Goal: Task Accomplishment & Management: Complete application form

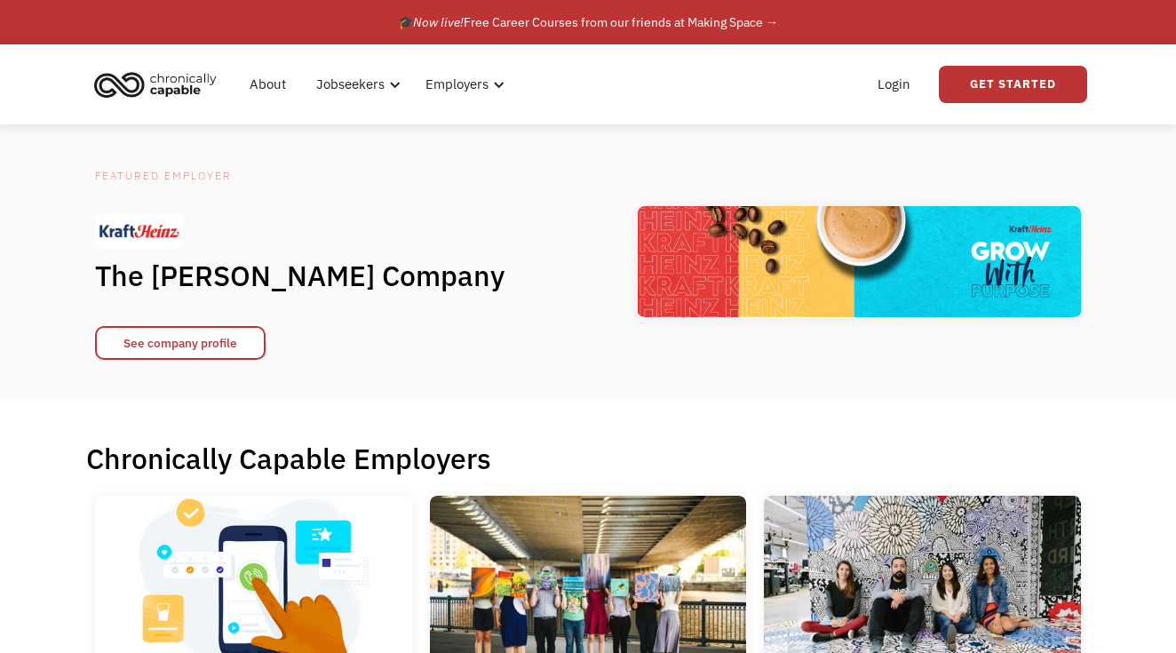
click at [195, 94] on img "home" at bounding box center [155, 84] width 133 height 39
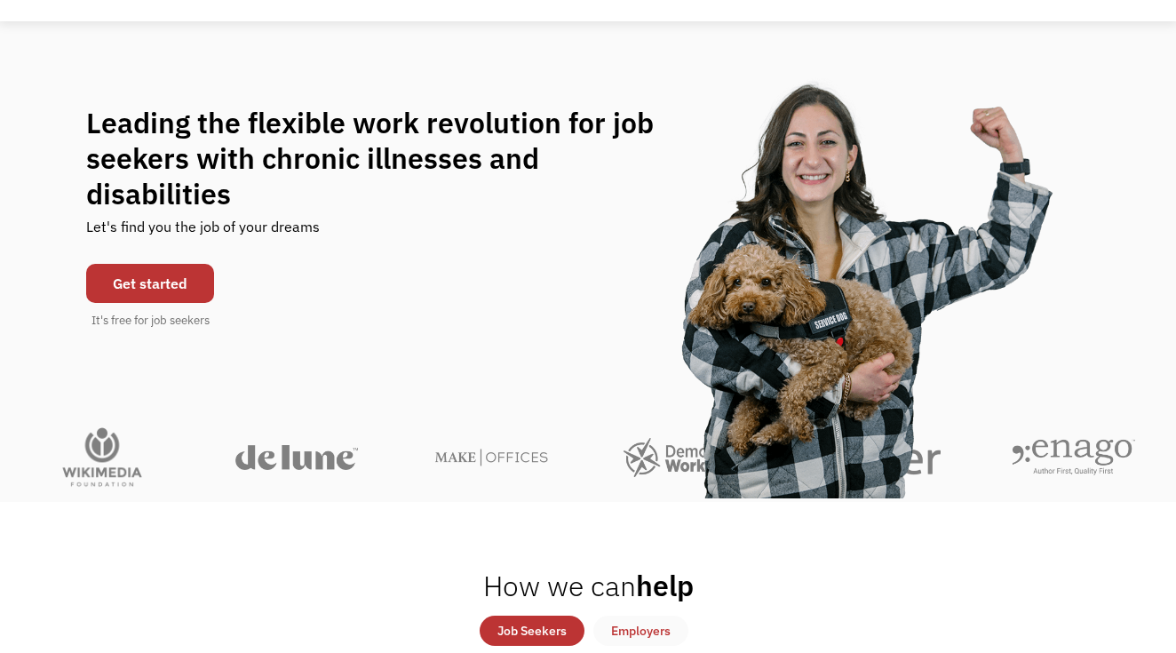
scroll to position [105, 0]
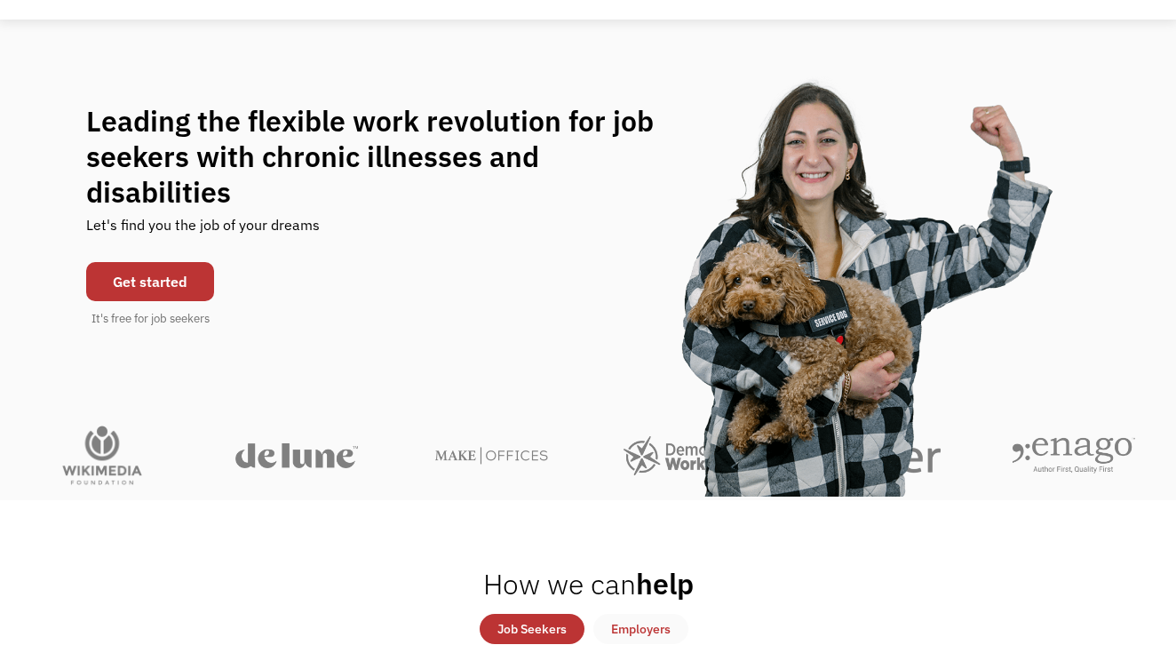
click at [174, 272] on link "Get started" at bounding box center [150, 281] width 128 height 39
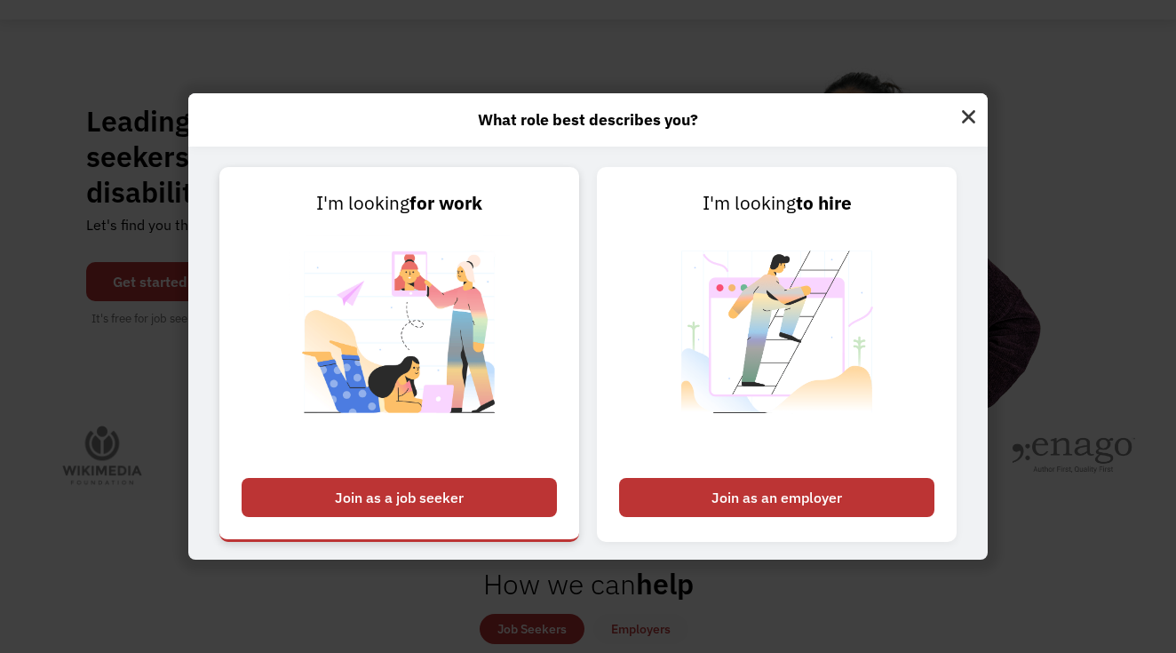
click at [431, 506] on div "Join as a job seeker" at bounding box center [399, 497] width 315 height 39
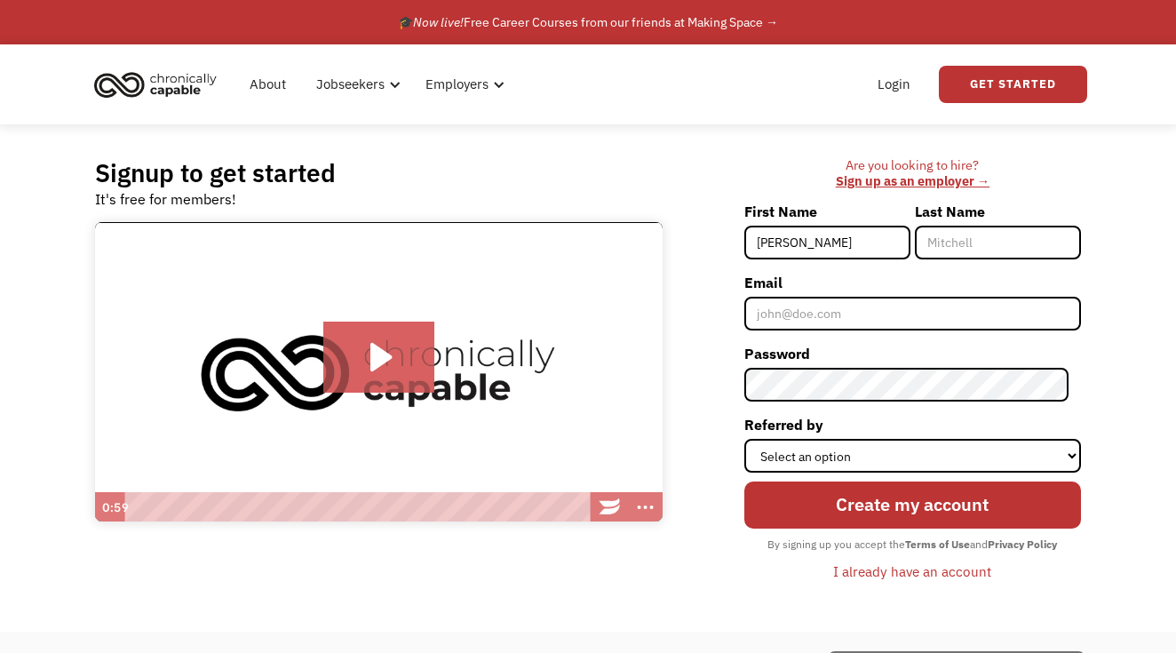
type input "[PERSON_NAME]"
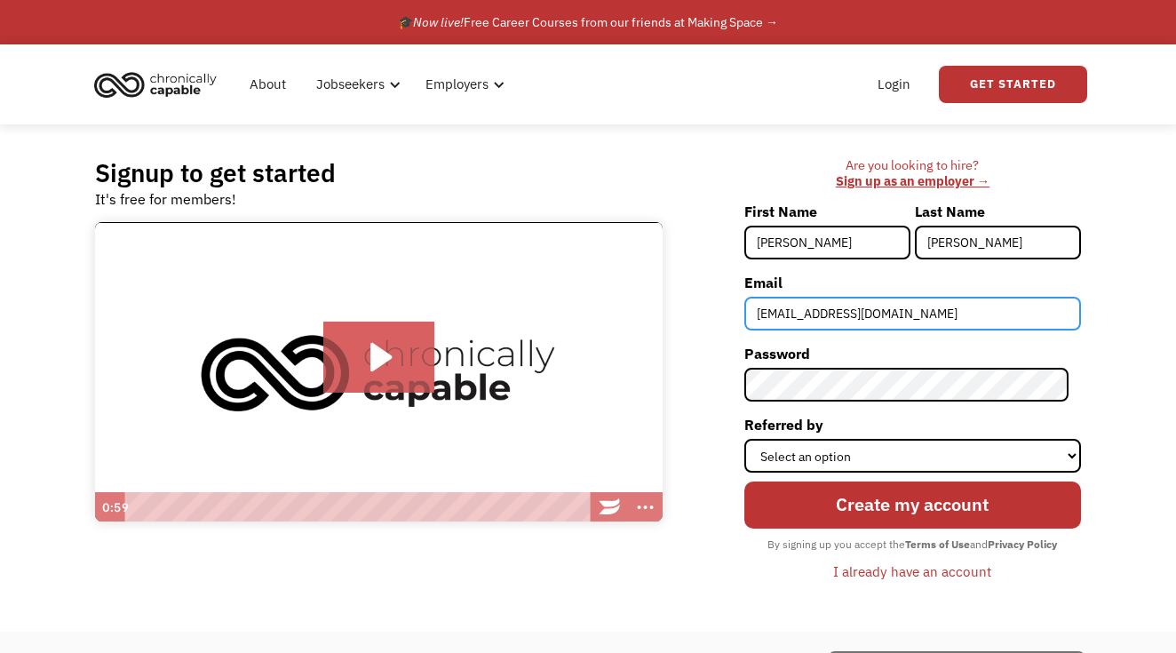
type input "[EMAIL_ADDRESS][DOMAIN_NAME]"
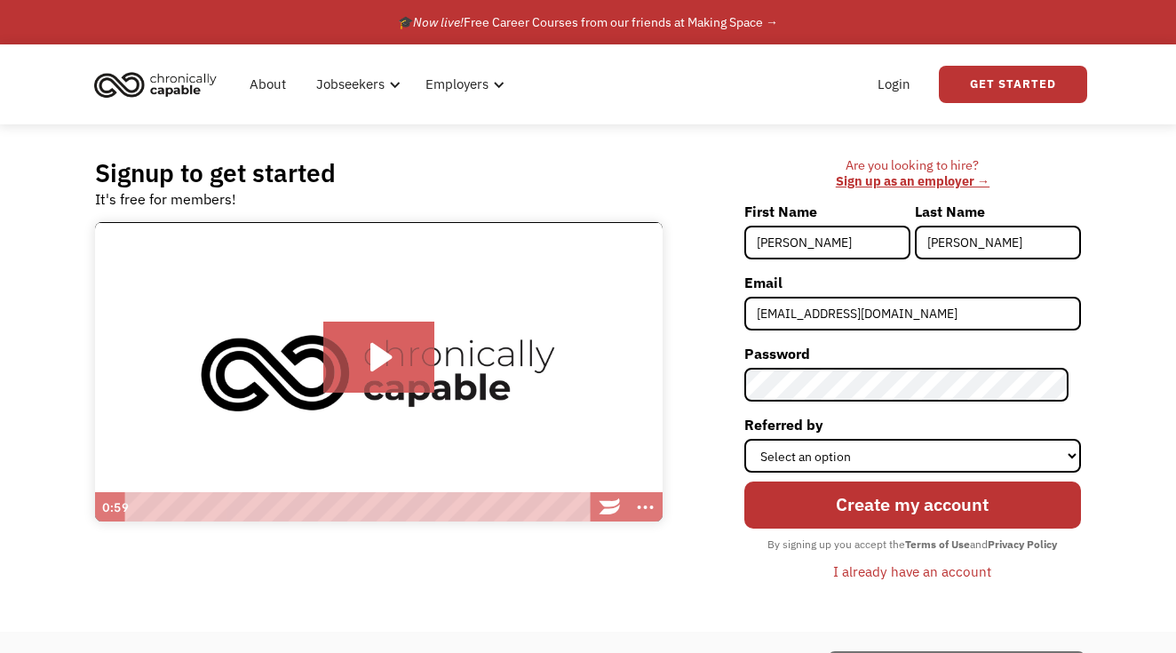
click at [1090, 439] on div "Signup to get started It's free for members! Click for sound @keyframes VOLUME_…" at bounding box center [587, 377] width 1039 height 507
select select "Search Engine"
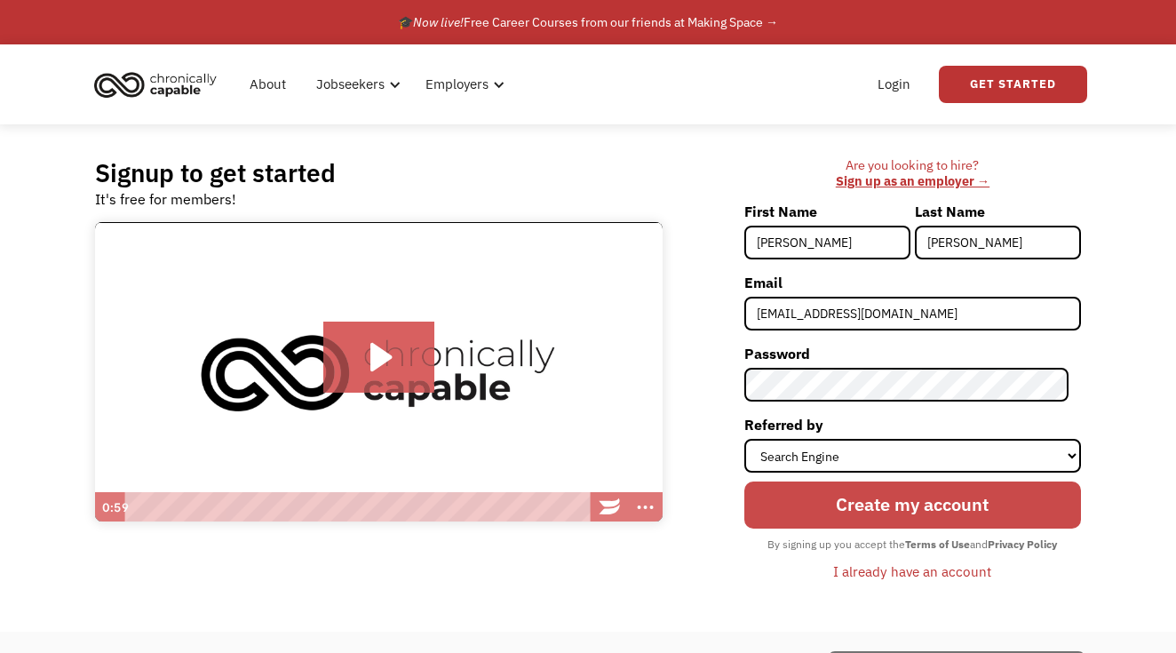
click at [924, 511] on input "Create my account" at bounding box center [913, 505] width 337 height 47
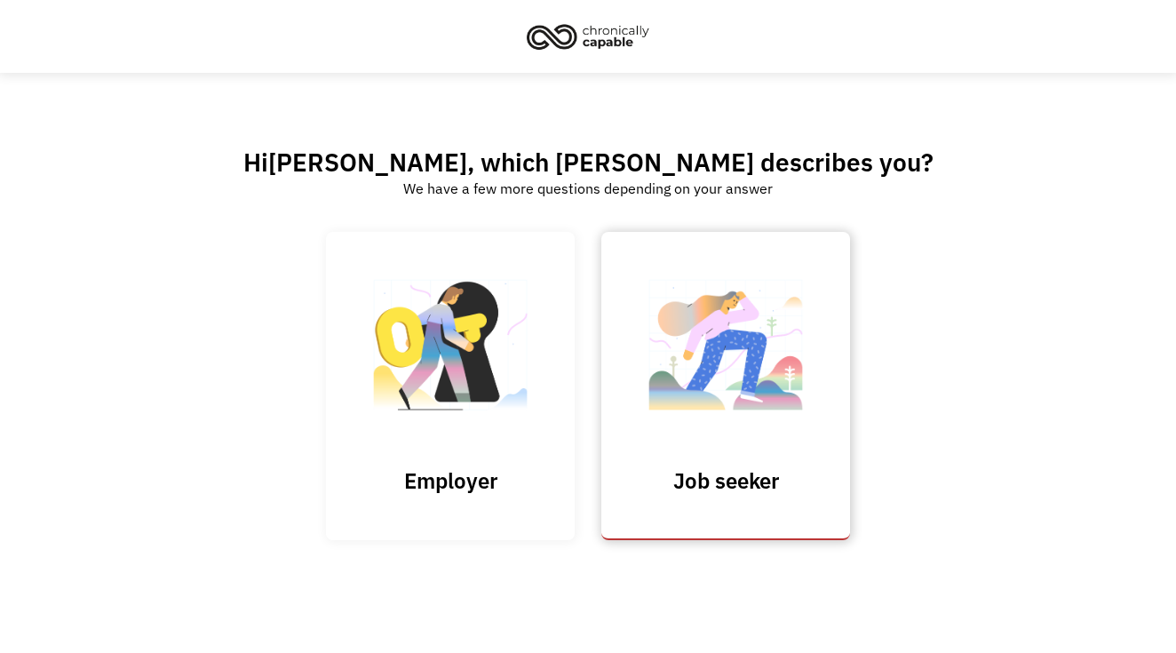
click at [805, 436] on img at bounding box center [726, 353] width 178 height 173
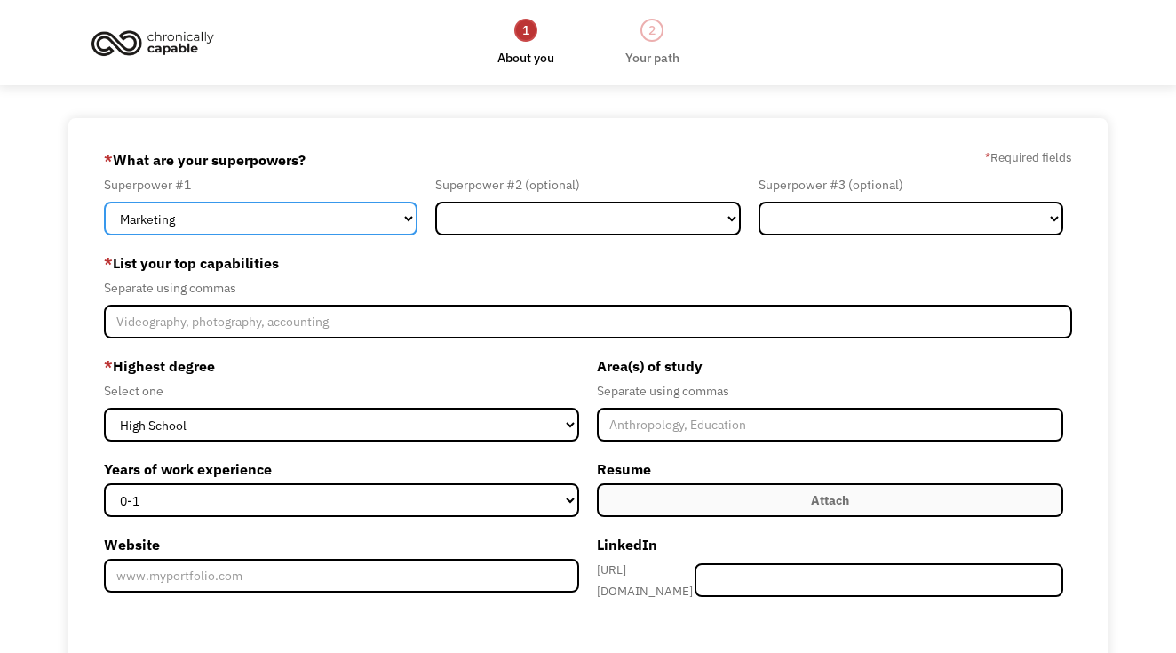
select select "Customer Service"
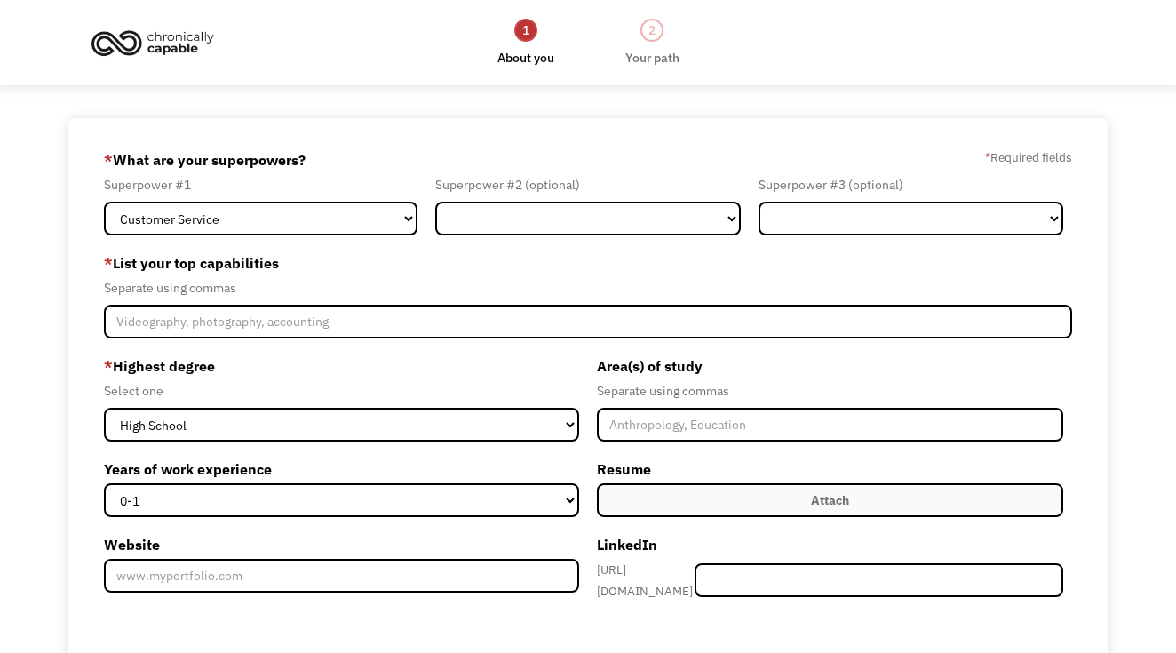
click at [516, 242] on form "68dc3745938ed69f689eaa77 [EMAIL_ADDRESS][DOMAIN_NAME] [PERSON_NAME] Search Engi…" at bounding box center [588, 502] width 969 height 713
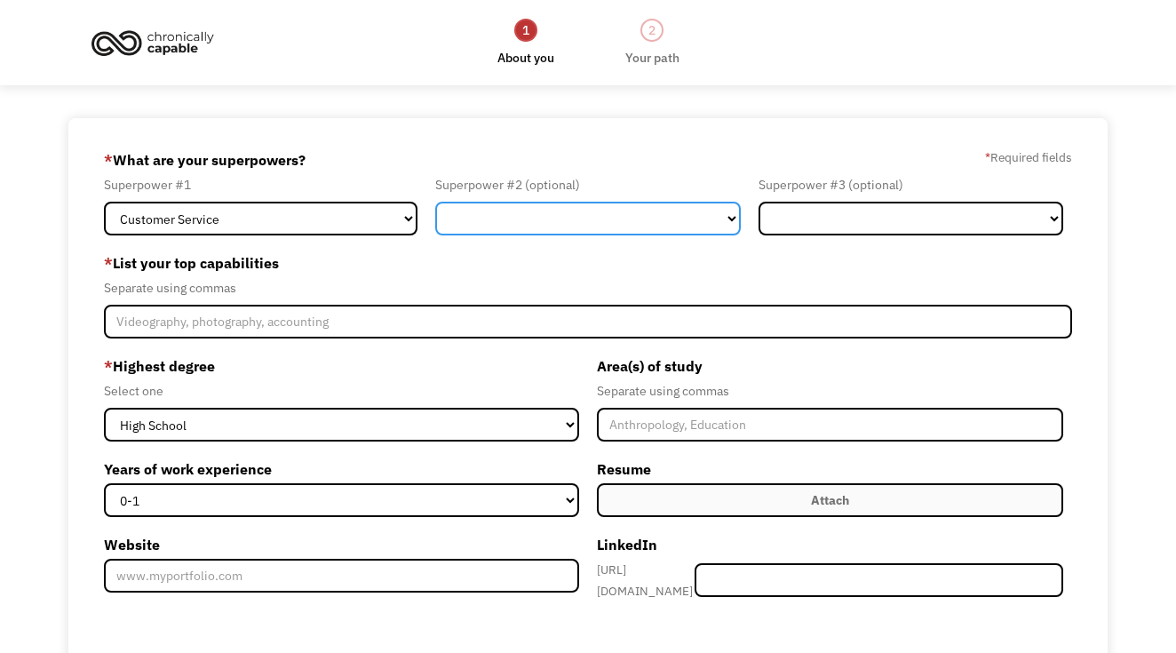
select select "Design"
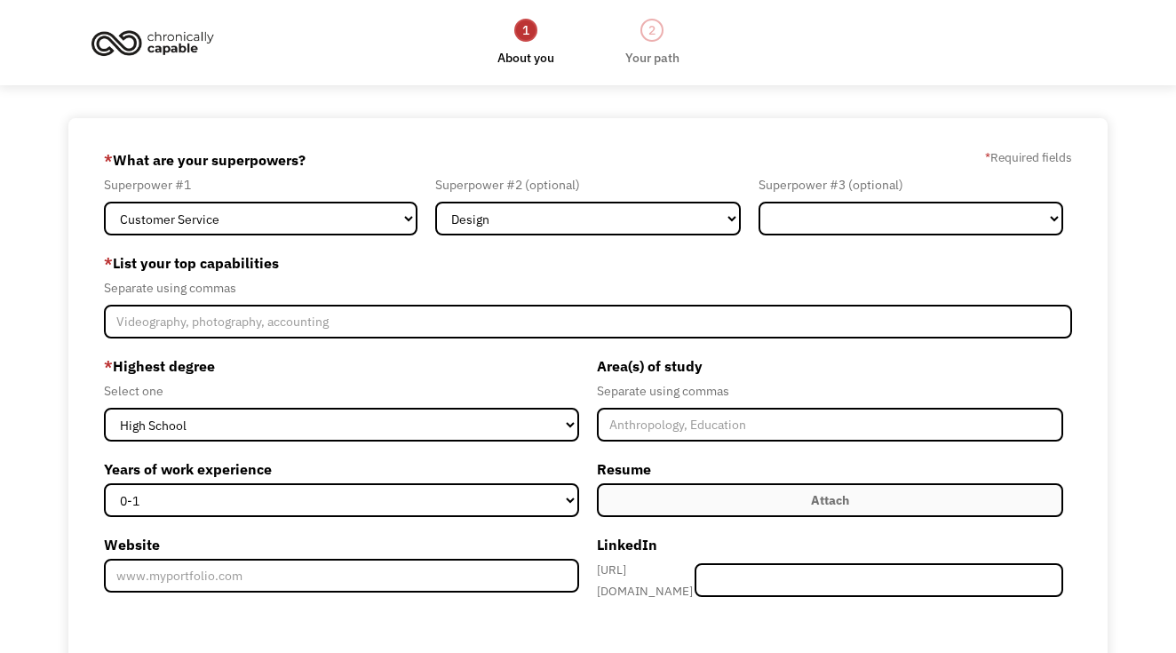
click at [490, 275] on label "* List your top capabilities" at bounding box center [588, 263] width 969 height 28
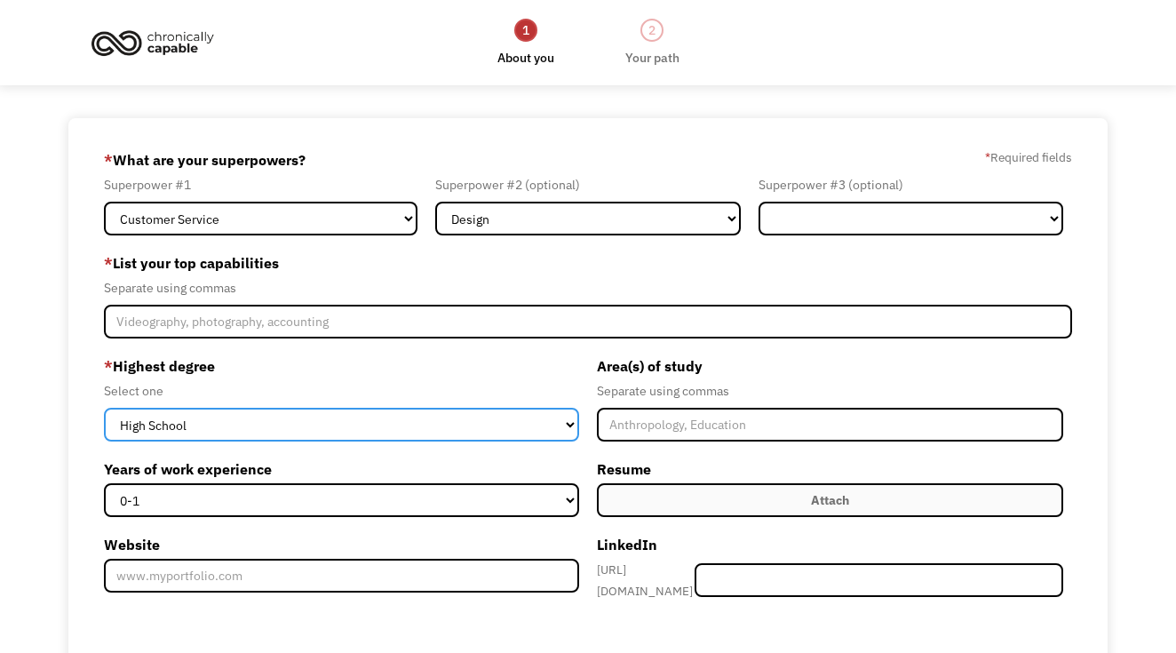
select select "bachelors"
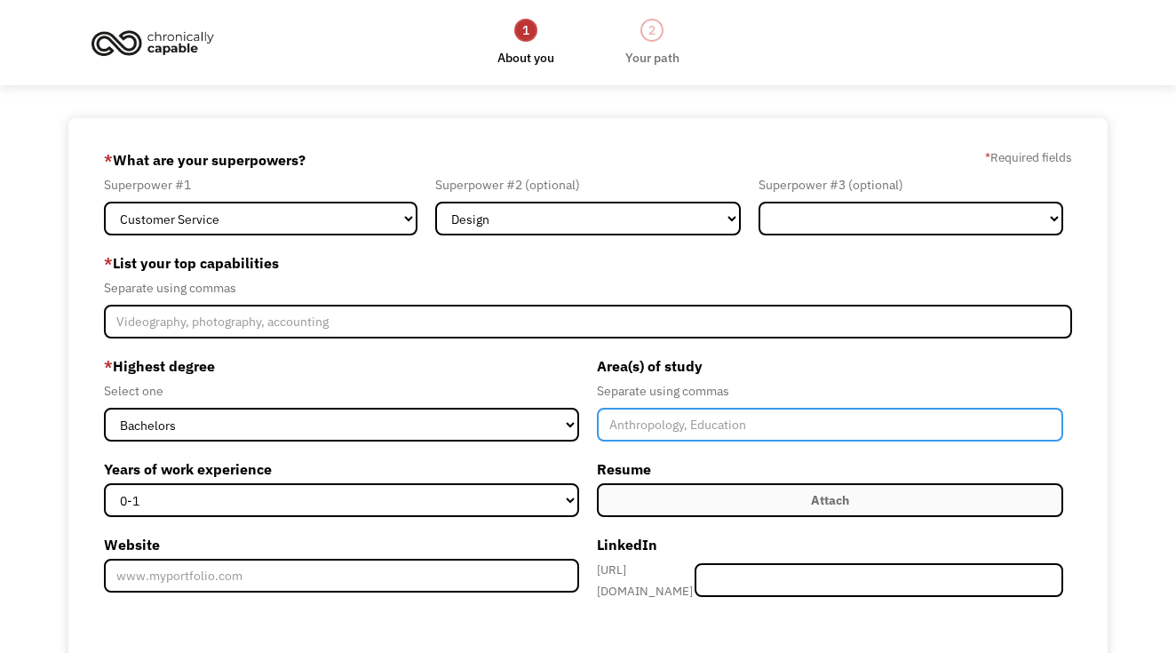
click at [635, 428] on input "Member-Create-Step1" at bounding box center [830, 425] width 466 height 34
type input "Graphic Design"
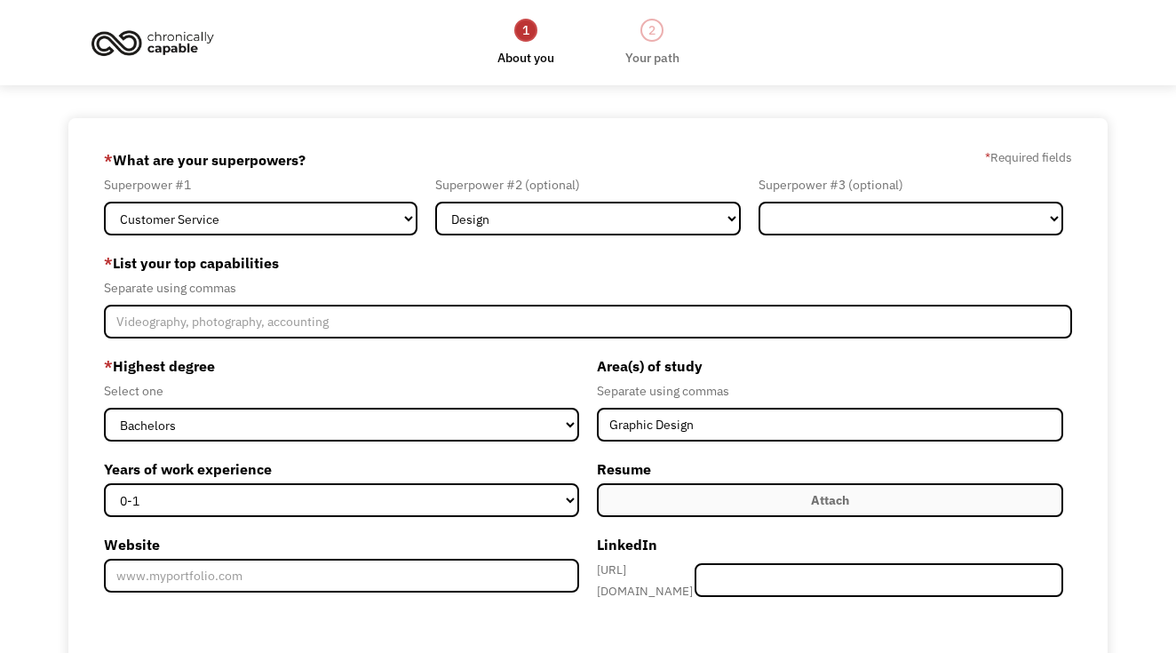
click at [713, 507] on label "Attach" at bounding box center [830, 500] width 466 height 34
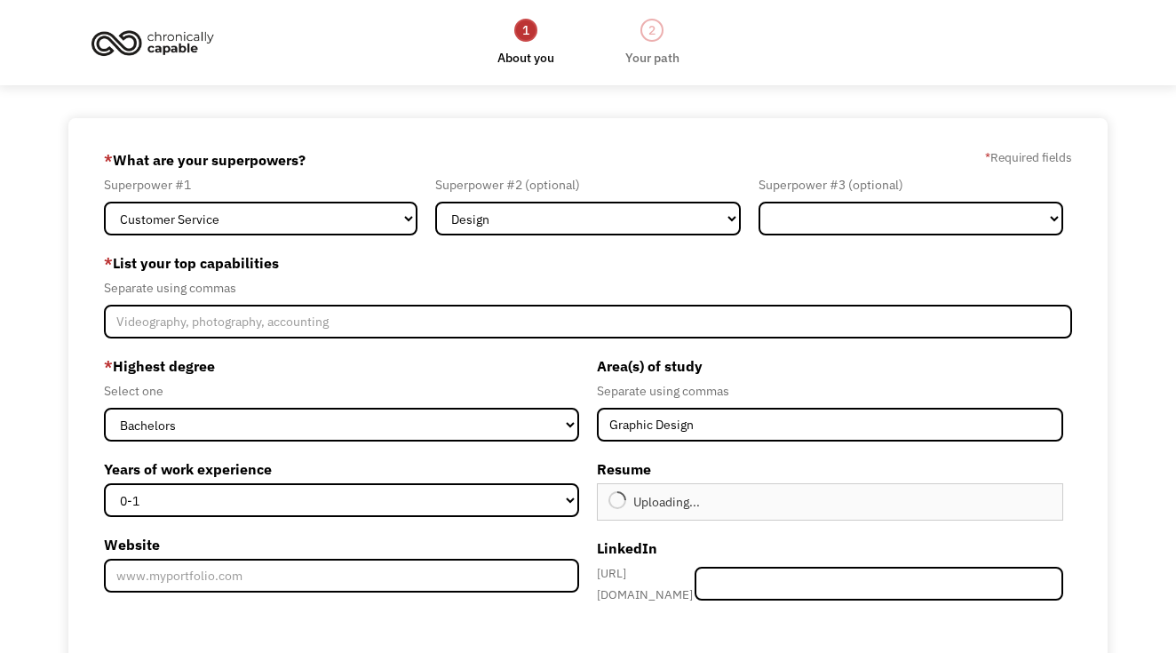
type input "Continue"
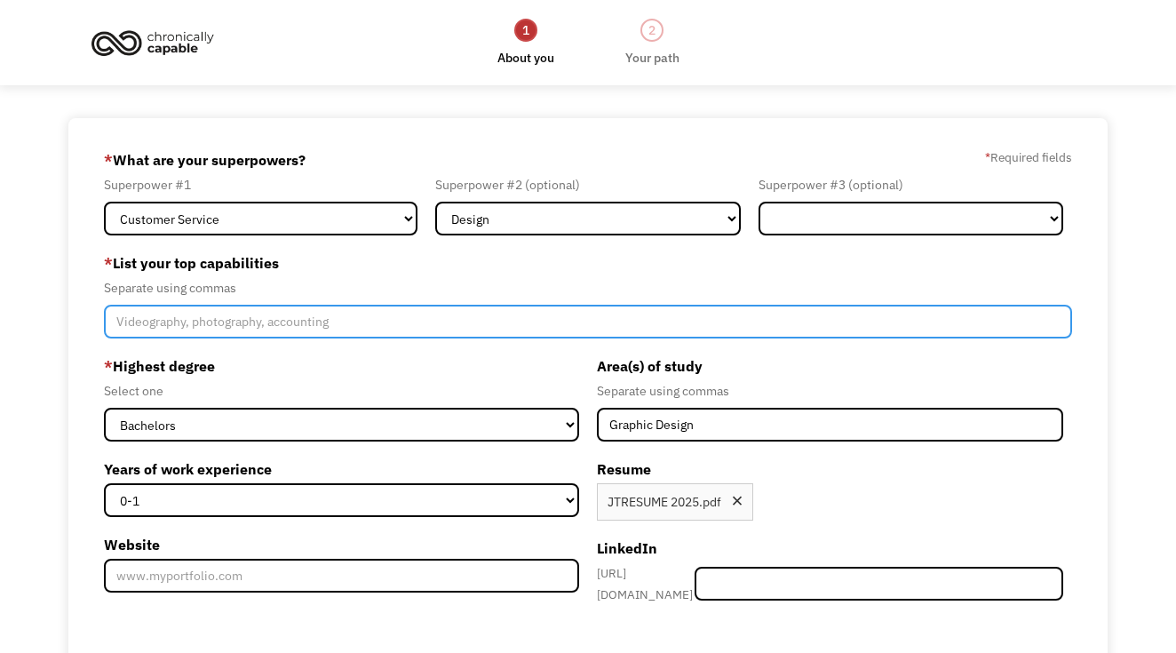
click at [541, 320] on input "Member-Create-Step1" at bounding box center [588, 322] width 969 height 34
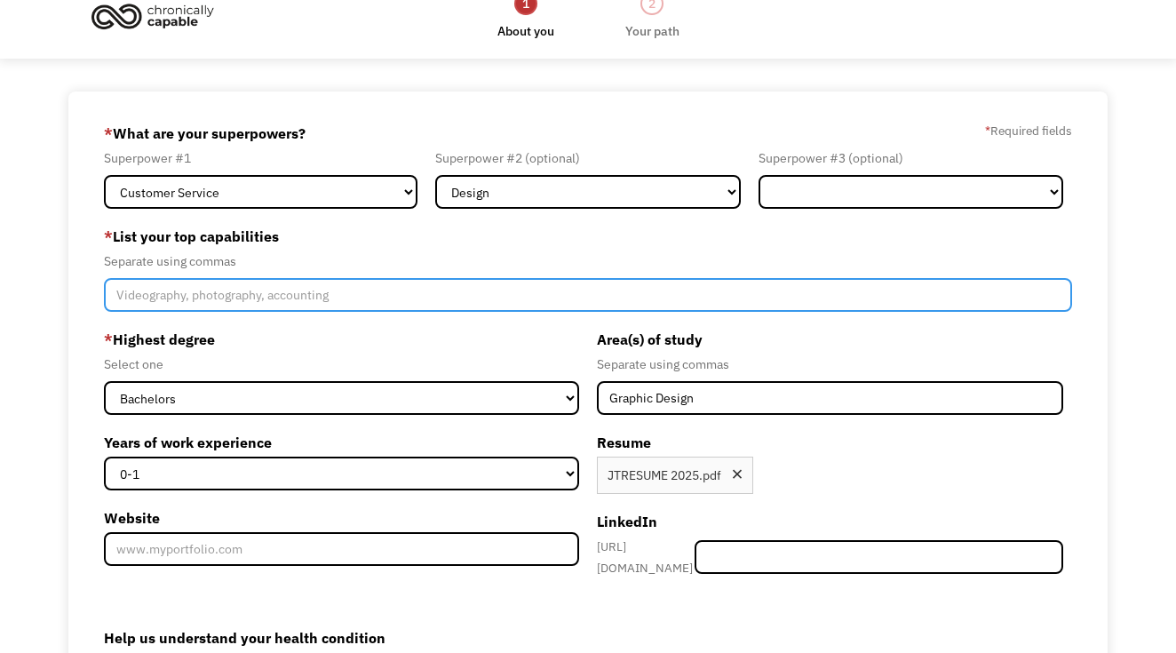
scroll to position [2, 0]
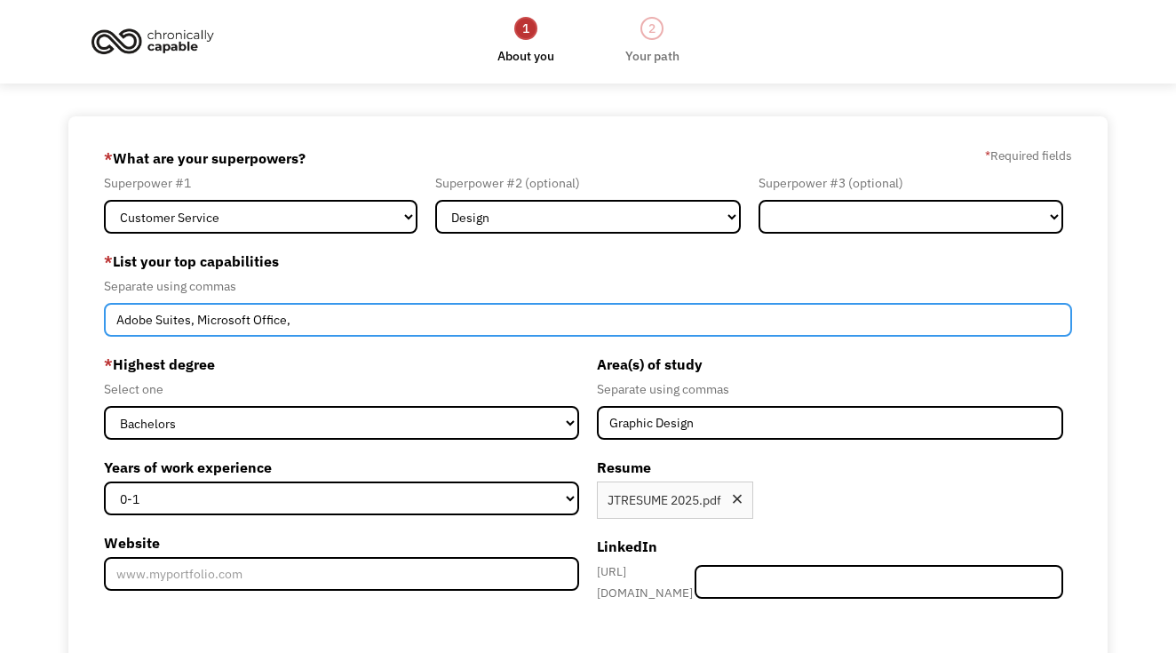
drag, startPoint x: 309, startPoint y: 310, endPoint x: 33, endPoint y: 329, distance: 276.9
click at [33, 329] on div "68dc3745938ed69f689eaa77 jastodman@gmail.com Jasmine Todman-Lopes Search Engine…" at bounding box center [588, 501] width 1176 height 771
paste input "Illustrator, Adobe Photoshop, Adobe InDesign, Adobe Premiere Pro, Adobe After E…"
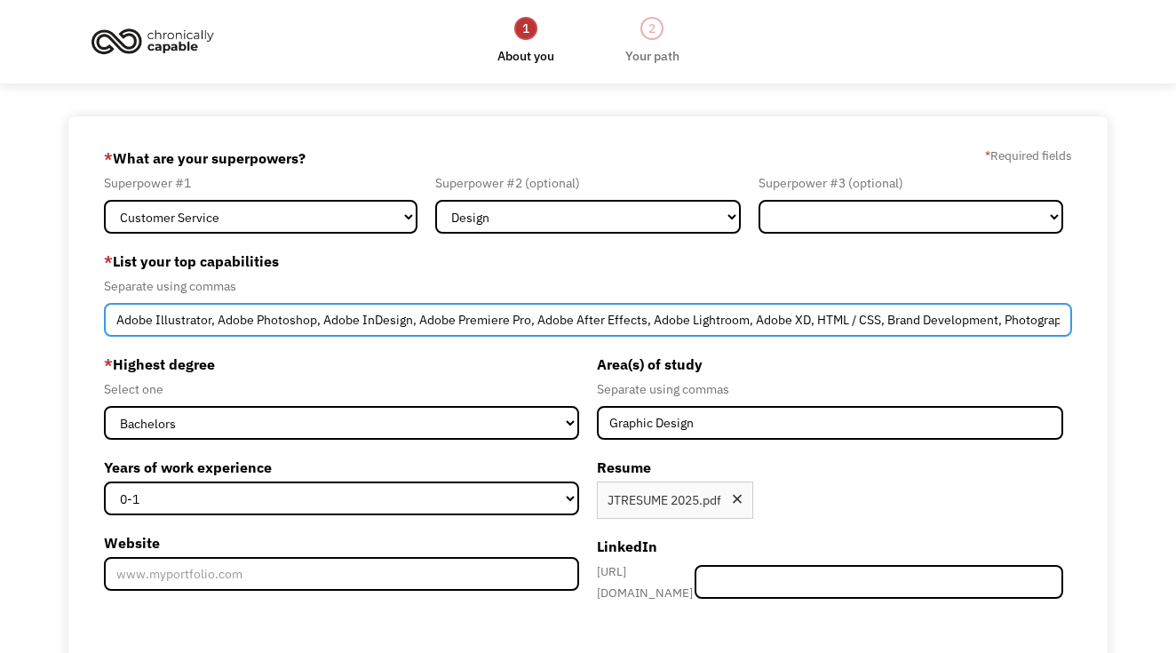
click at [225, 323] on input "Adobe Illustrator, Adobe Photoshop, Adobe InDesign, Adobe Premiere Pro, Adobe A…" at bounding box center [588, 320] width 969 height 34
click at [1062, 319] on input "Adobe Illustrator, Adobe Photoshop, Adobe InDesign, Adobe Premiere Pro, Adobe A…" at bounding box center [588, 320] width 969 height 34
paste input "Validation"
drag, startPoint x: 508, startPoint y: 311, endPoint x: 226, endPoint y: 314, distance: 282.5
click at [226, 314] on input "Adobe Illustrator, Adobe Photoshop, Adobe InDesign, Adobe Premiere Pro, Adobe A…" at bounding box center [588, 320] width 969 height 34
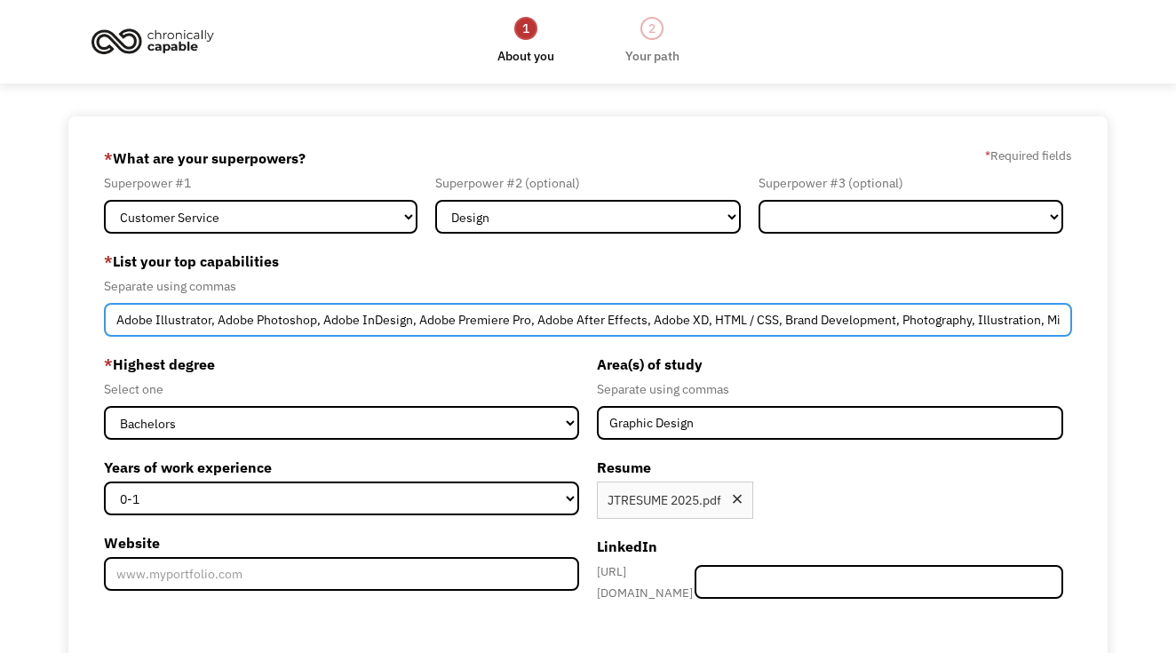
click at [315, 337] on input "Adobe Illustrator, Adobe Photoshop, Adobe InDesign, Adobe Premiere Pro, Adobe A…" at bounding box center [588, 320] width 969 height 34
click at [391, 327] on input "Adobe Illustrator, Adobe Photoshop, Adobe InDesign, Adobe Premiere Pro, Adobe A…" at bounding box center [588, 320] width 969 height 34
drag, startPoint x: 454, startPoint y: 324, endPoint x: 31, endPoint y: 320, distance: 422.9
click at [31, 320] on div "68dc3745938ed69f689eaa77 jastodman@gmail.com Jasmine Todman-Lopes Search Engine…" at bounding box center [588, 501] width 1176 height 771
click at [577, 317] on input "Adobe Illustrator, Adobe Photoshop, Adobe InDesign, Adobe Premiere Pro, Adobe A…" at bounding box center [588, 320] width 969 height 34
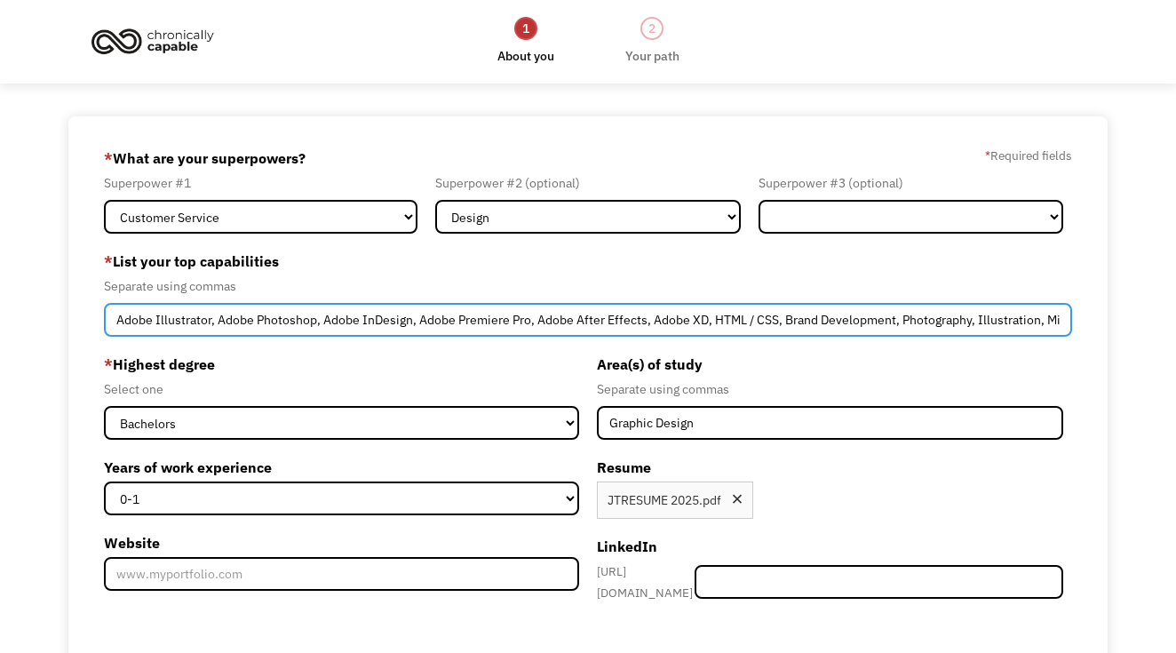
drag, startPoint x: 413, startPoint y: 322, endPoint x: 322, endPoint y: 315, distance: 91.8
click at [322, 315] on input "Adobe Illustrator, Adobe Photoshop, Adobe InDesign, Adobe Premiere Pro, Adobe A…" at bounding box center [588, 320] width 969 height 34
drag, startPoint x: 893, startPoint y: 323, endPoint x: 1288, endPoint y: 316, distance: 395.4
click at [1175, 316] on html "1 About you 2 Your path Dashboard 68dc3745938ed69f689eaa77 jastodman@gmail.com …" at bounding box center [588, 324] width 1176 height 653
click at [1063, 323] on input "Adobe Illustrator, Adobe Photoshop, Adobe Premiere Pro, Adobe After Effects, Ad…" at bounding box center [588, 320] width 969 height 34
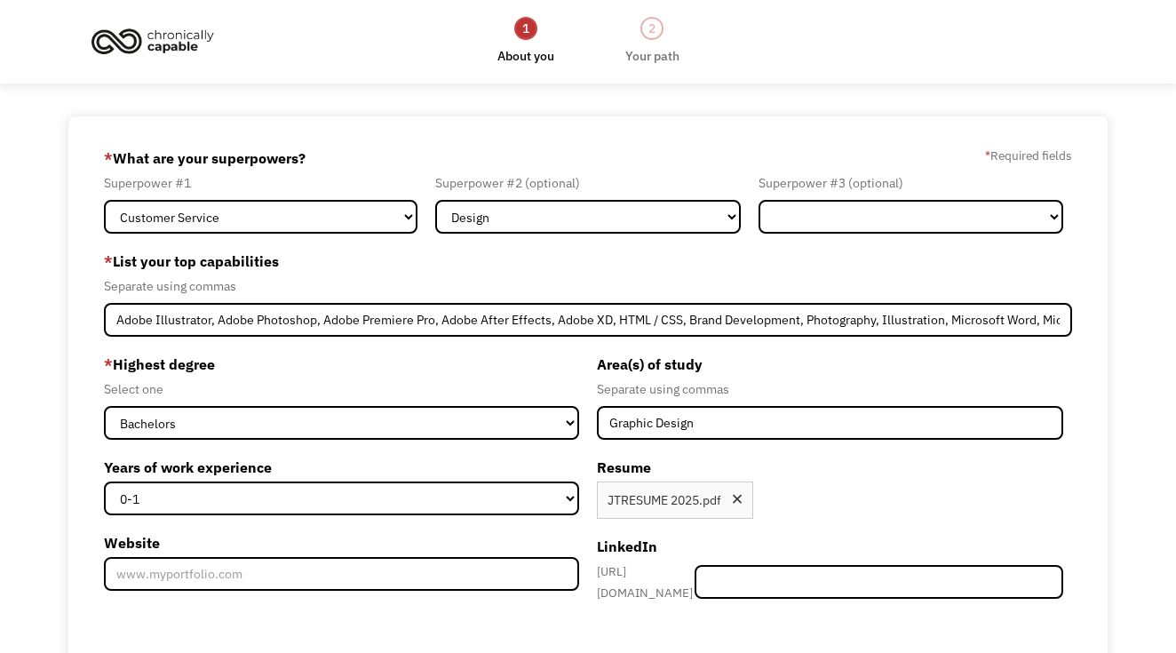
click at [930, 350] on label "Area(s) of study" at bounding box center [830, 364] width 466 height 28
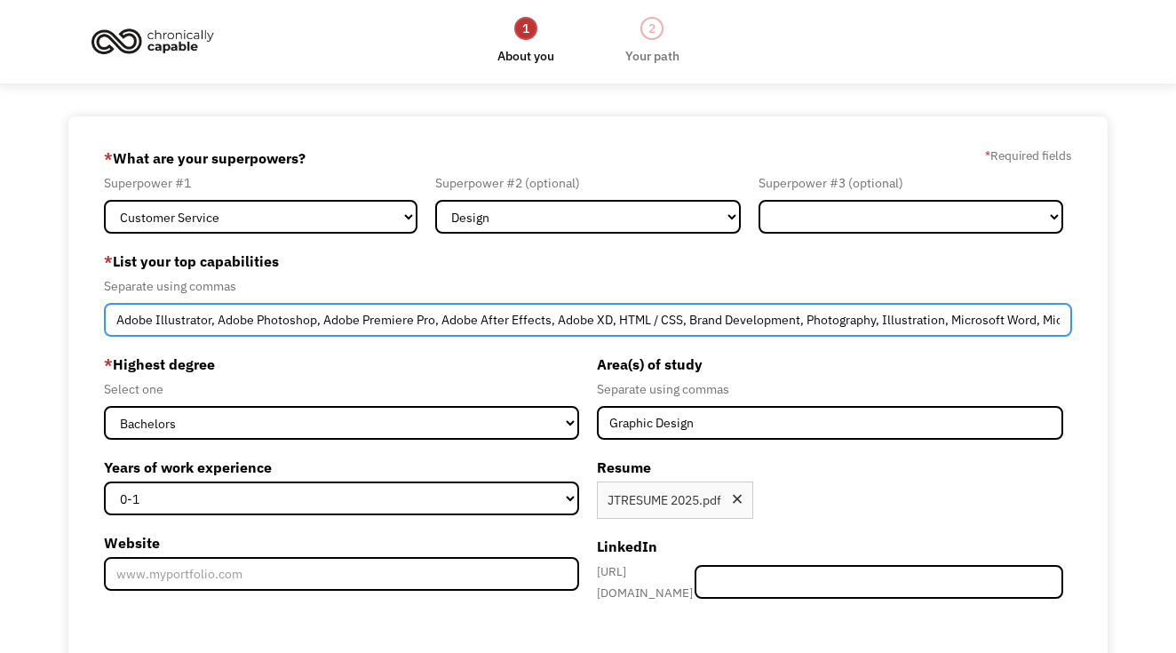
drag, startPoint x: 875, startPoint y: 325, endPoint x: 1178, endPoint y: 318, distance: 303.0
click at [1175, 318] on html "1 About you 2 Your path Dashboard 68dc3745938ed69f689eaa77 jastodman@gmail.com …" at bounding box center [588, 324] width 1176 height 653
click at [790, 323] on input "Adobe Illustrator, Adobe Photoshop, Adobe Premiere Pro, Adobe After Effects, Ad…" at bounding box center [588, 320] width 969 height 34
click at [717, 317] on input "Adobe Illustrator, Adobe Photoshop, Adobe Premiere Pro, Adobe After Effects, Ad…" at bounding box center [588, 320] width 969 height 34
drag, startPoint x: 479, startPoint y: 315, endPoint x: 1103, endPoint y: 317, distance: 624.6
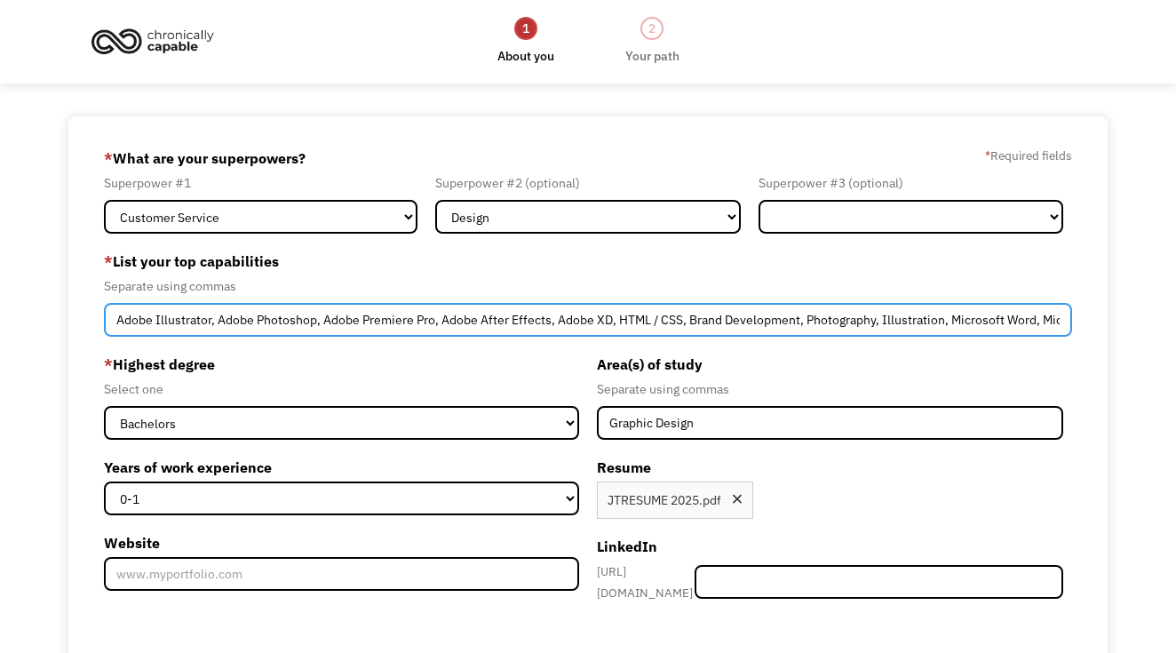
click at [1103, 317] on div "68dc3745938ed69f689eaa77 jastodman@gmail.com Jasmine Todman-Lopes Search Engine…" at bounding box center [587, 501] width 1039 height 771
click at [121, 320] on input "Adobe Illustrator, Adobe Photoshop, Adobe Premiere Pro, Adobe After Effects, Ad…" at bounding box center [588, 320] width 969 height 34
click at [116, 320] on input "Adobe Illustrator, Adobe Photoshop, Adobe Premiere Pro, Adobe After Effects, Ad…" at bounding box center [588, 320] width 969 height 34
paste input "Microsoft Word, Microsoft Excel, Microsoft PowerPoint, Data Analysis, Data Vali…"
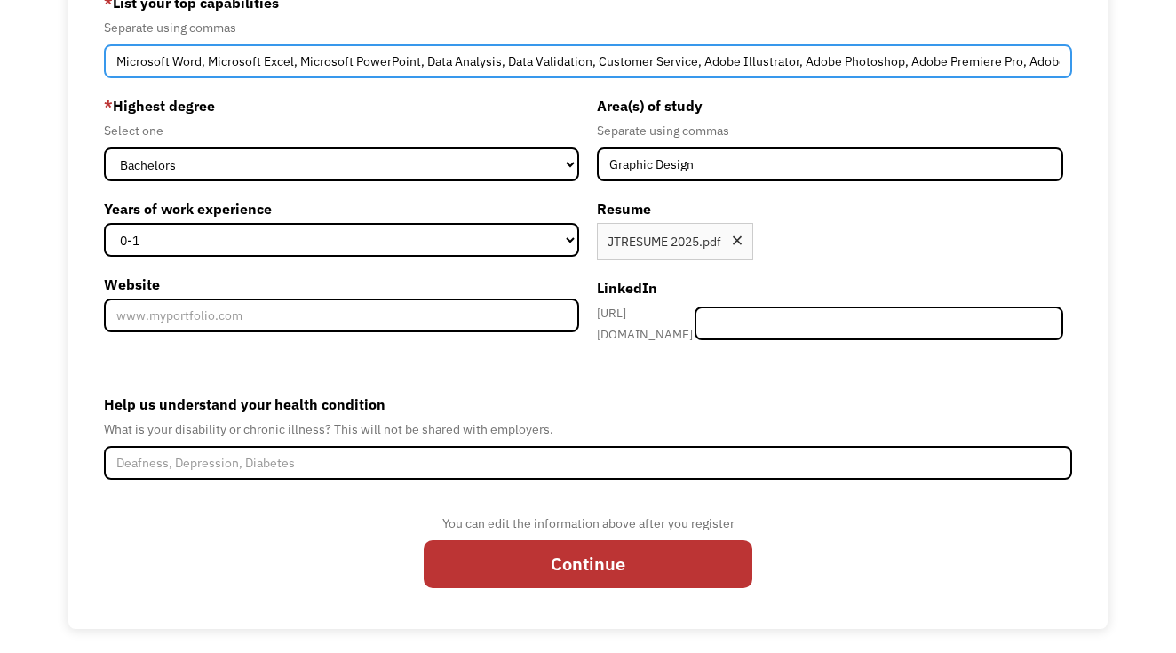
scroll to position [259, 0]
type input "Microsoft Word, Microsoft Excel, Microsoft PowerPoint, Data Analysis, Data Vali…"
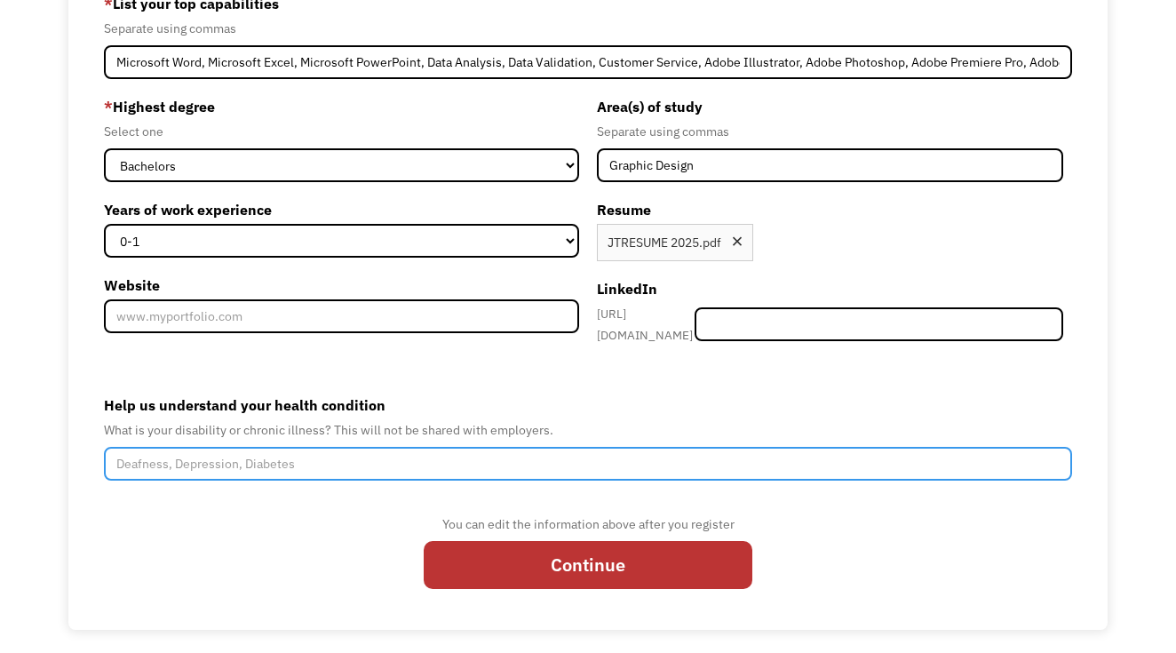
click at [300, 450] on input "Help us understand your health condition" at bounding box center [588, 464] width 969 height 34
drag, startPoint x: 300, startPoint y: 450, endPoint x: 194, endPoint y: 457, distance: 106.9
click at [194, 457] on input "Lupus & Kindey Diseases" at bounding box center [588, 464] width 969 height 34
click at [325, 460] on input "Lupus & Kidney Diseases" at bounding box center [588, 464] width 969 height 34
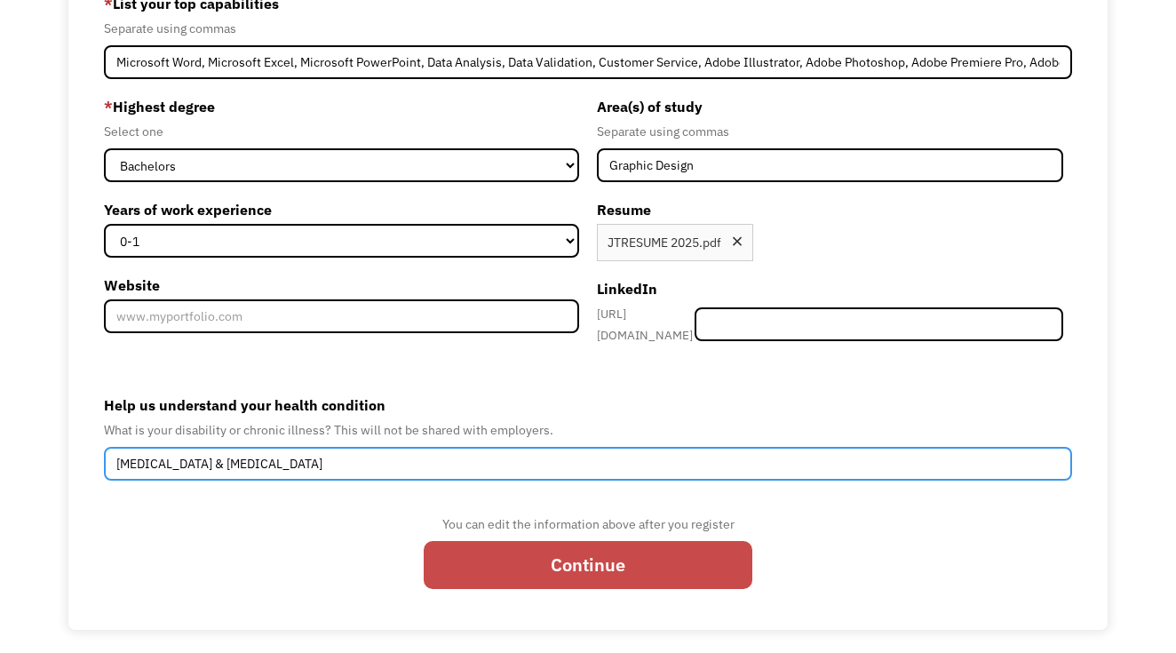
type input "Lupus & Kidney Diseases"
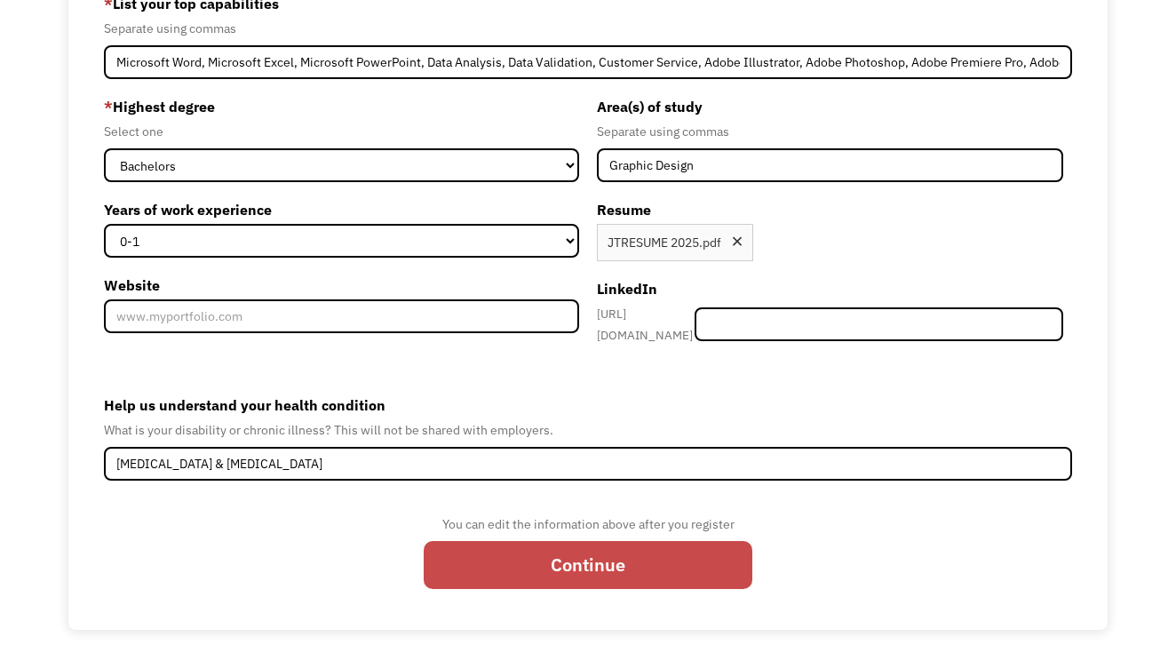
click at [606, 551] on input "Continue" at bounding box center [588, 564] width 329 height 47
type input "Please wait..."
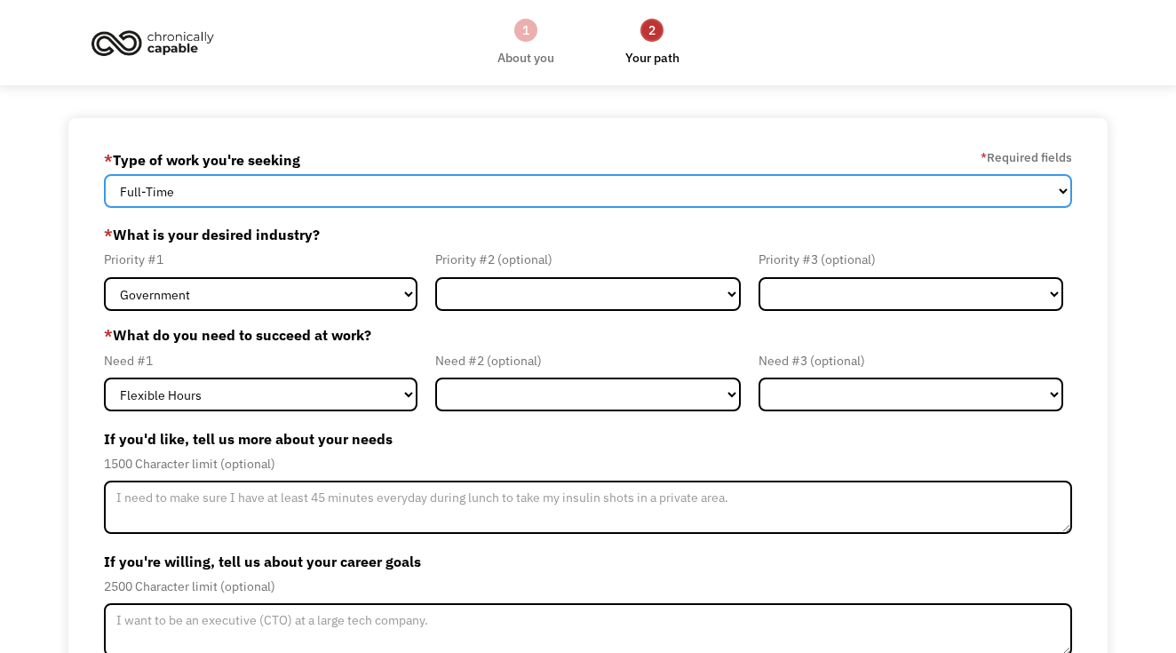
select select "part-time"
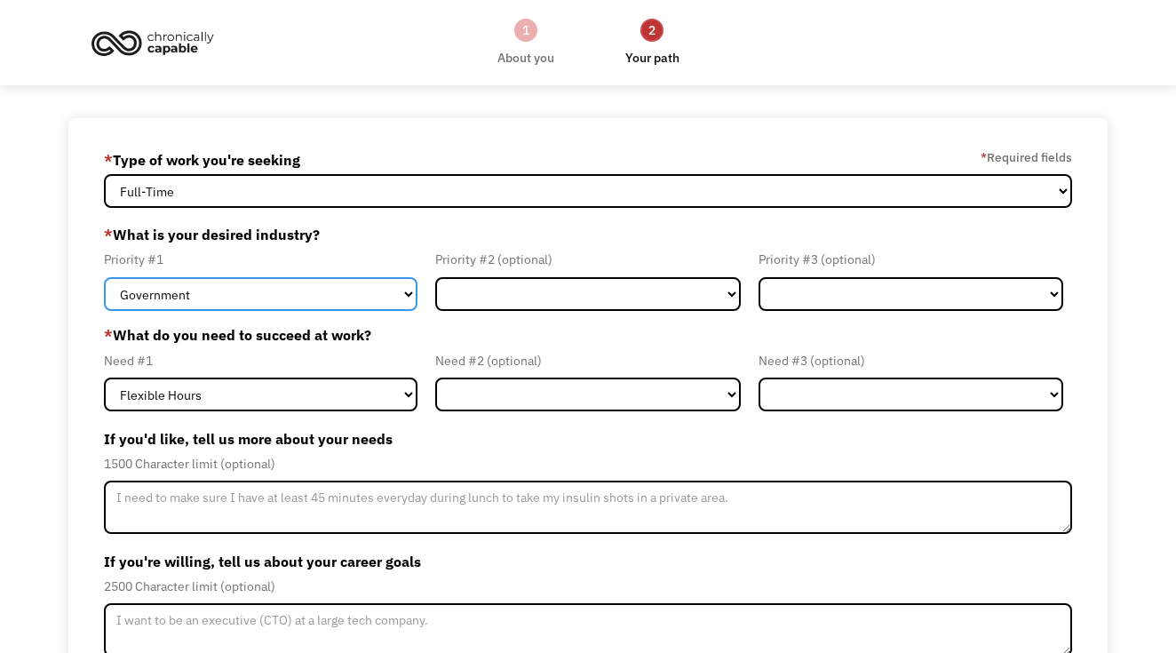
select select "Tech & Engineering"
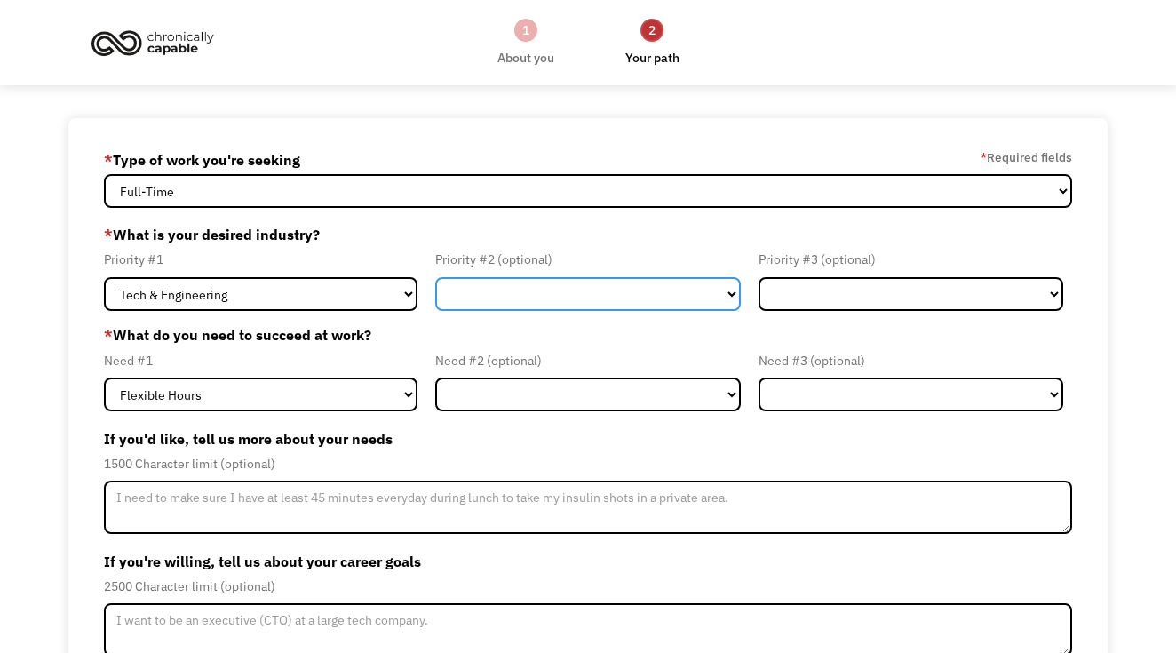
select select "Creative & Design"
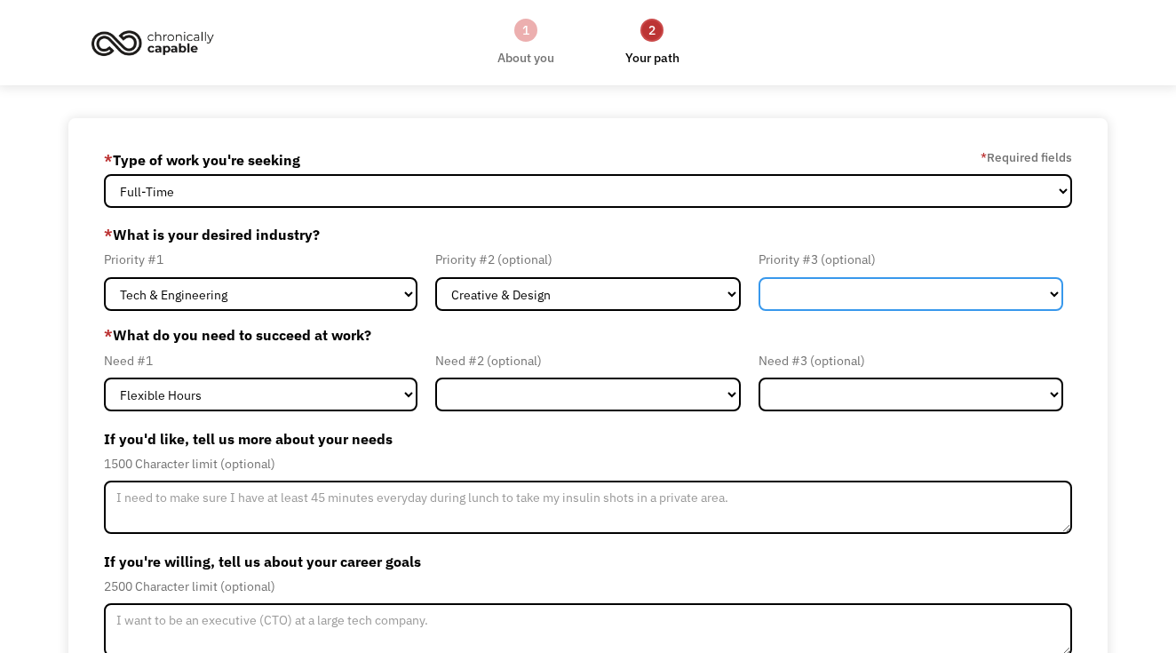
select select "Health & Social Care"
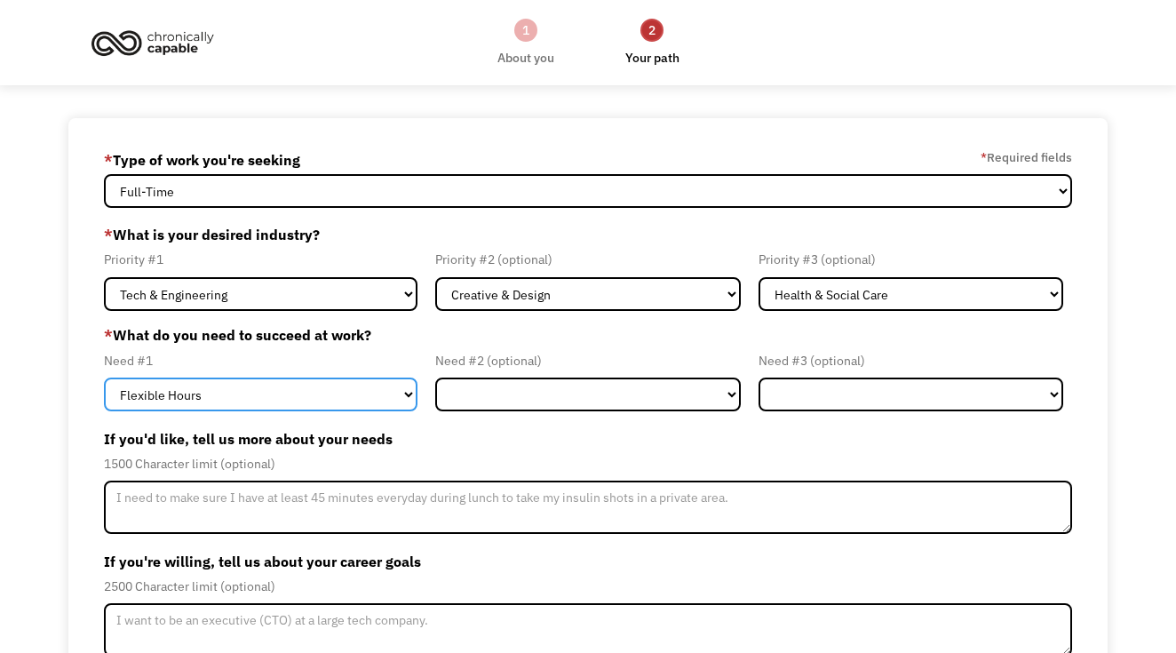
select select "Remote Work"
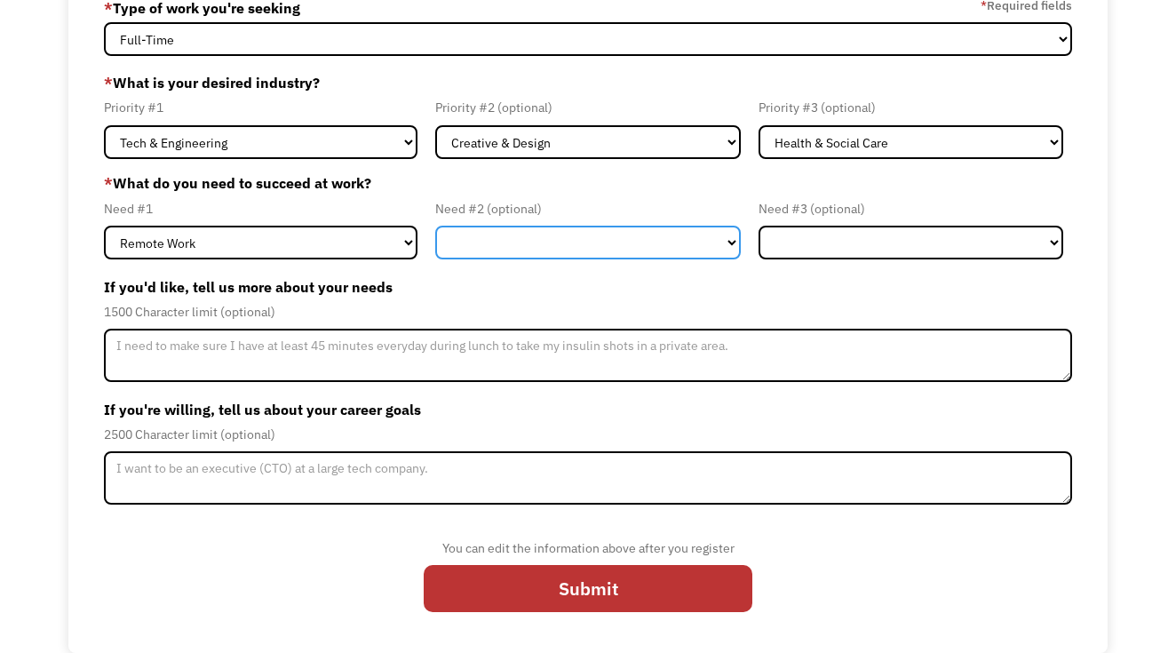
scroll to position [152, 0]
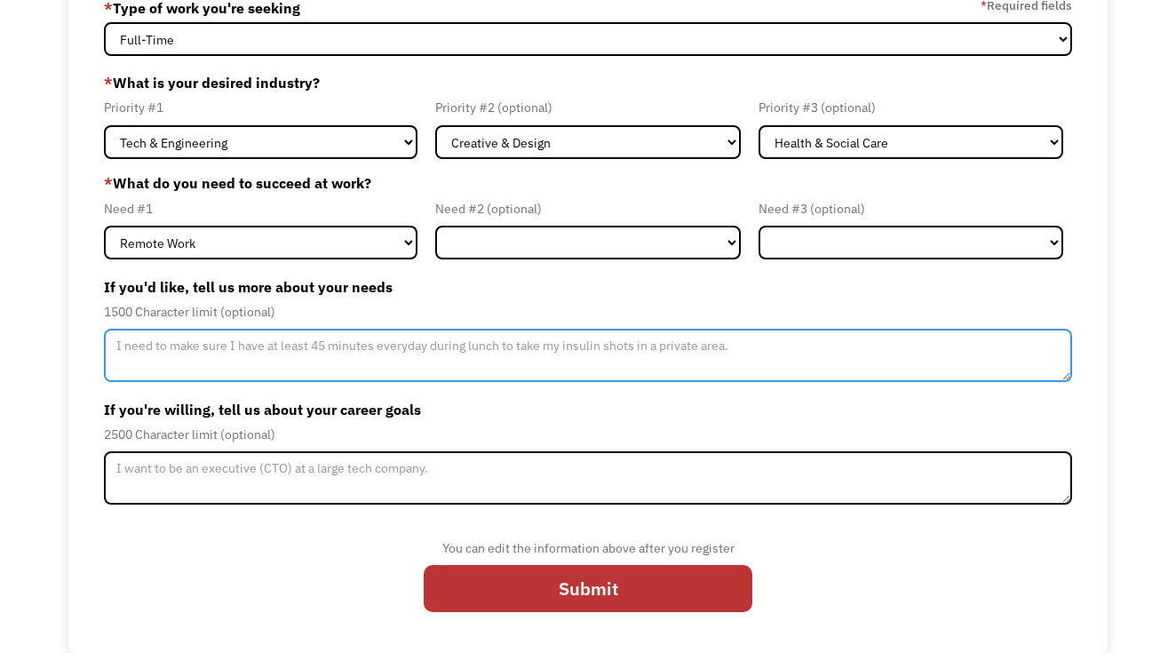
click at [490, 365] on textarea "Member-Update-Form-Step2" at bounding box center [588, 355] width 969 height 53
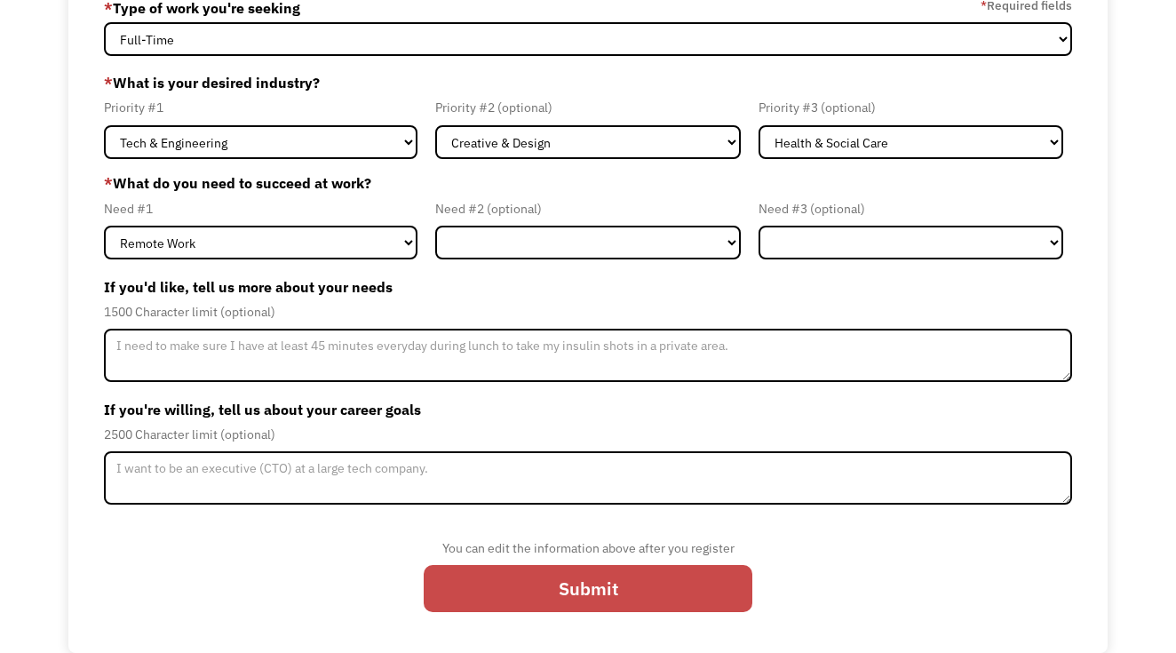
click at [580, 580] on input "Submit" at bounding box center [588, 588] width 329 height 47
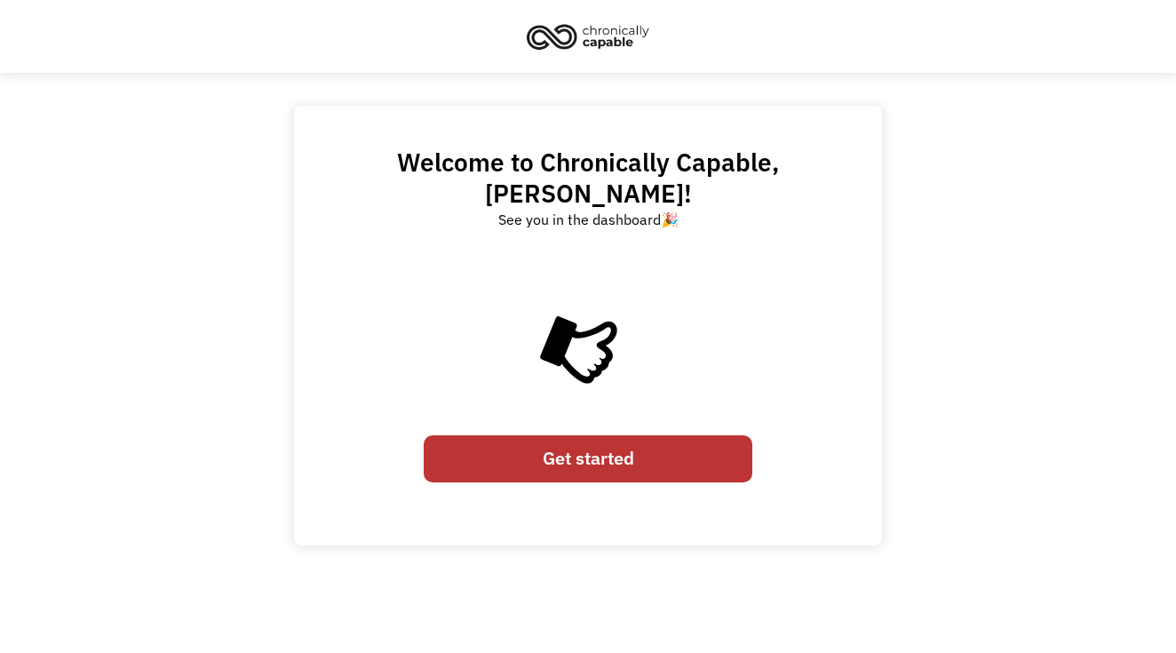
click at [601, 435] on link "Get started" at bounding box center [588, 458] width 329 height 47
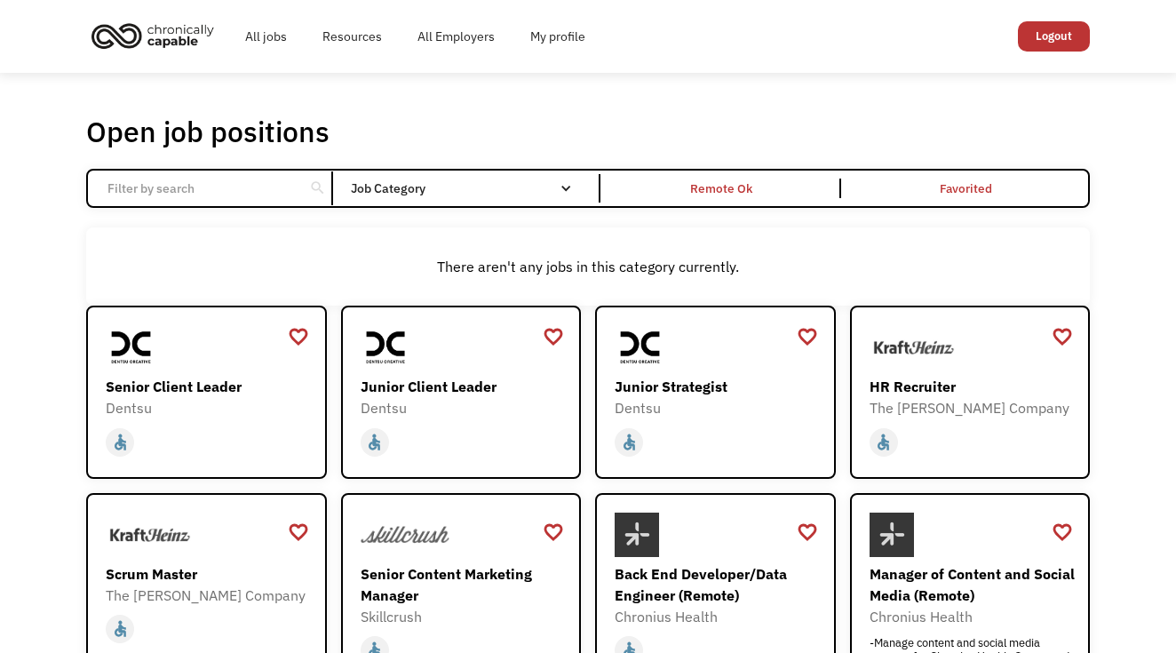
click at [641, 108] on div "Open job positions You have X liked items Search search Filter by category Admi…" at bounding box center [587, 595] width 1039 height 979
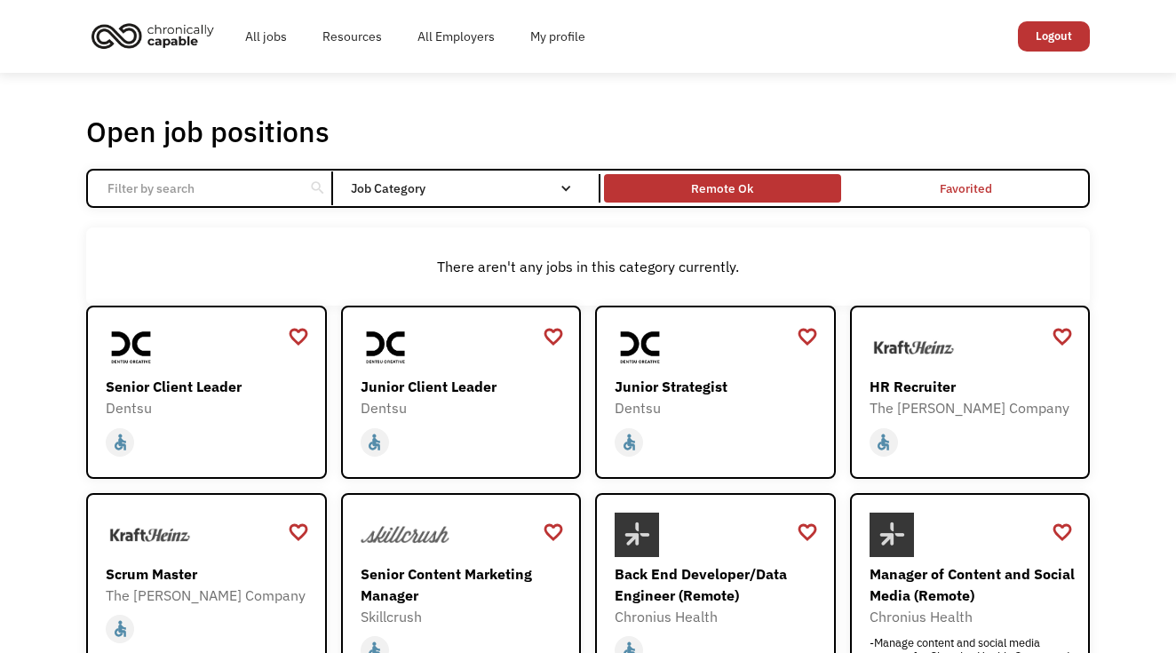
click at [707, 195] on div "Remote Ok" at bounding box center [722, 188] width 62 height 21
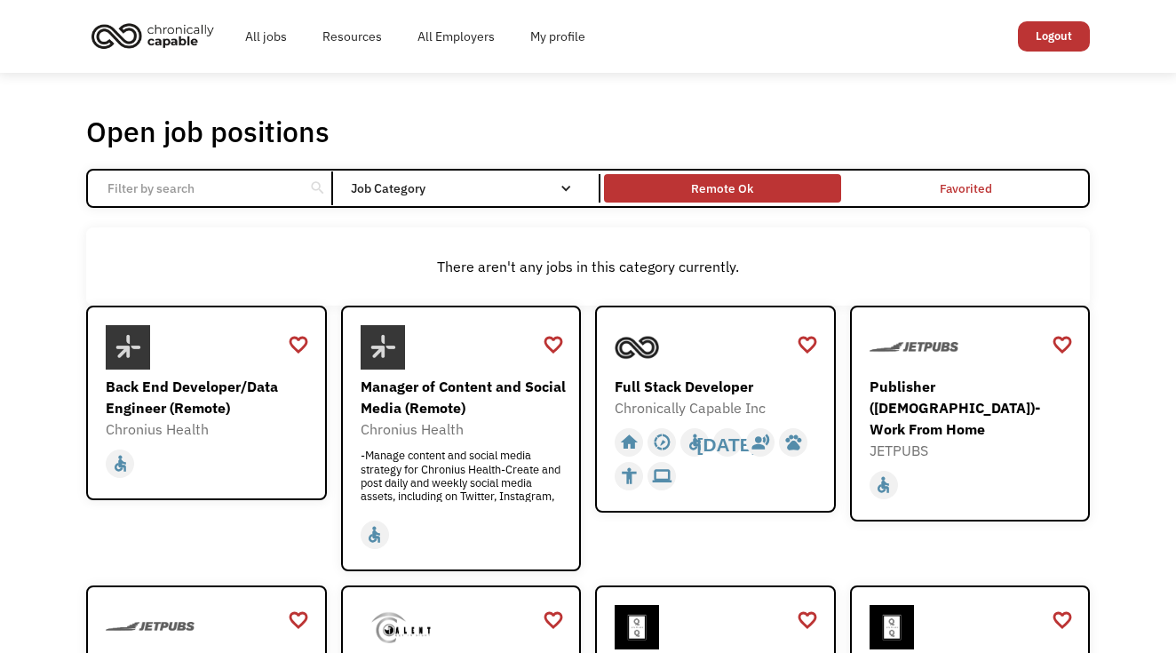
click at [684, 186] on div "Remote Ok" at bounding box center [722, 189] width 236 height 20
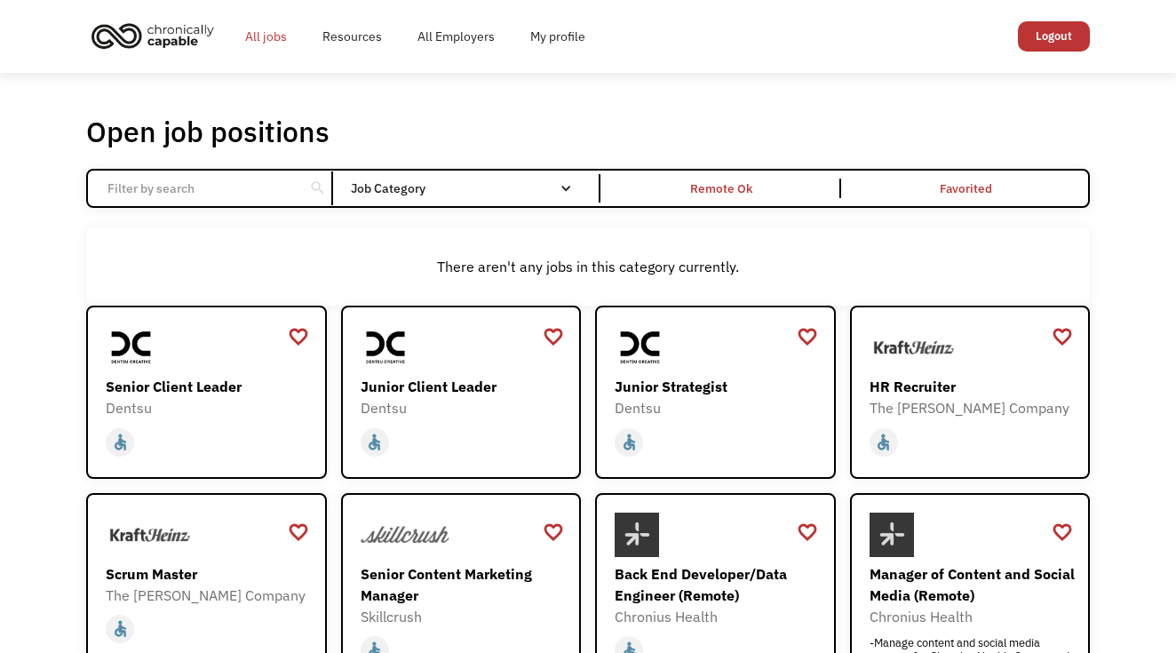
click at [266, 51] on link "All jobs" at bounding box center [265, 36] width 77 height 57
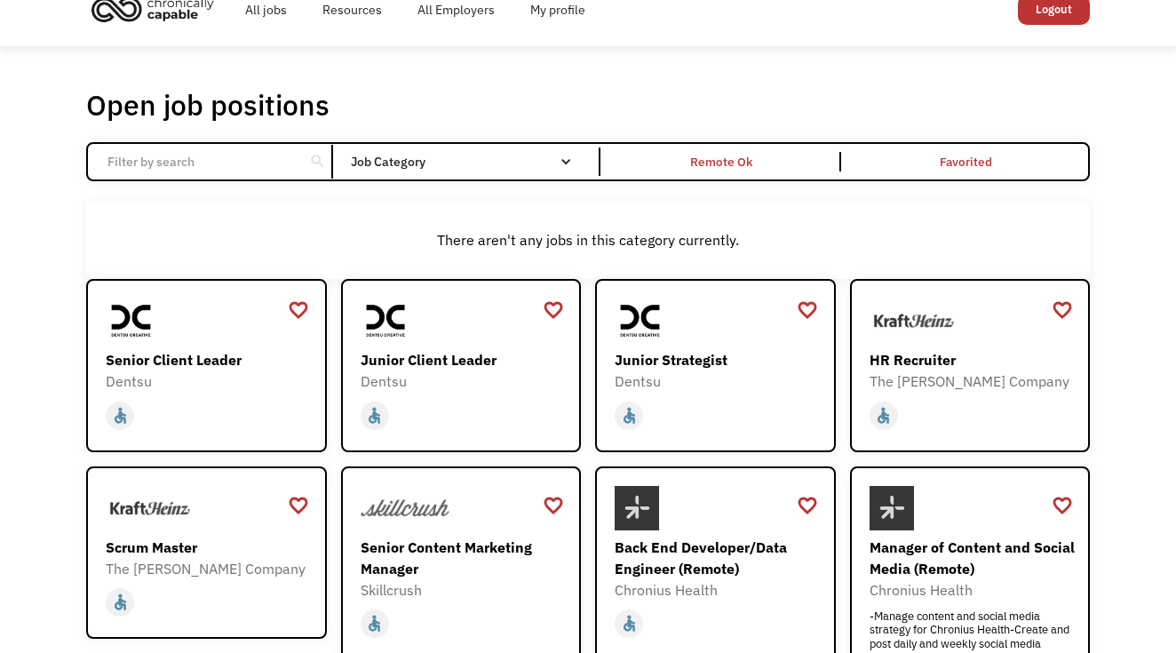
scroll to position [18, 0]
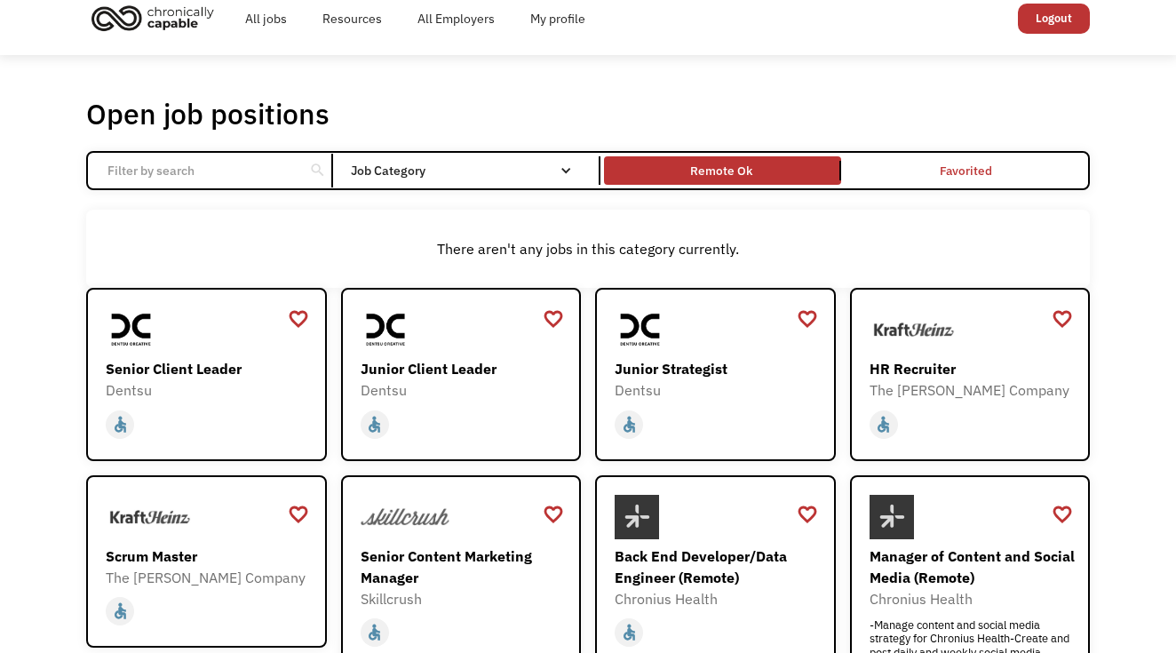
click at [711, 185] on link "Remote Ok" at bounding box center [722, 171] width 243 height 36
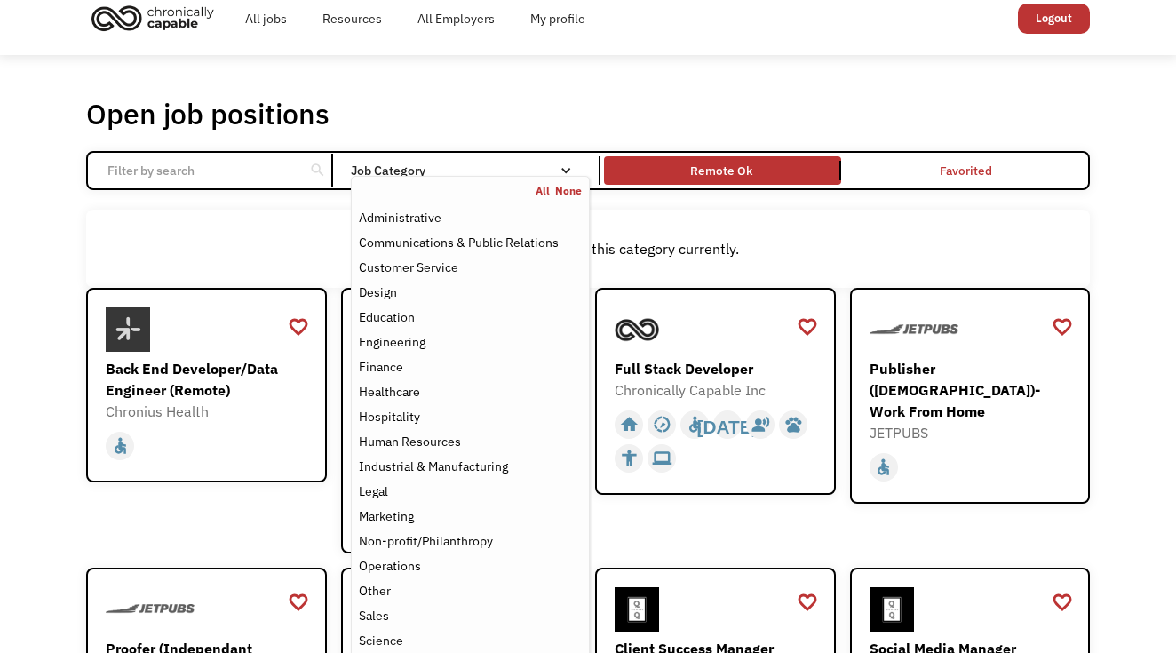
click at [522, 180] on nav "All None Administrative Communications & Public Relations Customer Service Desi…" at bounding box center [470, 443] width 239 height 535
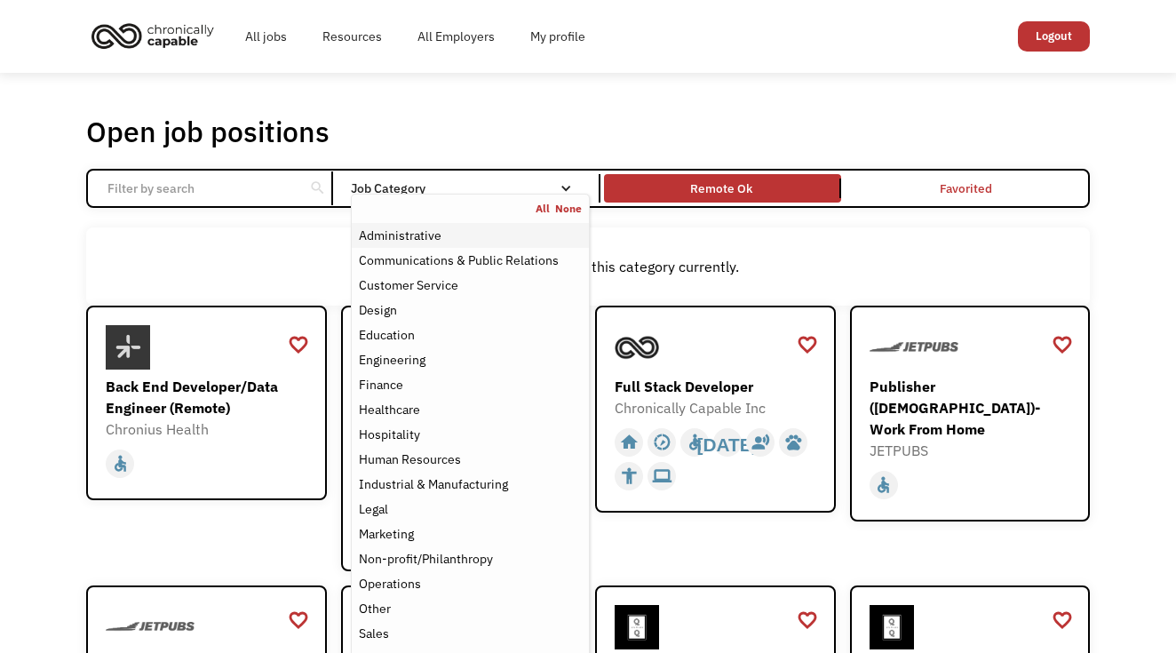
scroll to position [0, 0]
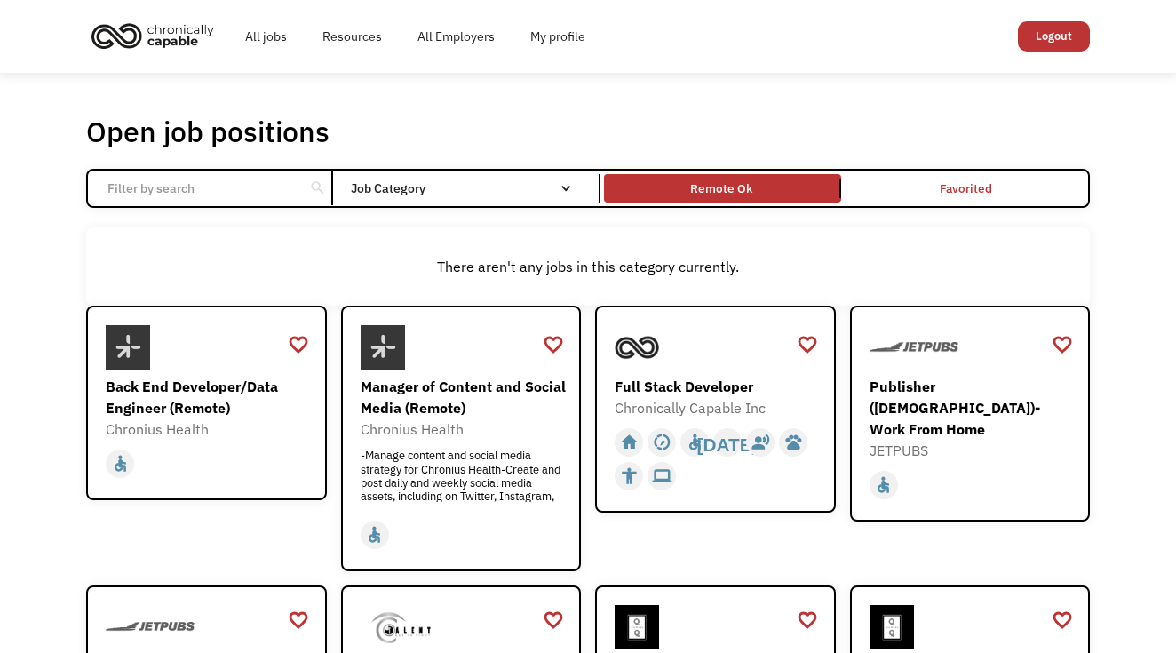
click at [769, 52] on div "All jobs Resources All Employers My profile Club Capable New! Logout" at bounding box center [588, 36] width 1004 height 57
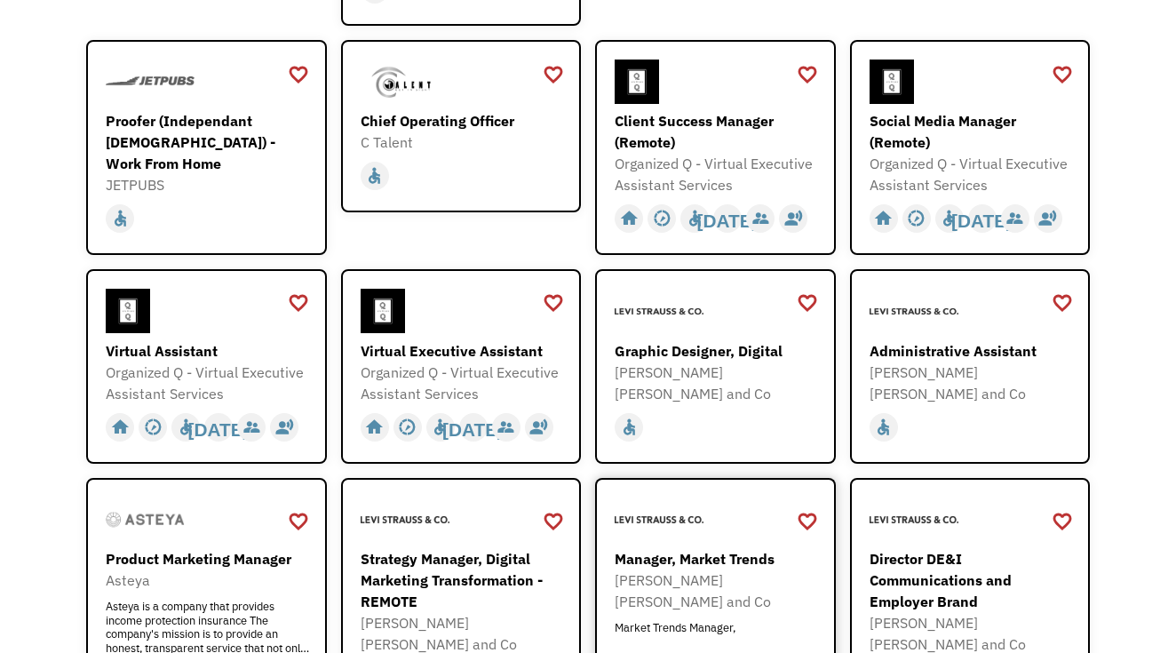
scroll to position [546, 0]
click at [1009, 369] on div "[PERSON_NAME] [PERSON_NAME] and Co" at bounding box center [973, 383] width 206 height 43
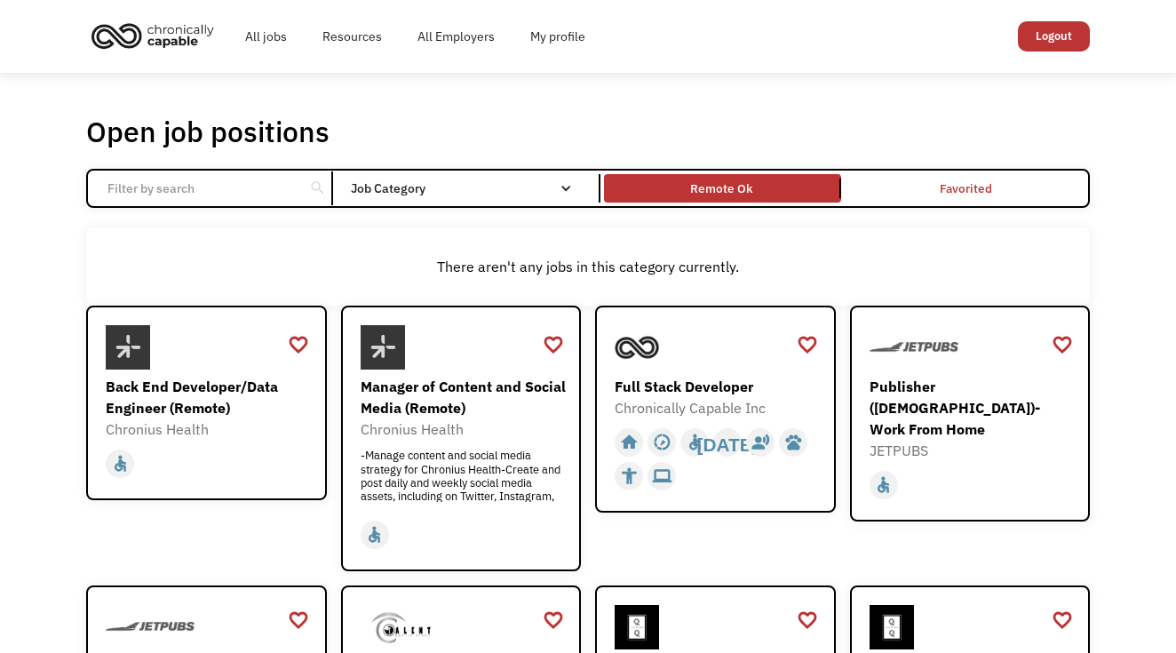
scroll to position [0, 0]
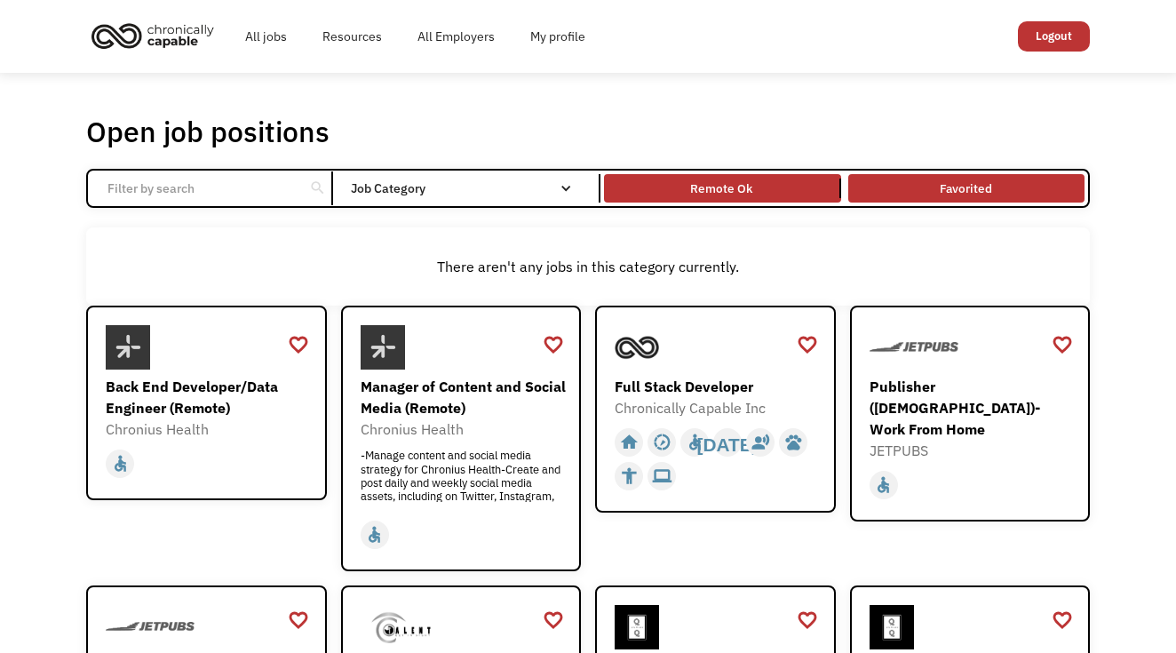
click at [1033, 195] on link "Favorited" at bounding box center [966, 189] width 243 height 36
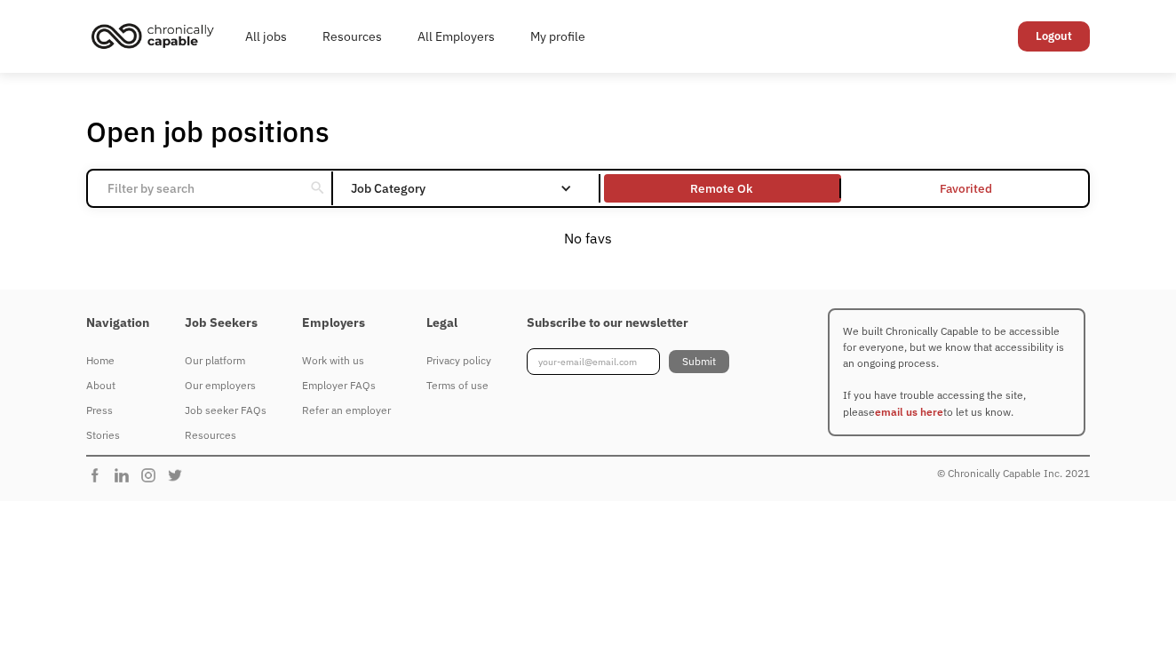
click at [960, 185] on link "Favorited" at bounding box center [966, 189] width 243 height 36
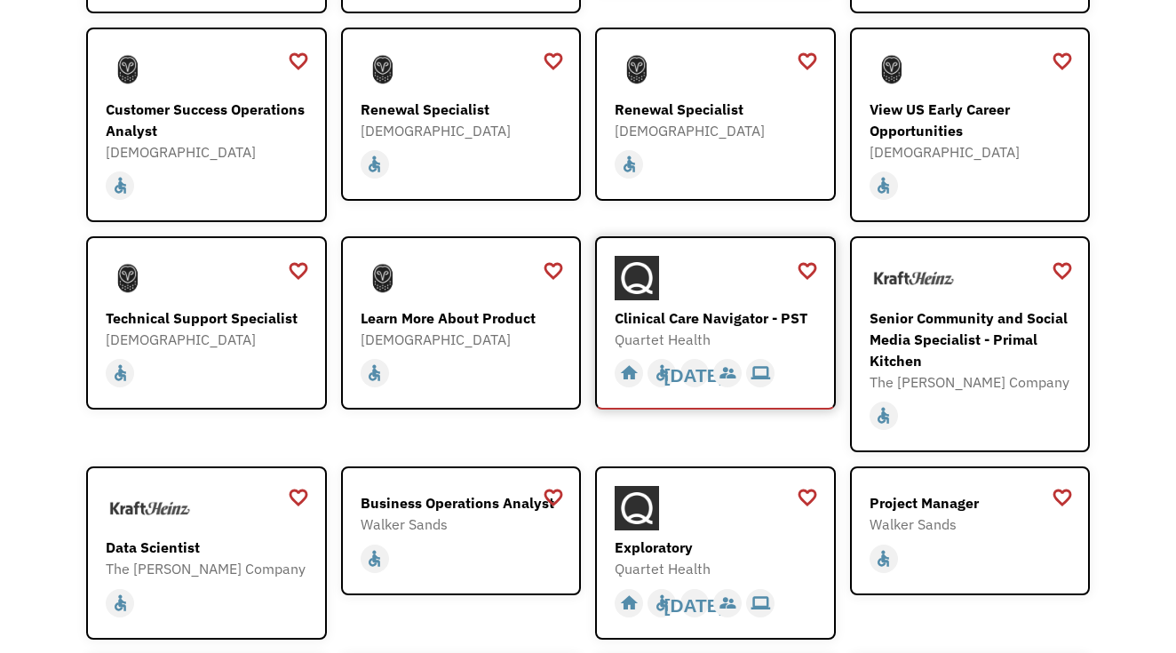
scroll to position [1525, 0]
click at [627, 361] on div "home" at bounding box center [629, 374] width 19 height 27
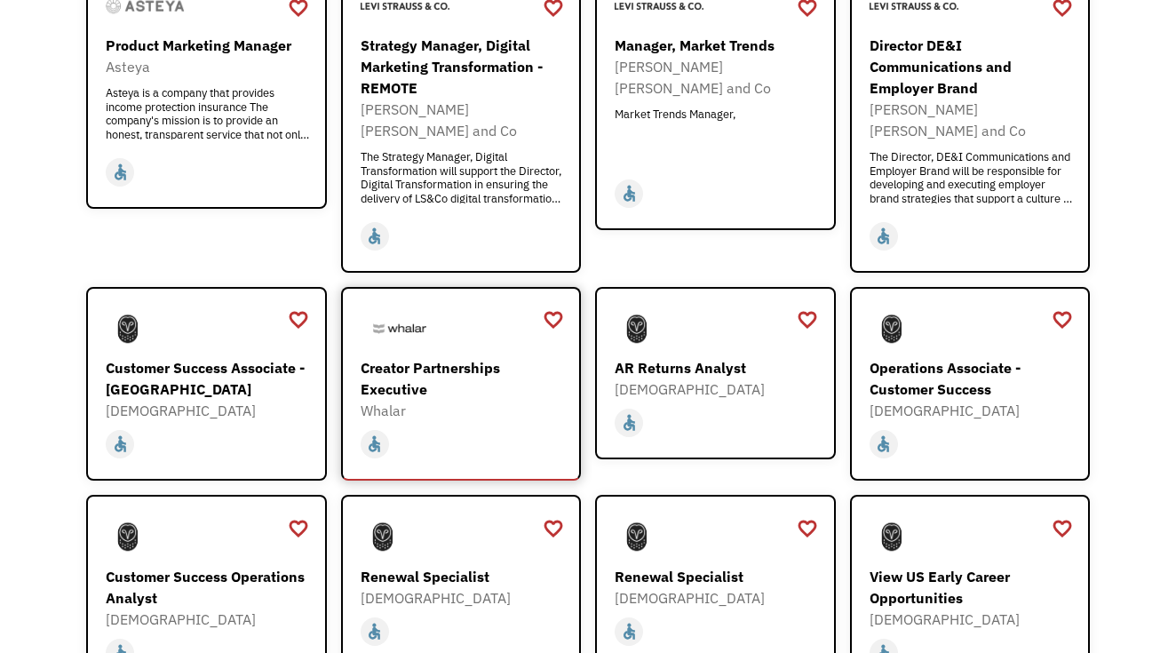
scroll to position [1058, 0]
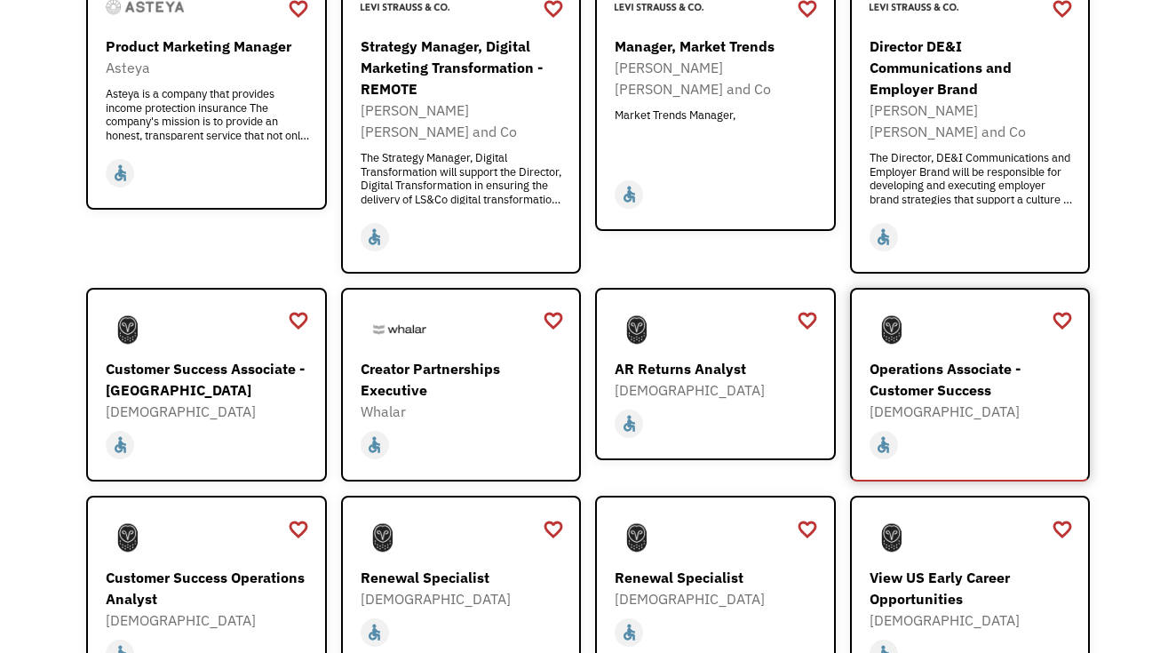
click at [937, 358] on div "Operations Associate - Customer Success" at bounding box center [973, 379] width 206 height 43
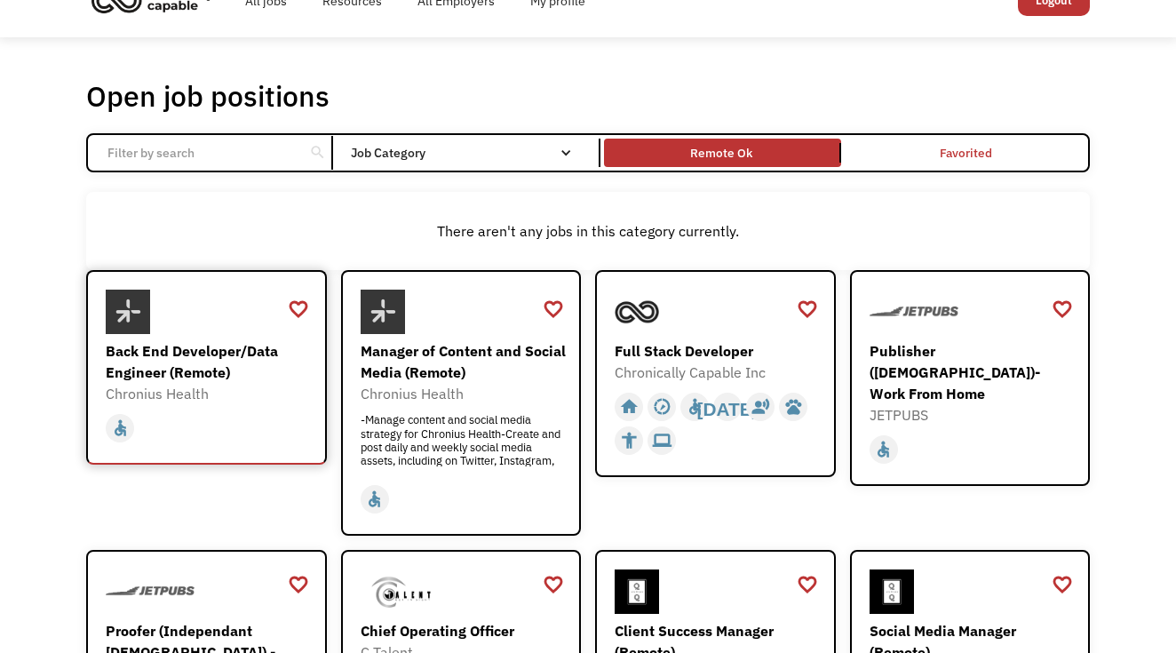
scroll to position [37, 0]
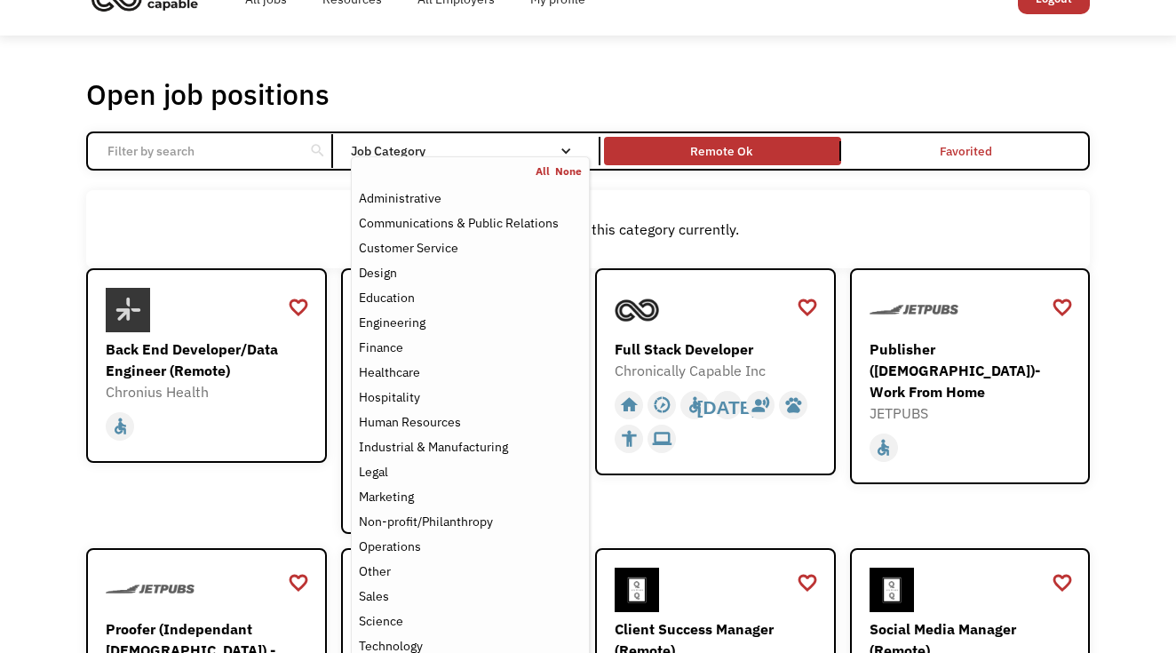
click at [449, 143] on div "Job Category" at bounding box center [470, 151] width 239 height 28
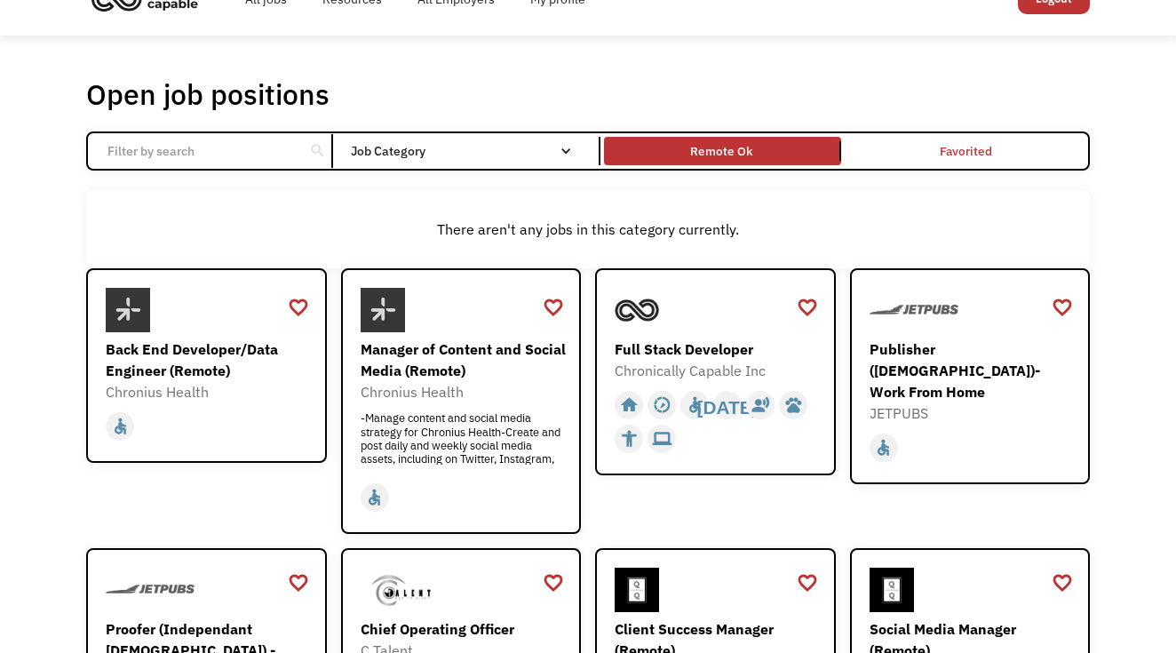
click at [449, 143] on div "Job Category" at bounding box center [470, 151] width 239 height 28
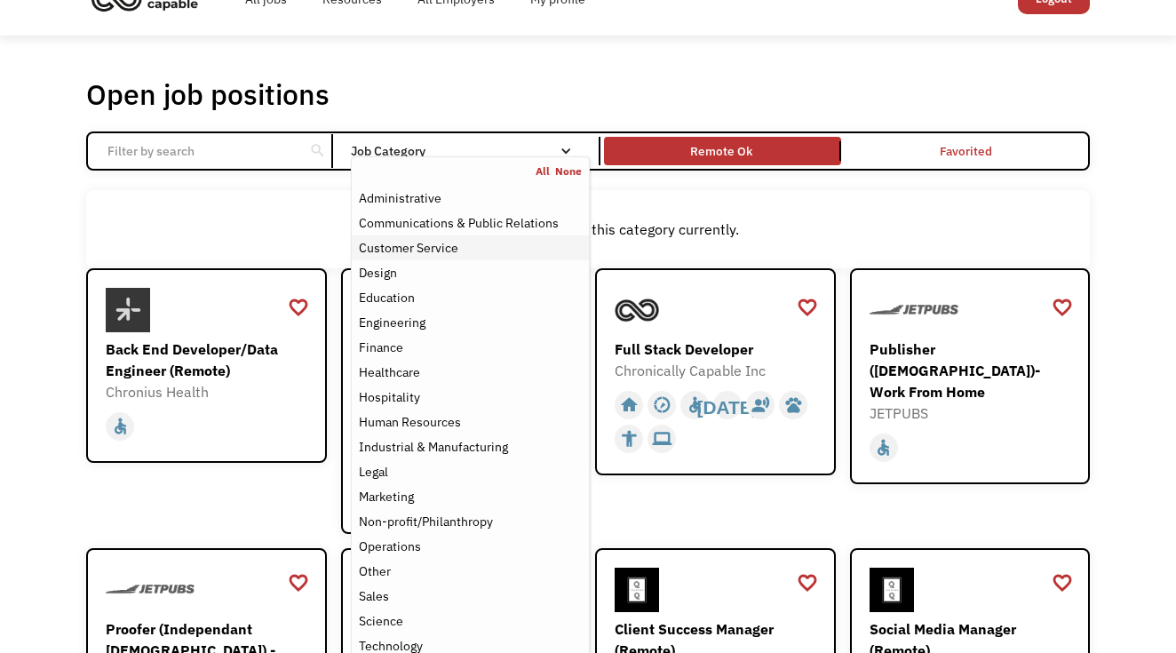
click at [415, 249] on div "Customer Service" at bounding box center [409, 247] width 100 height 21
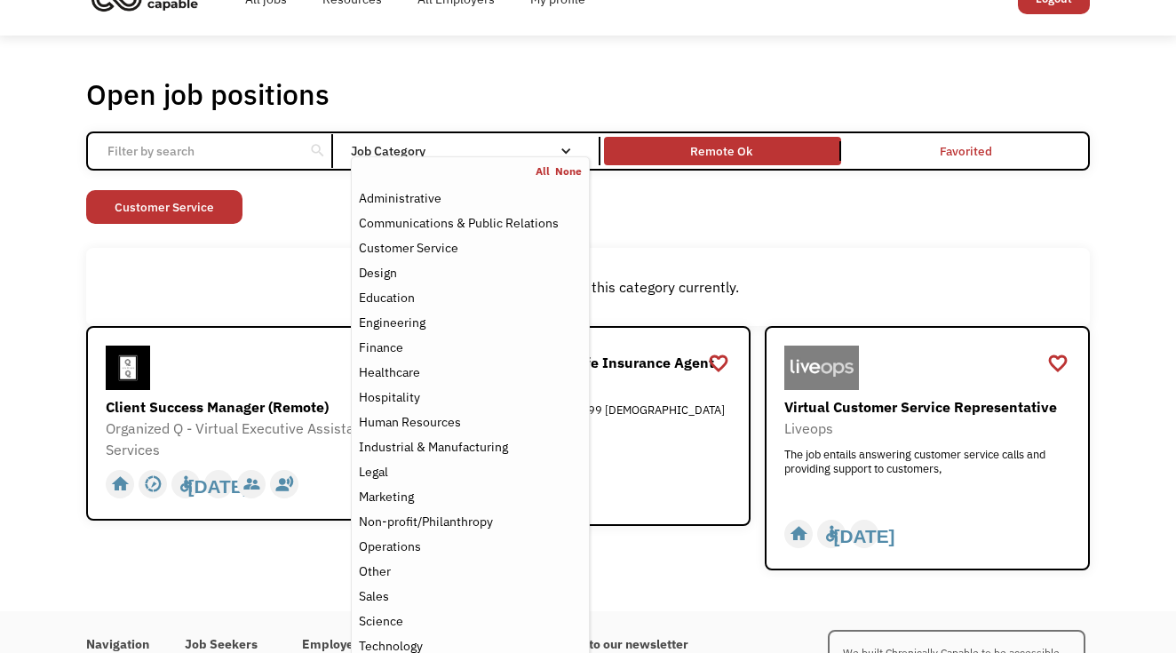
click at [214, 270] on div "There aren't any jobs in this category currently." at bounding box center [588, 287] width 1004 height 78
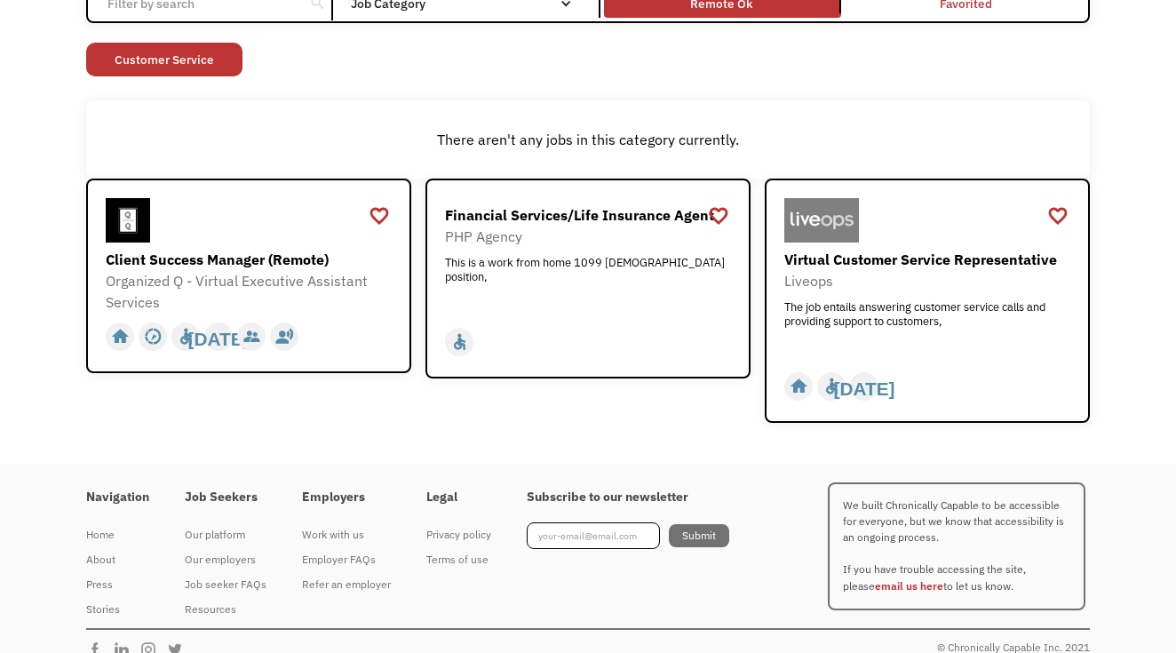
scroll to position [193, 0]
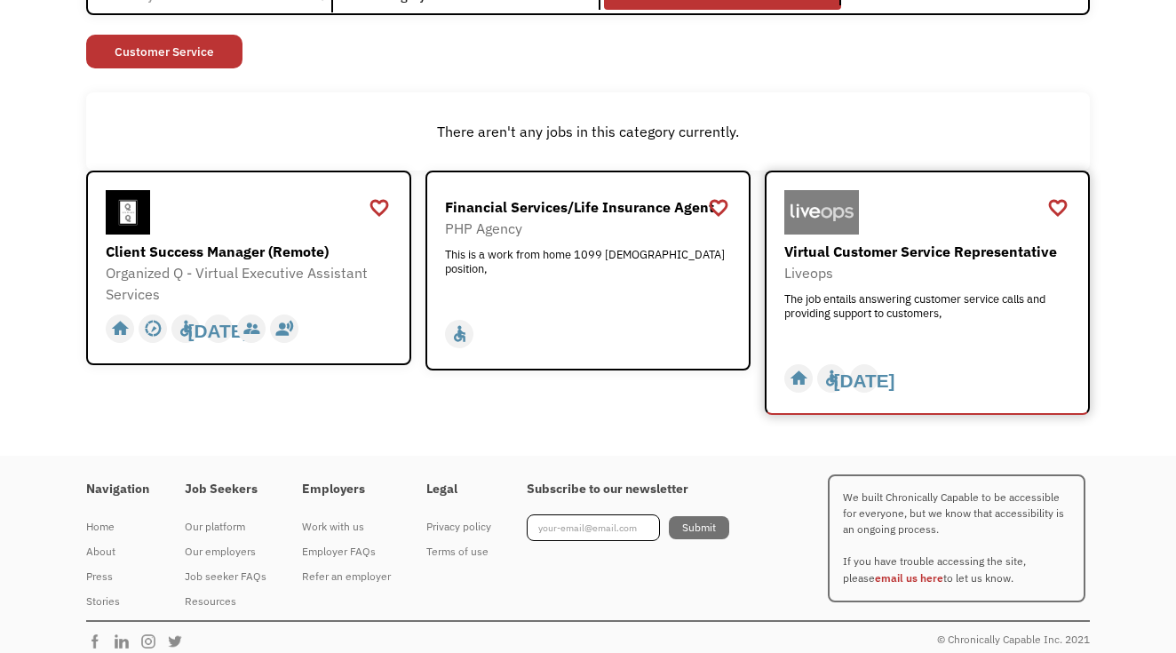
click at [869, 312] on div "The job entails answering customer service calls and providing support to custo…" at bounding box center [929, 318] width 291 height 53
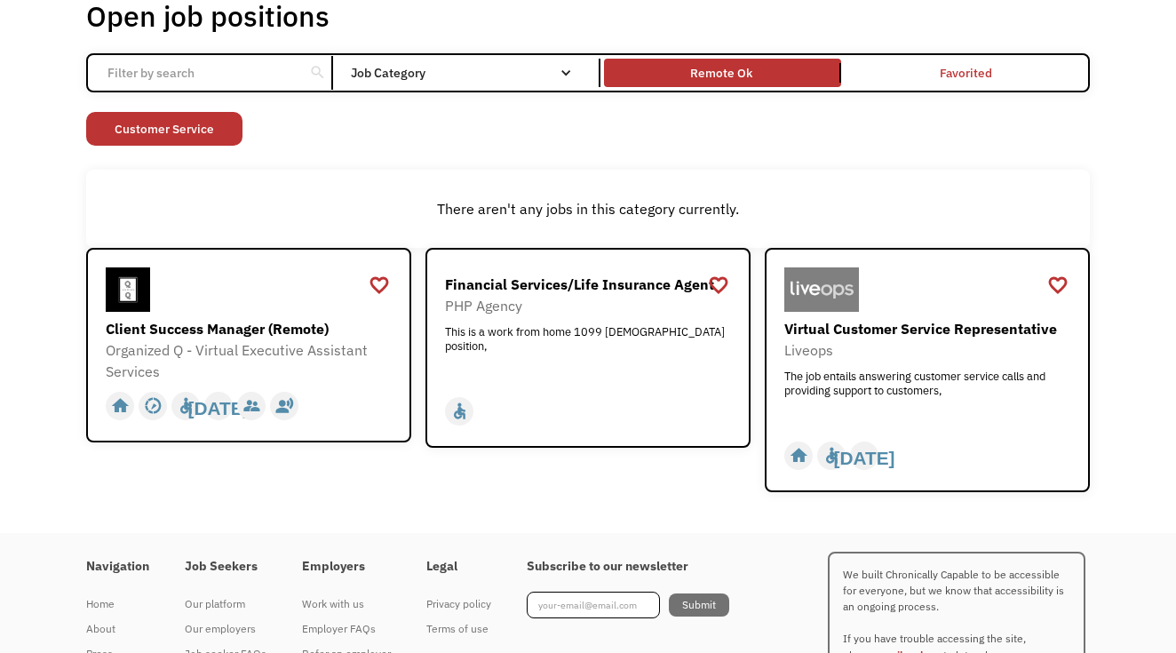
scroll to position [106, 0]
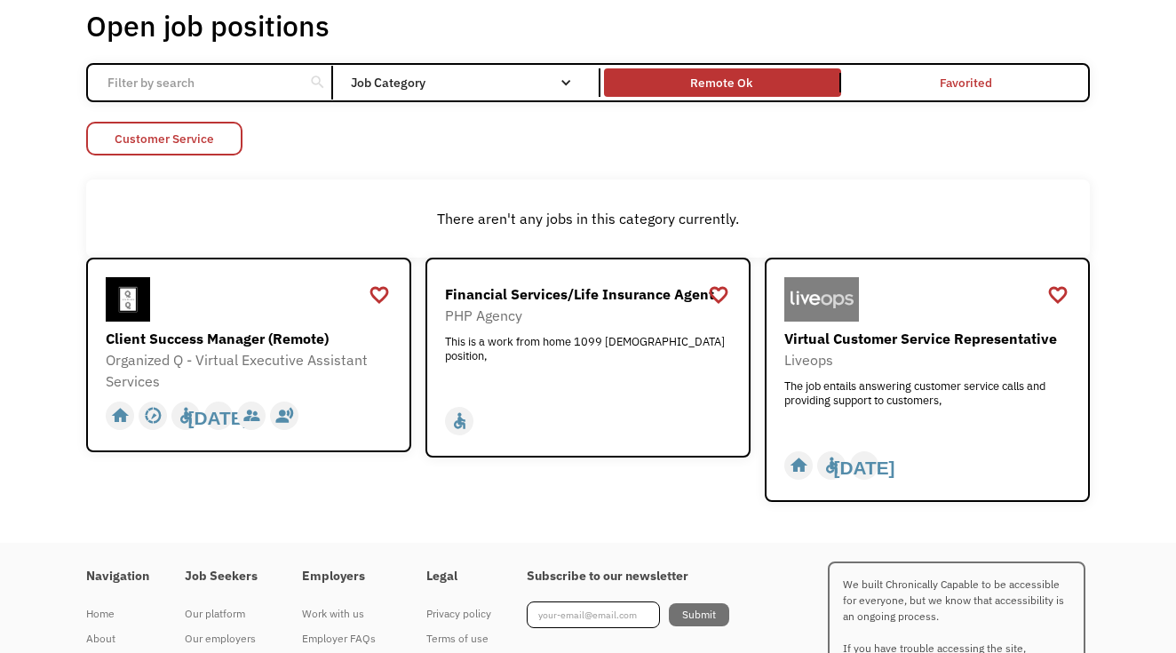
click at [211, 148] on link "Customer Service" at bounding box center [164, 139] width 156 height 34
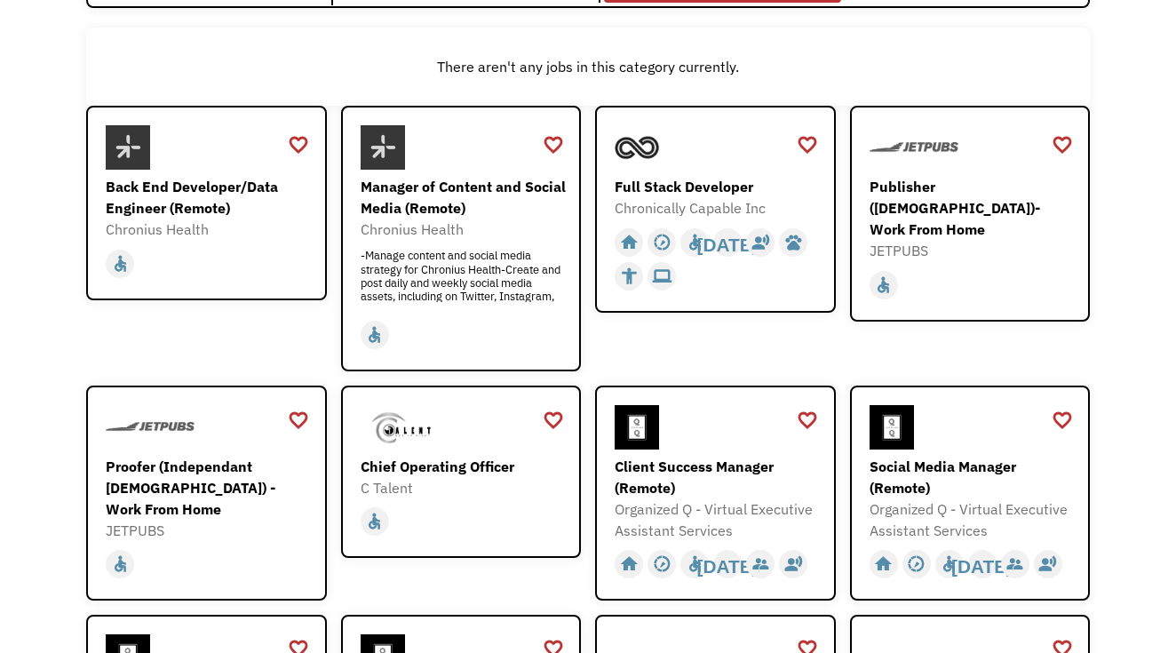
scroll to position [206, 0]
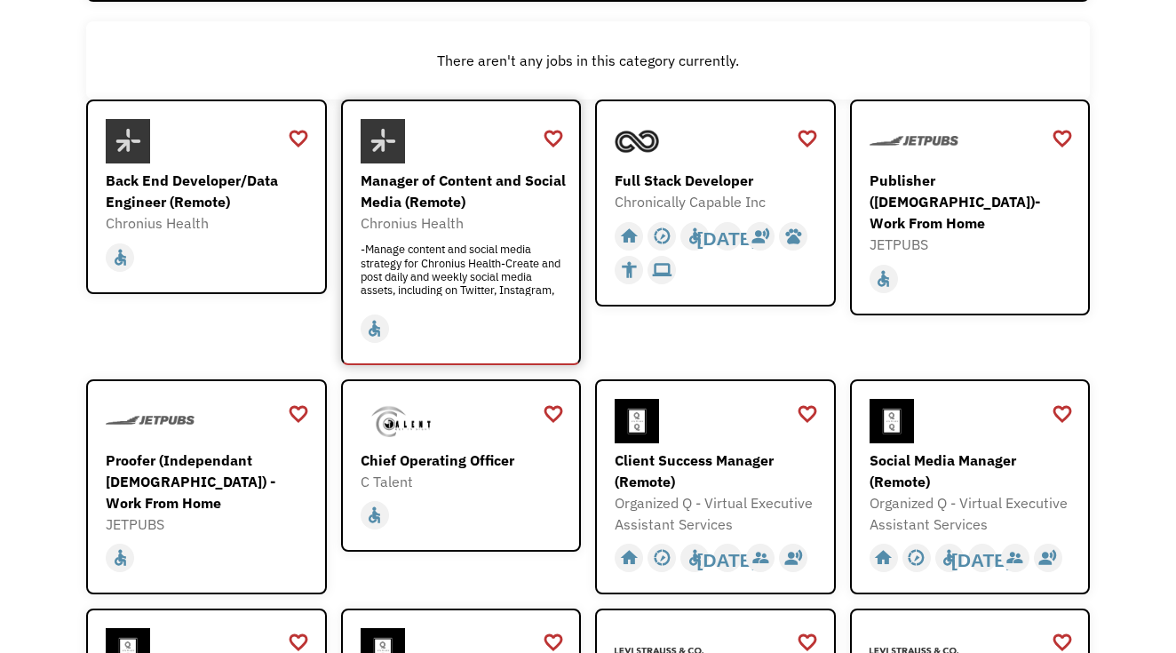
click at [464, 272] on div "-Manage content and social media strategy for Chronius Health-Create and post d…" at bounding box center [464, 269] width 206 height 53
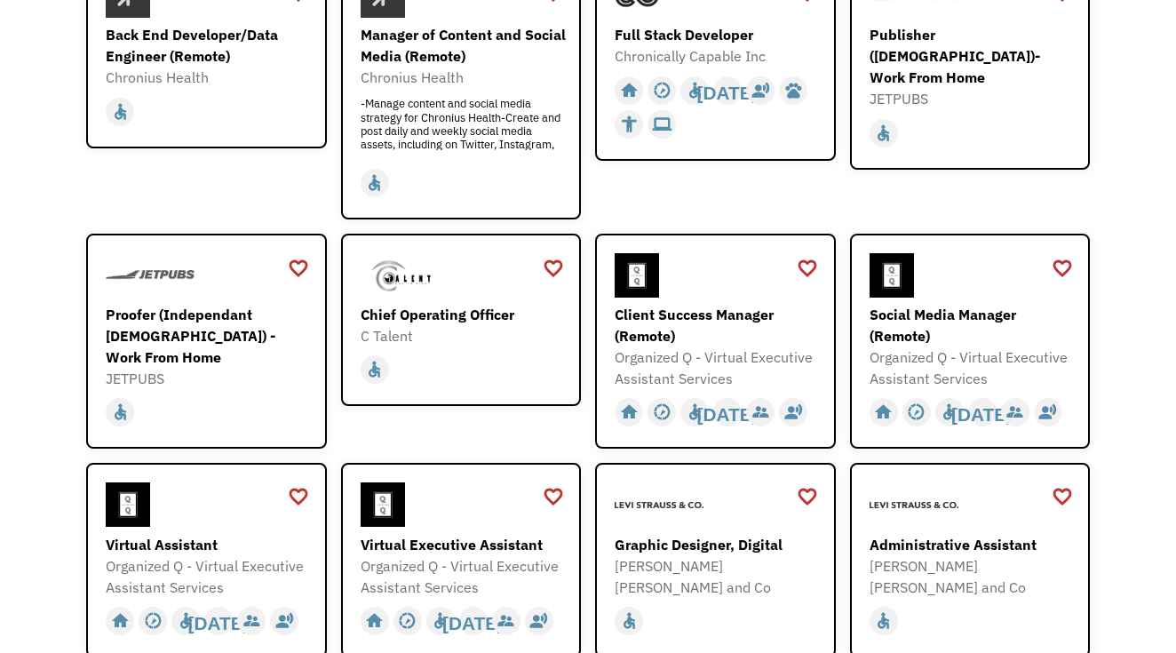
scroll to position [354, 0]
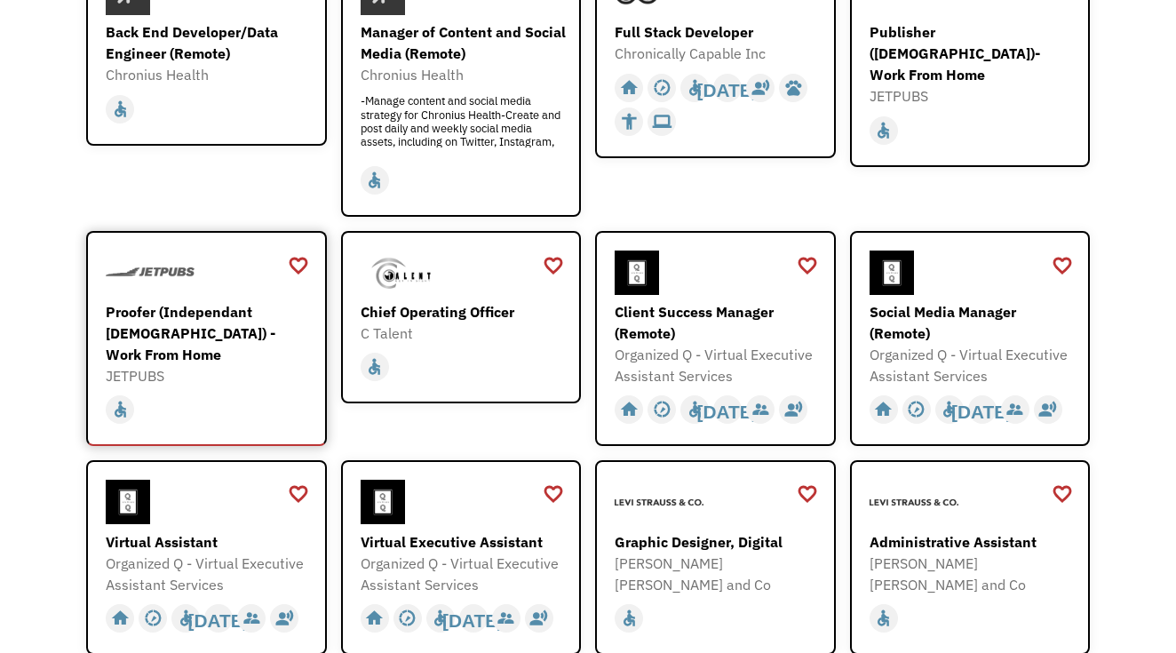
click at [247, 365] on div "JETPUBS" at bounding box center [209, 375] width 206 height 21
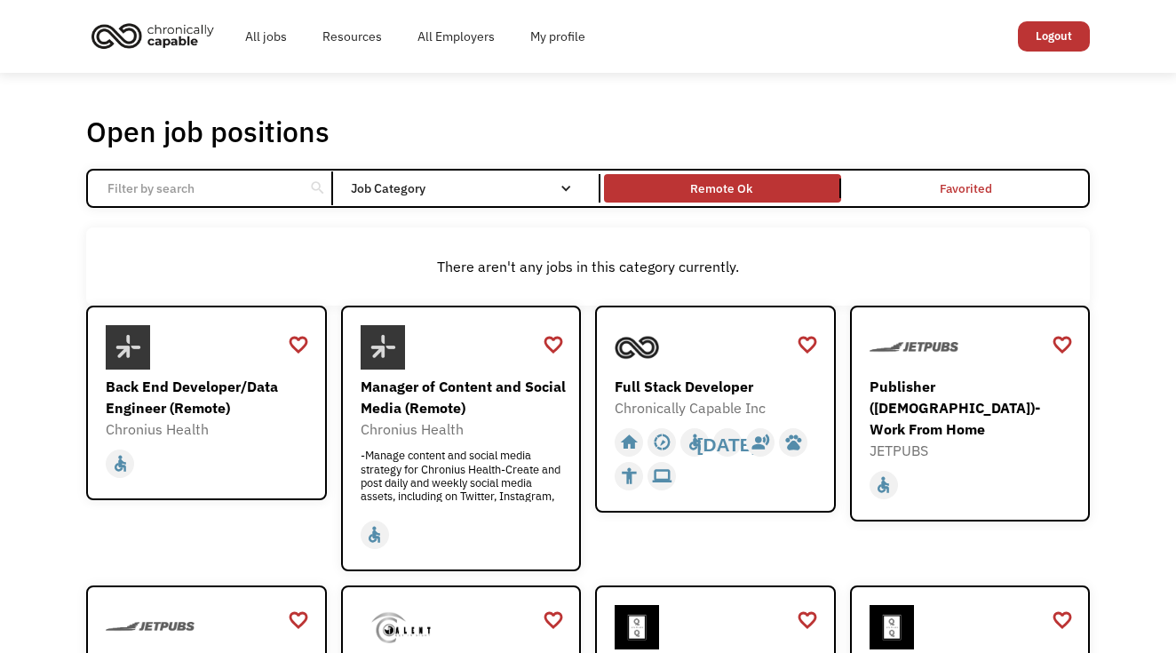
scroll to position [0, 0]
click at [189, 195] on input "Email Form" at bounding box center [196, 188] width 198 height 34
click at [193, 195] on input "Email Form" at bounding box center [196, 188] width 198 height 34
type input "p"
click at [465, 136] on div "Open job positions You have X liked items Search" at bounding box center [588, 132] width 1004 height 36
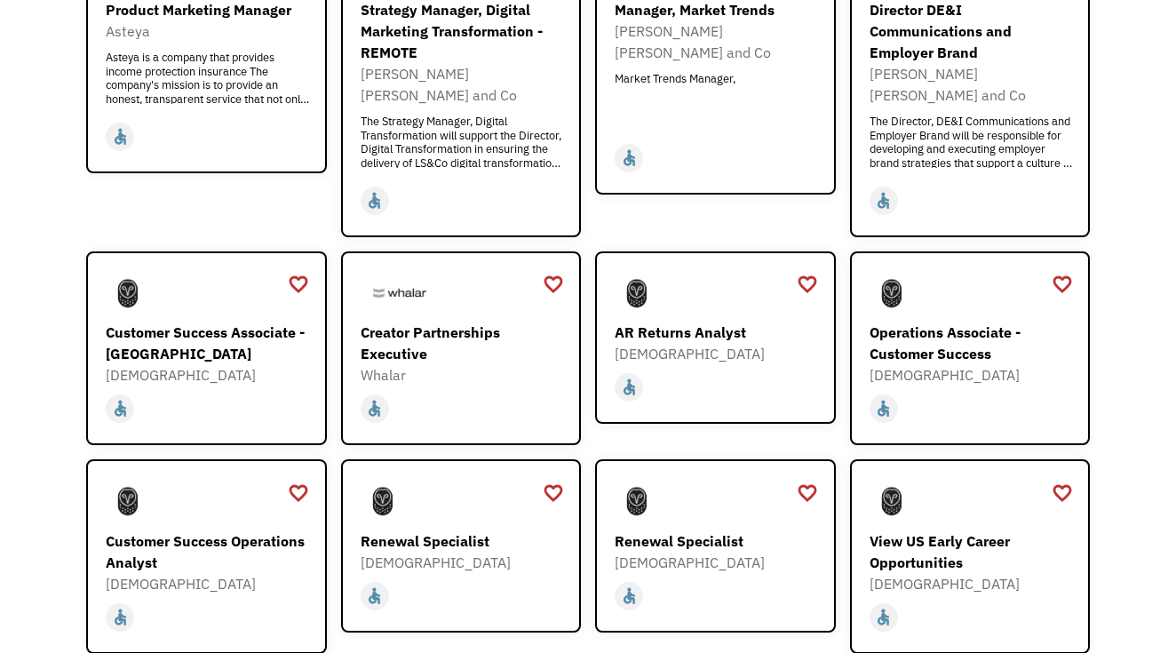
scroll to position [1095, 0]
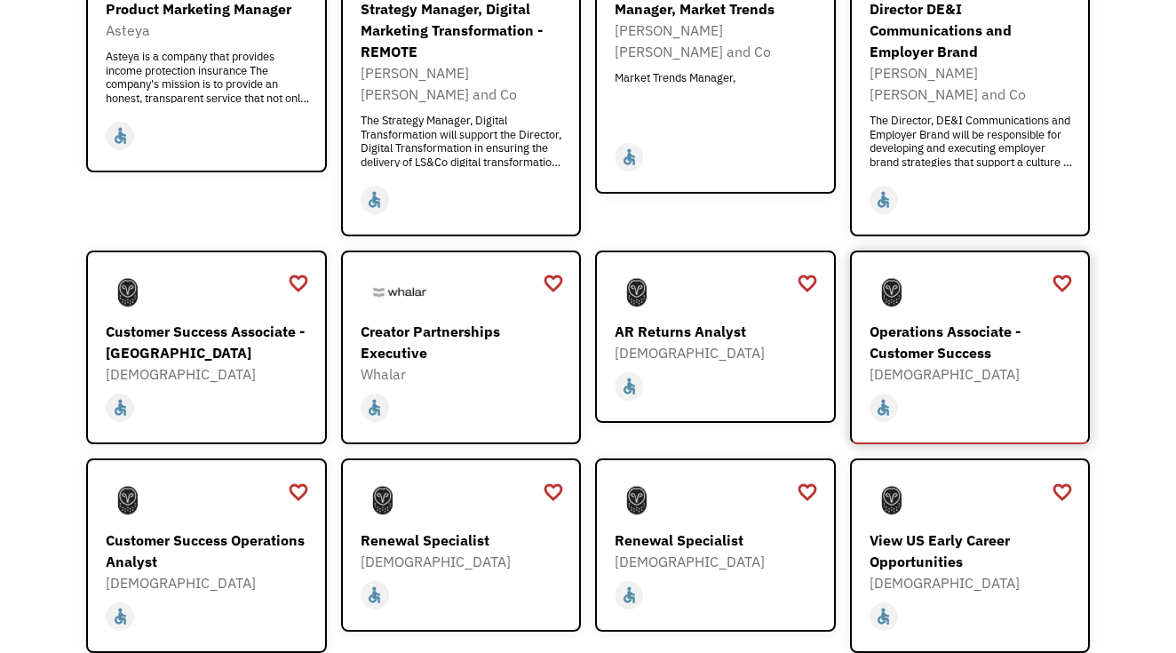
click at [994, 321] on div "Operations Associate - Customer Success" at bounding box center [973, 342] width 206 height 43
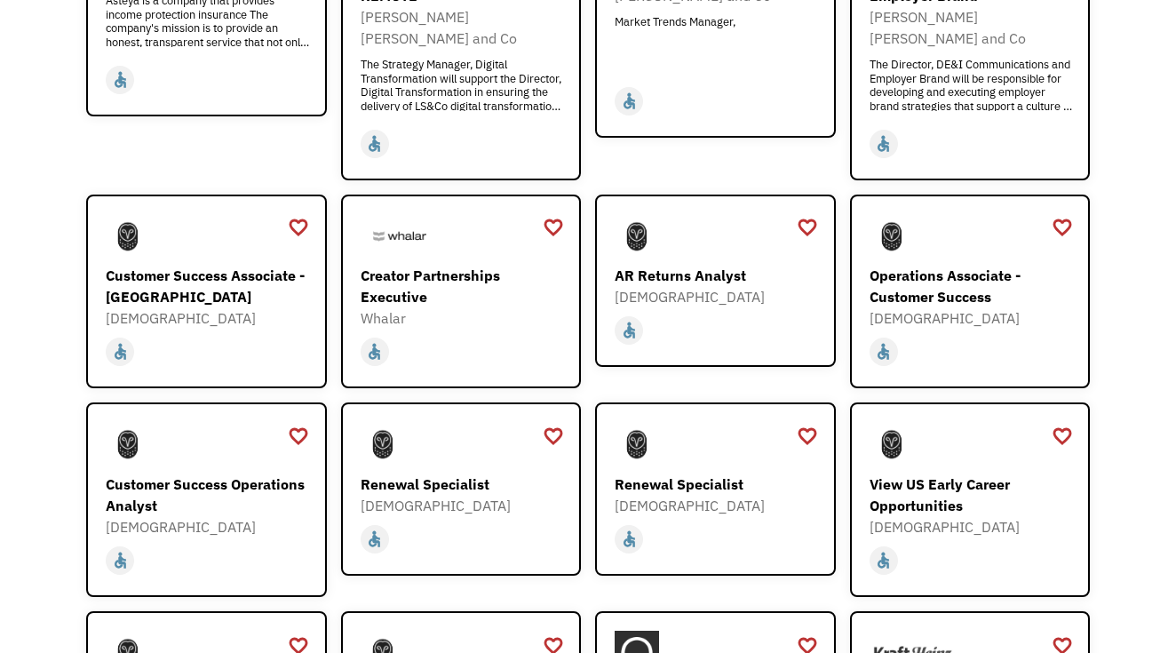
scroll to position [1152, 0]
click at [698, 285] on div "Samsara" at bounding box center [718, 295] width 206 height 21
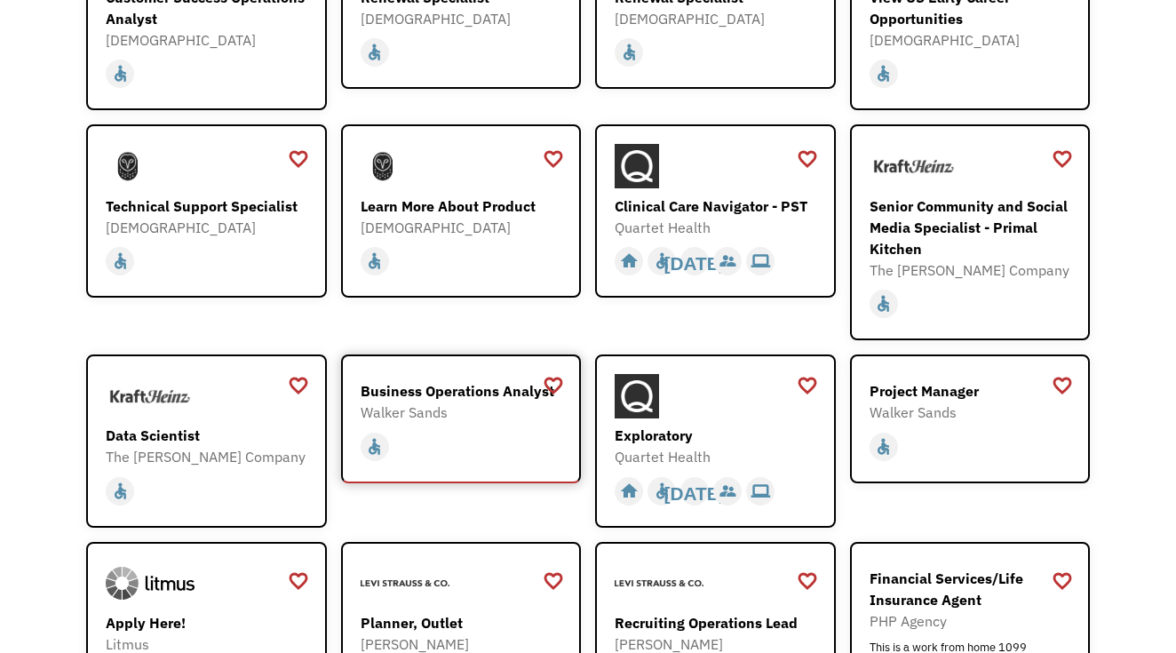
scroll to position [1637, 0]
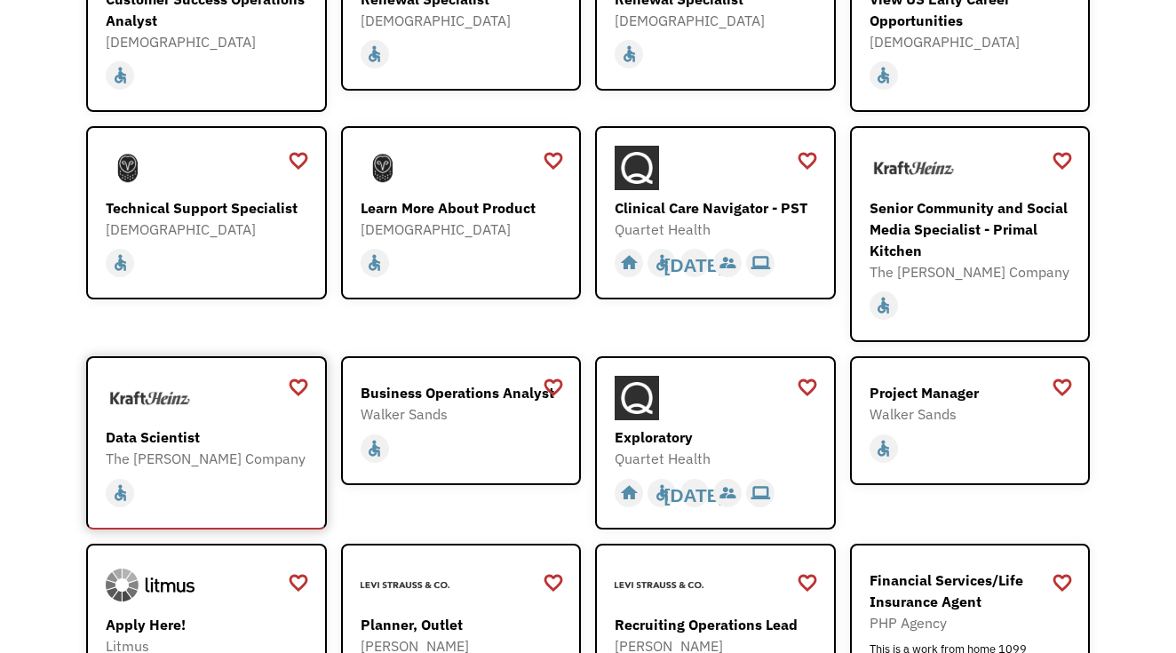
click at [175, 448] on div "The Kraft Heinz Company" at bounding box center [209, 458] width 206 height 21
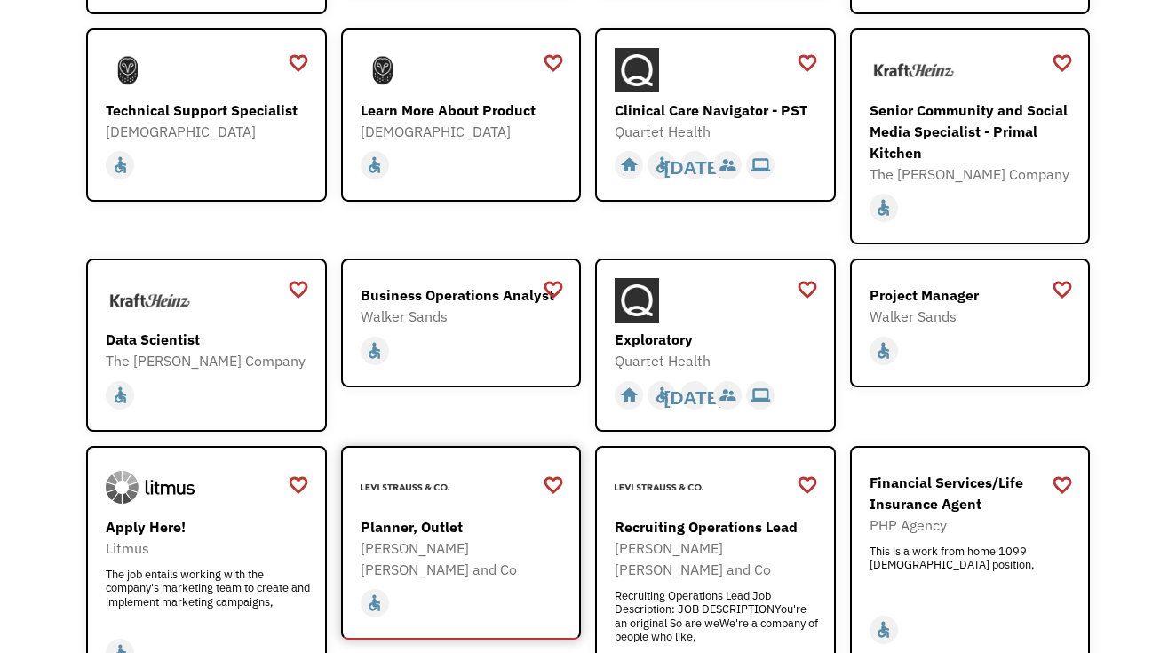
scroll to position [1747, 0]
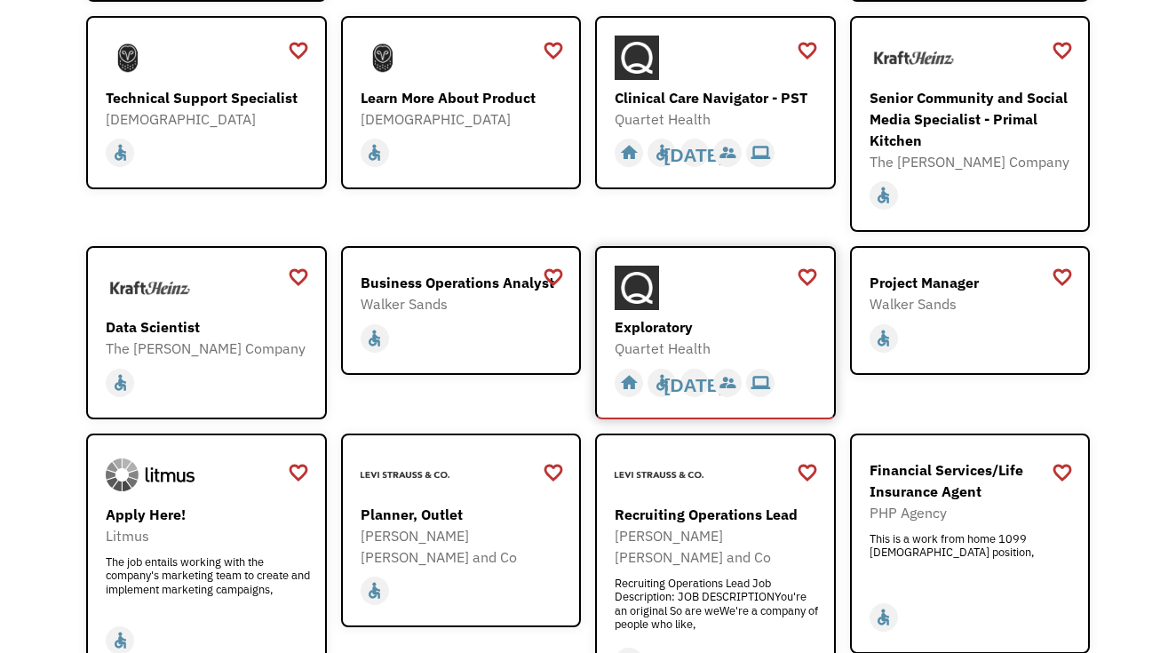
click at [665, 316] on div "Exploratory" at bounding box center [718, 326] width 206 height 21
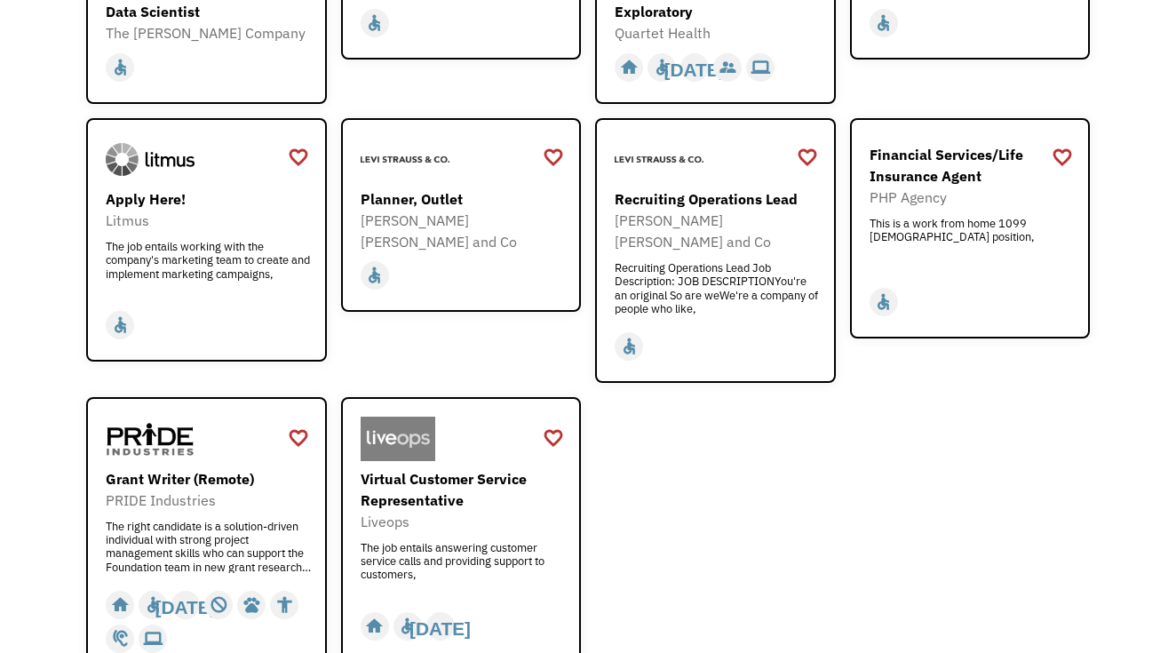
scroll to position [2063, 0]
click at [131, 467] on div "Grant Writer (Remote)" at bounding box center [209, 477] width 206 height 21
click at [518, 467] on div "Virtual Customer Service Representative" at bounding box center [464, 488] width 206 height 43
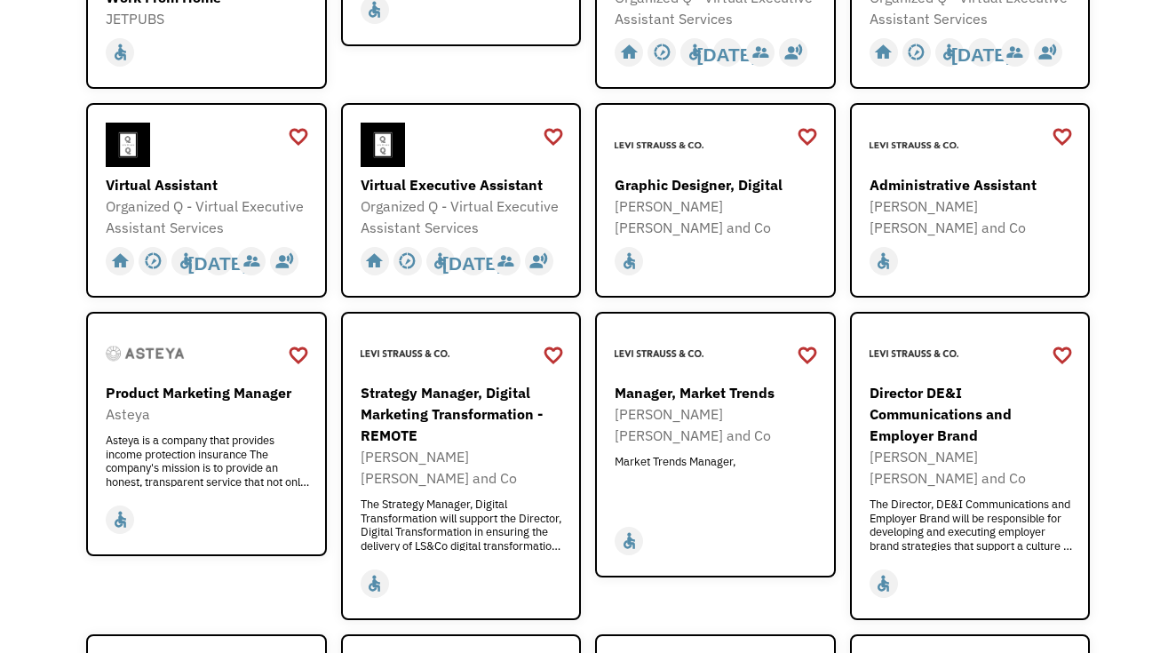
scroll to position [716, 0]
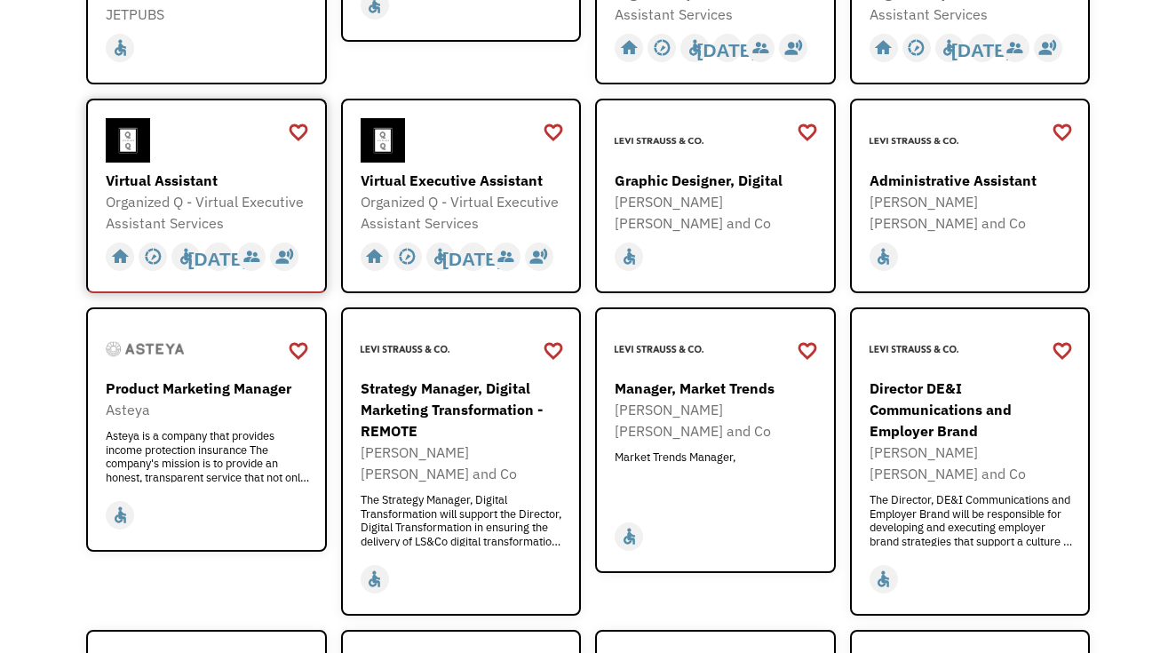
click at [179, 175] on div "Virtual Assistant" at bounding box center [209, 180] width 206 height 21
click at [888, 187] on div "Administrative Assistant" at bounding box center [973, 180] width 206 height 21
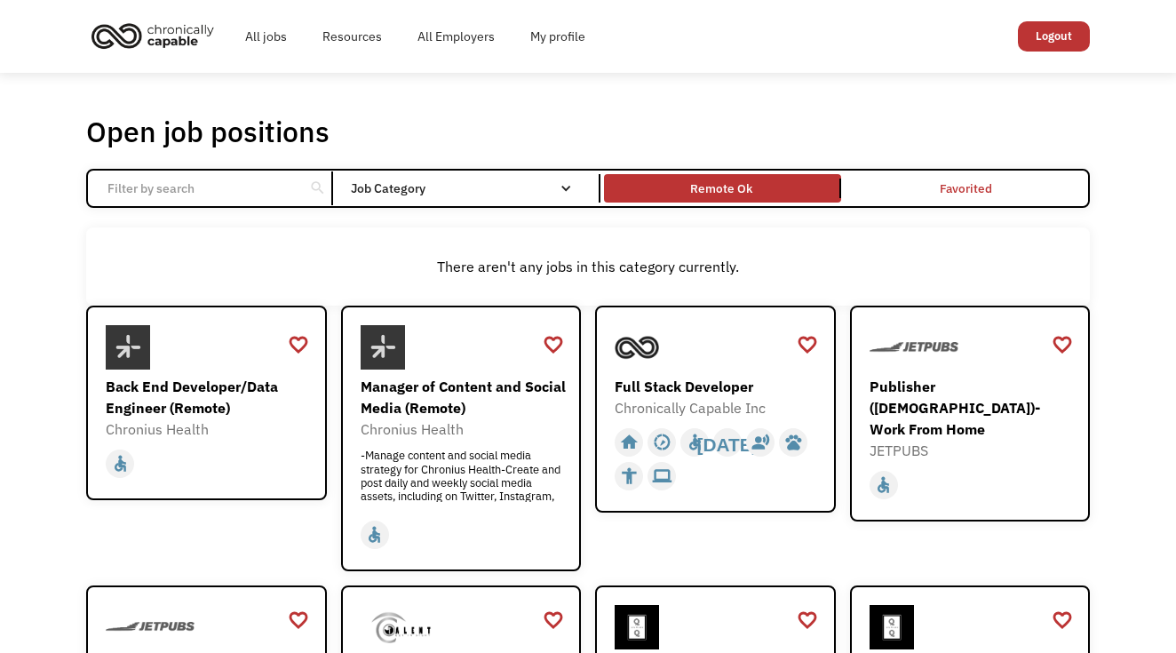
scroll to position [0, 0]
drag, startPoint x: 437, startPoint y: 260, endPoint x: 783, endPoint y: 258, distance: 345.6
click at [783, 258] on div "There aren't any jobs in this category currently." at bounding box center [588, 266] width 986 height 21
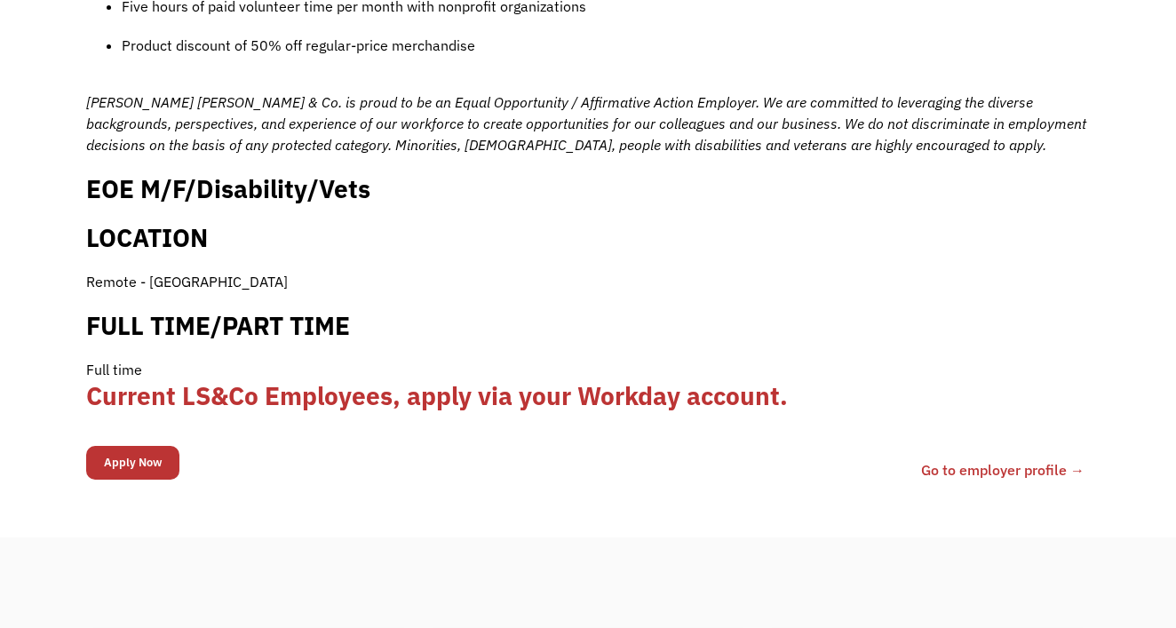
scroll to position [1752, 0]
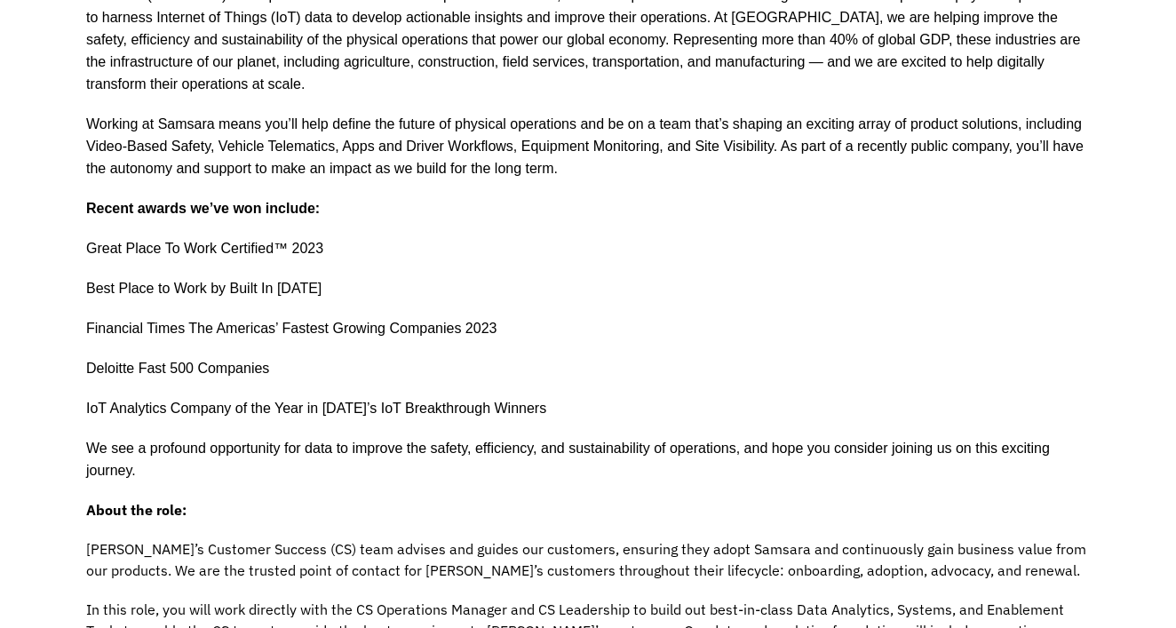
scroll to position [496, 0]
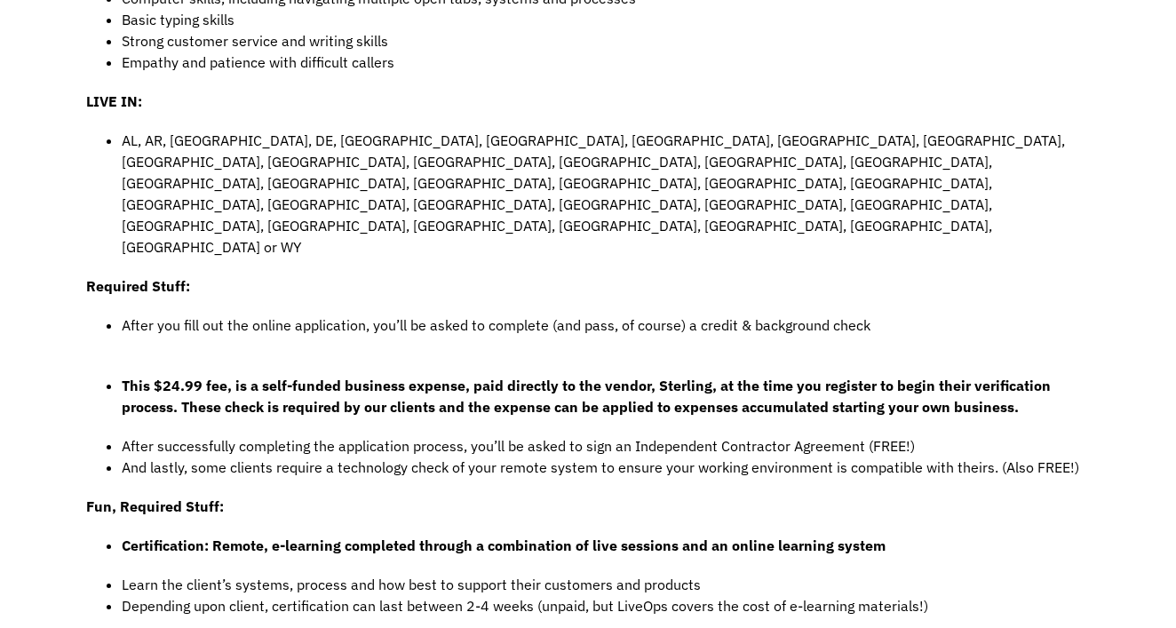
scroll to position [944, 0]
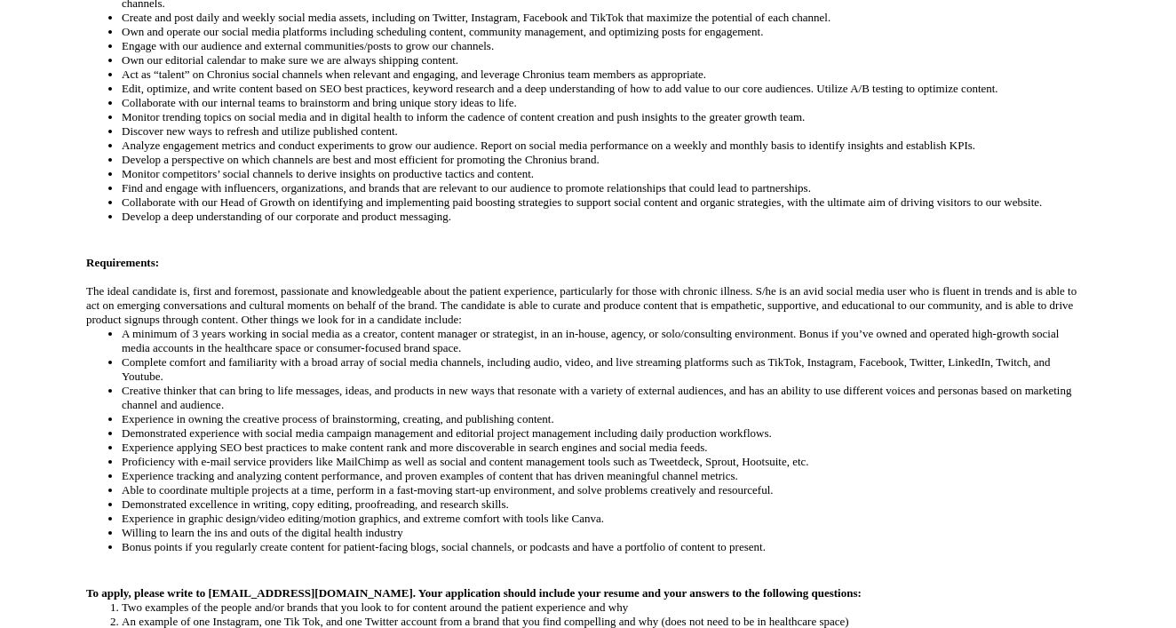
scroll to position [628, 0]
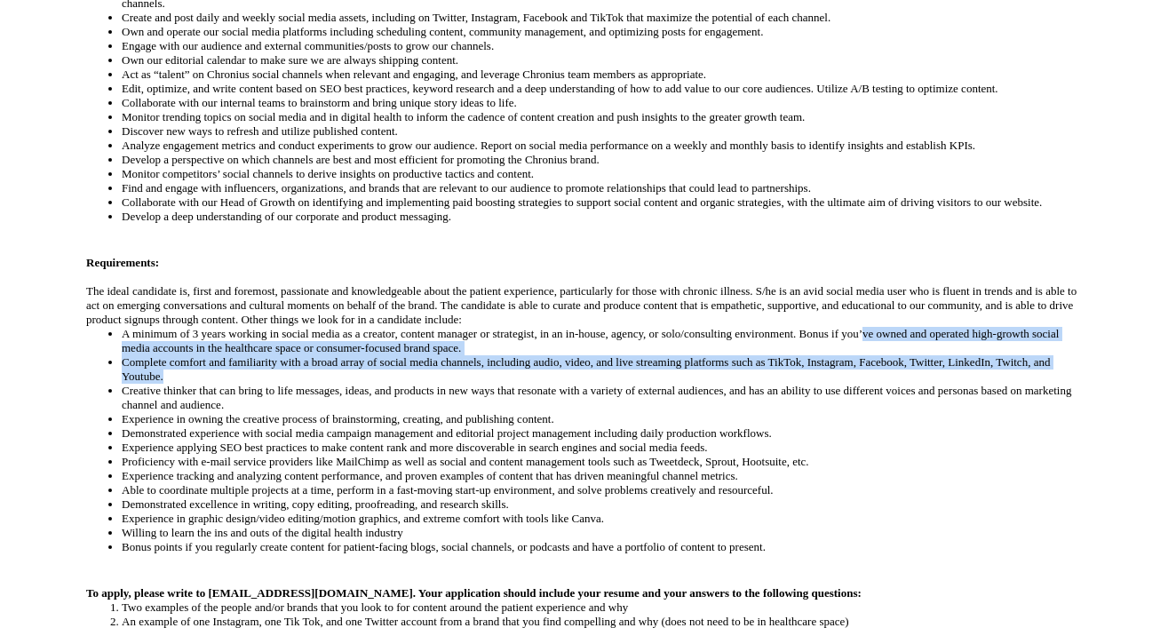
drag, startPoint x: 944, startPoint y: 333, endPoint x: 984, endPoint y: 377, distance: 59.7
click at [984, 377] on ul "A minimum of 3 years working in social media as a creator, content manager or s…" at bounding box center [588, 440] width 1004 height 227
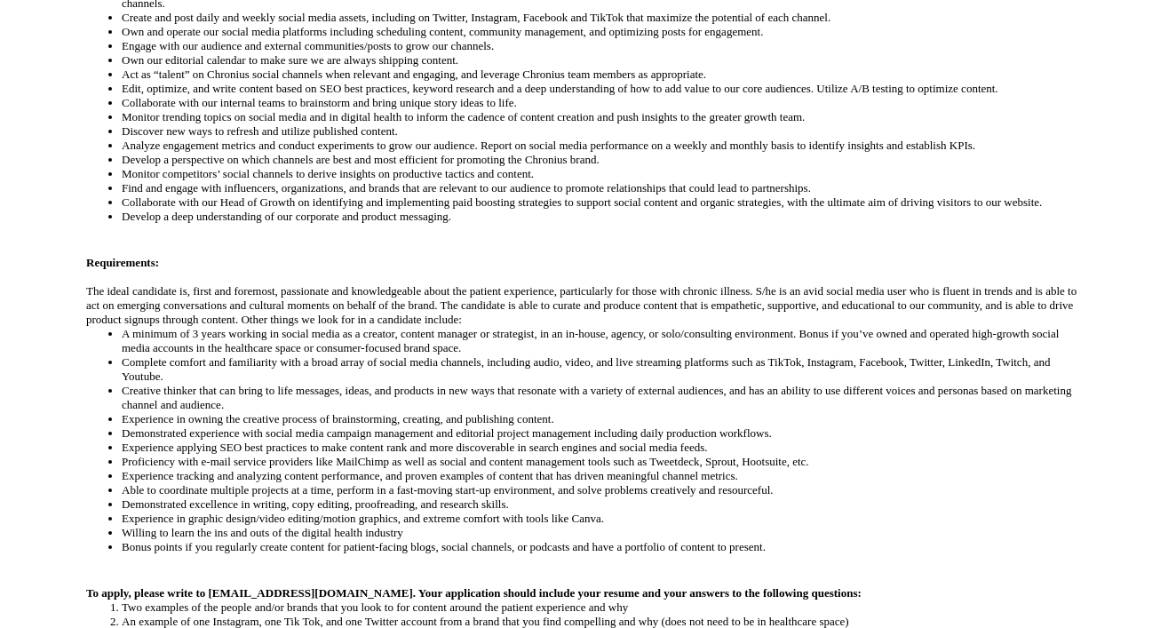
click at [259, 384] on li "Creative thinker that can bring to life messages, ideas, and products in new wa…" at bounding box center [606, 398] width 968 height 28
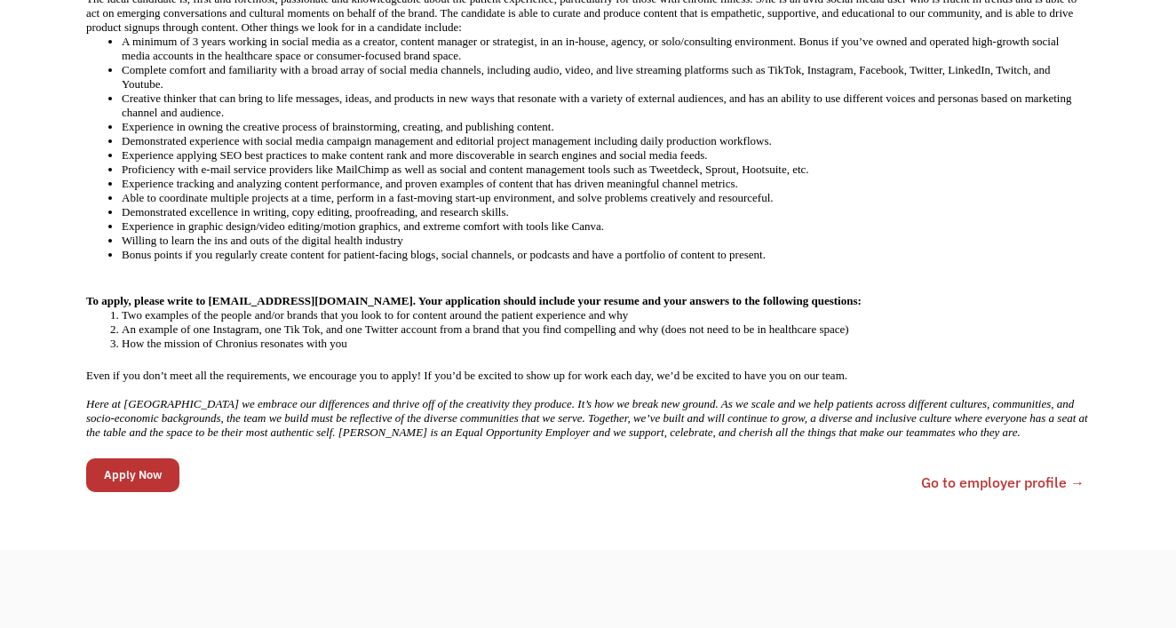
scroll to position [927, 0]
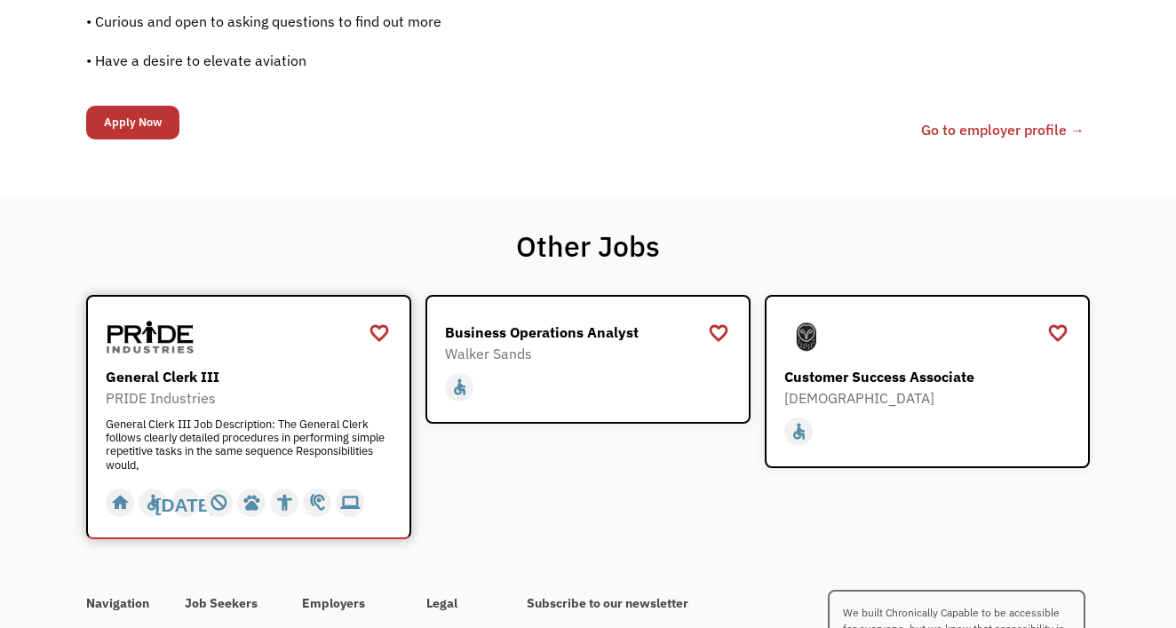
scroll to position [1582, 0]
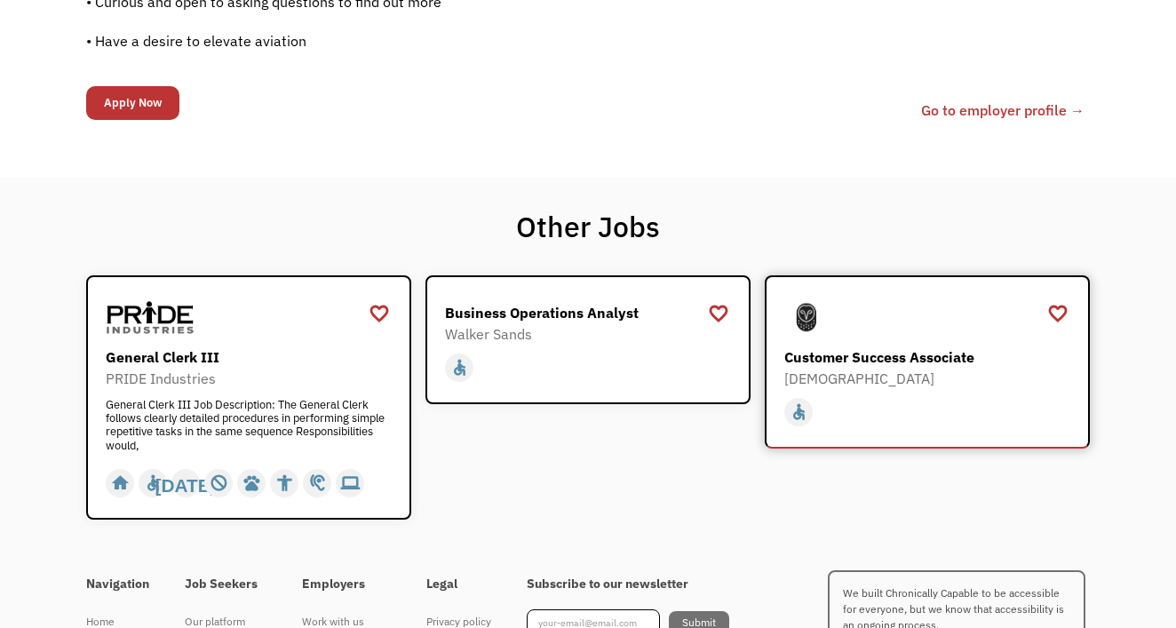
click at [852, 357] on div "Customer Success Associate" at bounding box center [929, 356] width 291 height 21
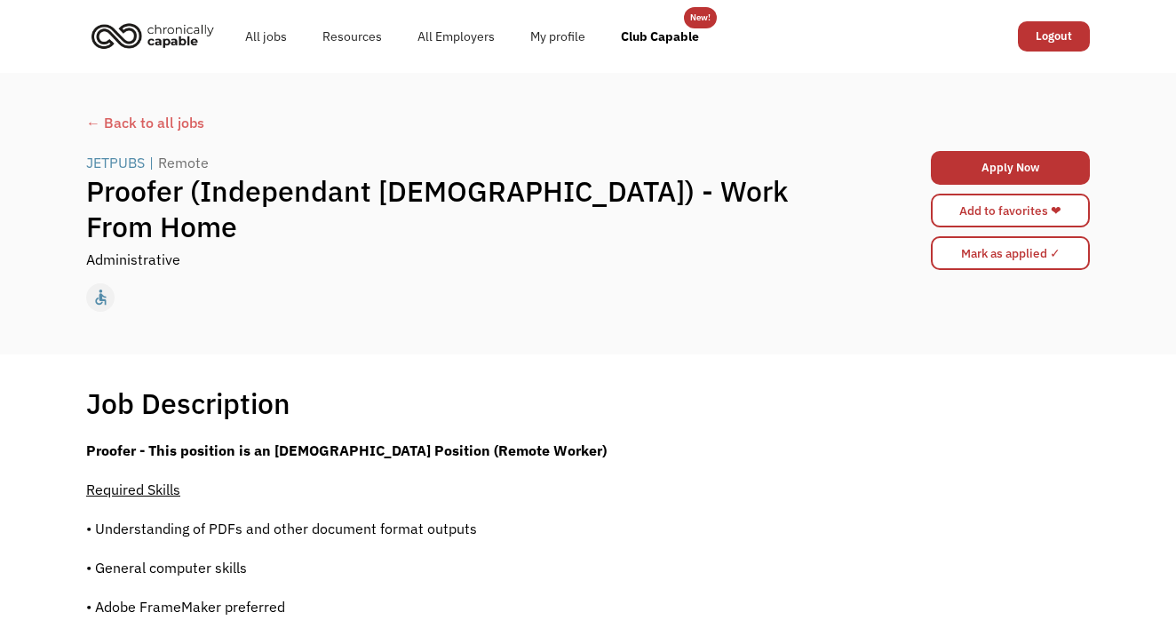
scroll to position [0, 0]
click at [134, 121] on div "← Back to all jobs" at bounding box center [588, 122] width 1004 height 21
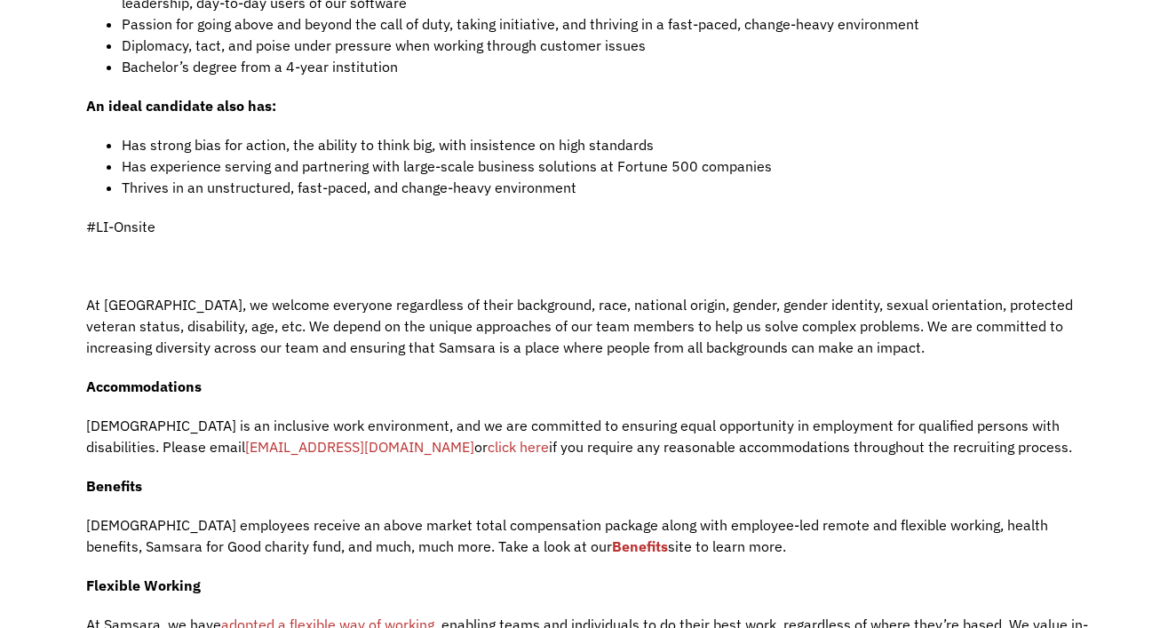
scroll to position [1974, 0]
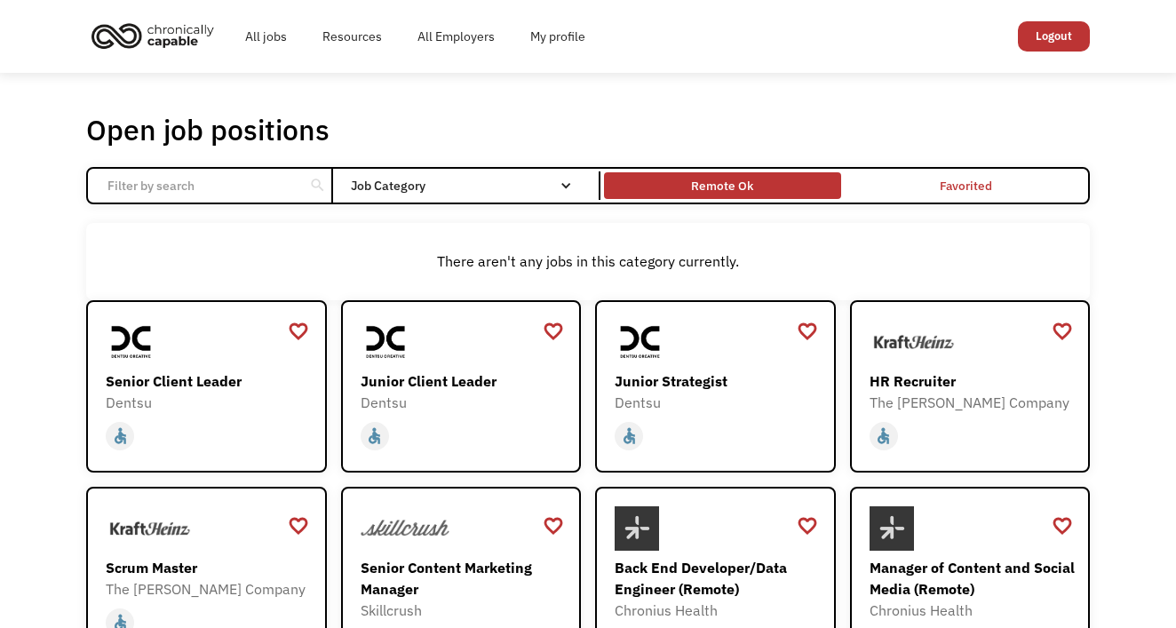
click at [687, 178] on div "Remote Ok" at bounding box center [722, 186] width 236 height 18
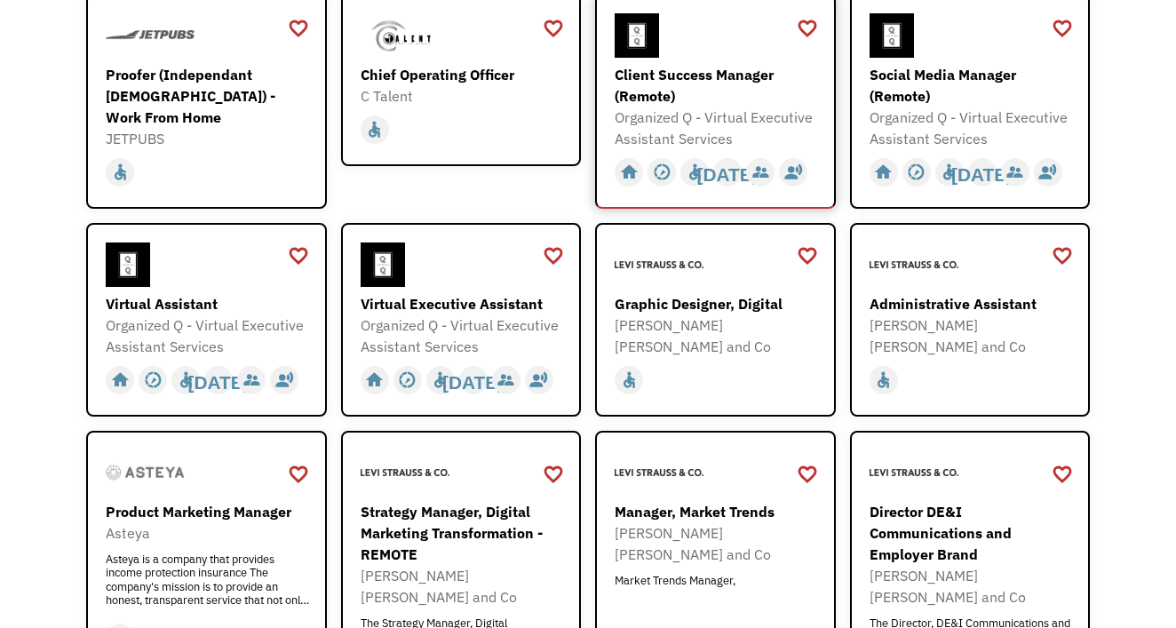
scroll to position [594, 0]
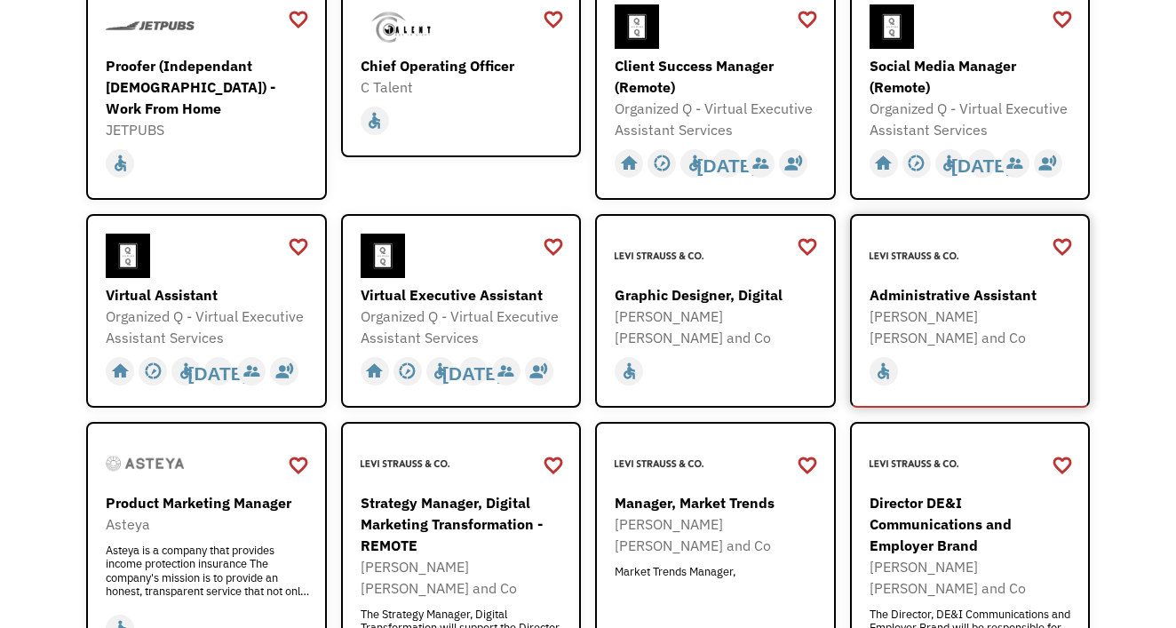
click at [957, 297] on div "Administrative Assistant" at bounding box center [973, 294] width 206 height 21
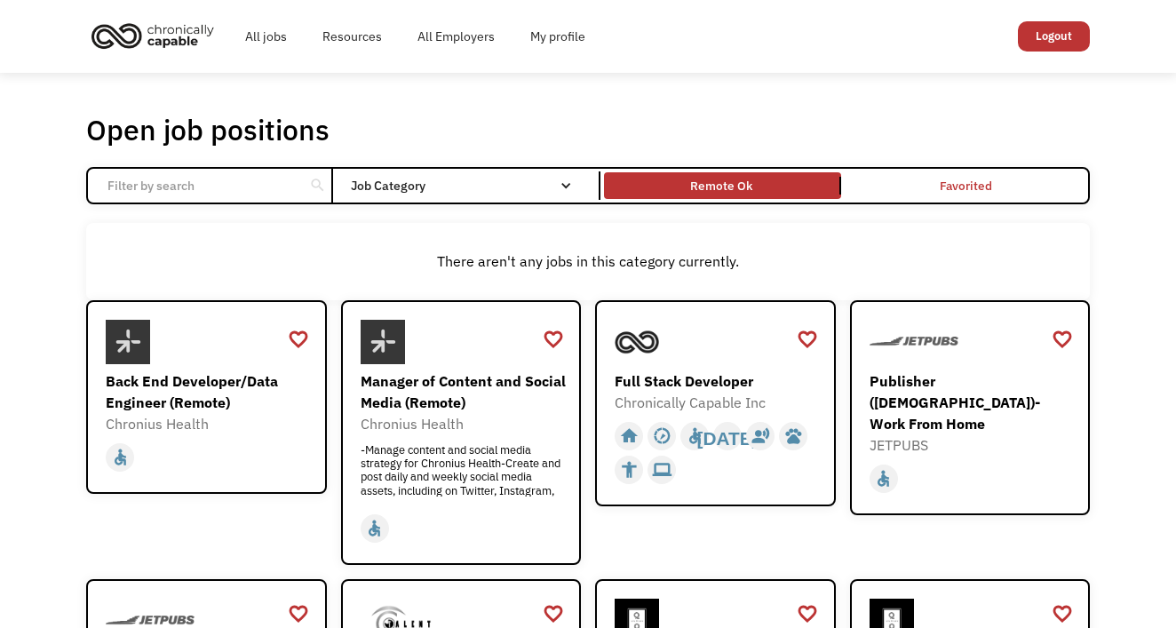
scroll to position [0, 0]
click at [372, 36] on link "Resources" at bounding box center [352, 36] width 95 height 57
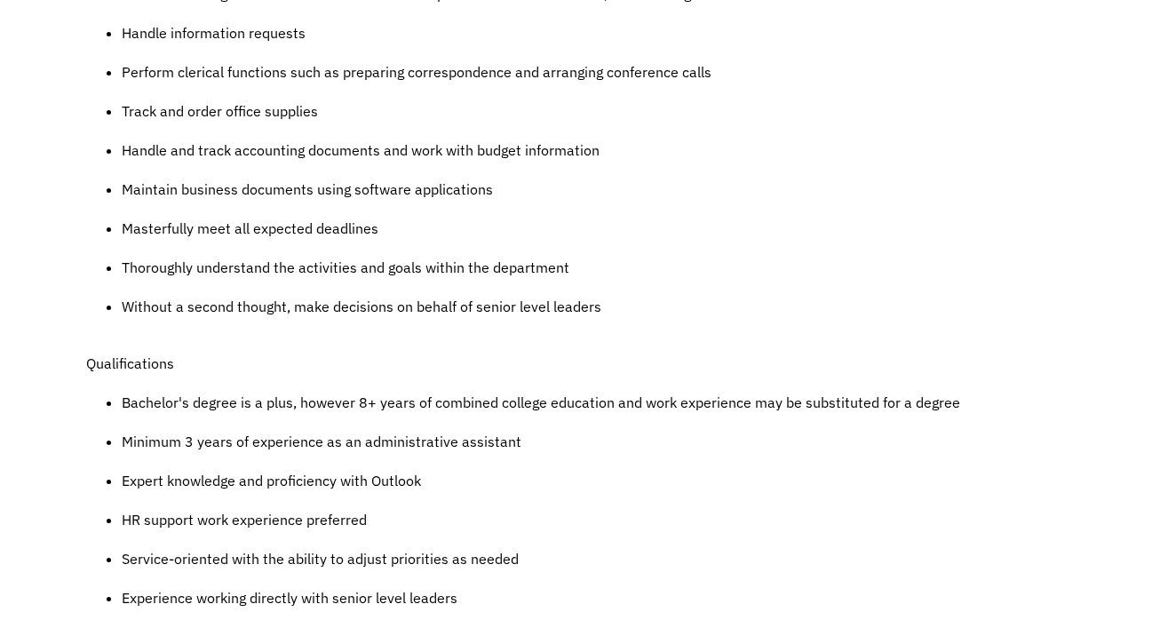
scroll to position [912, 0]
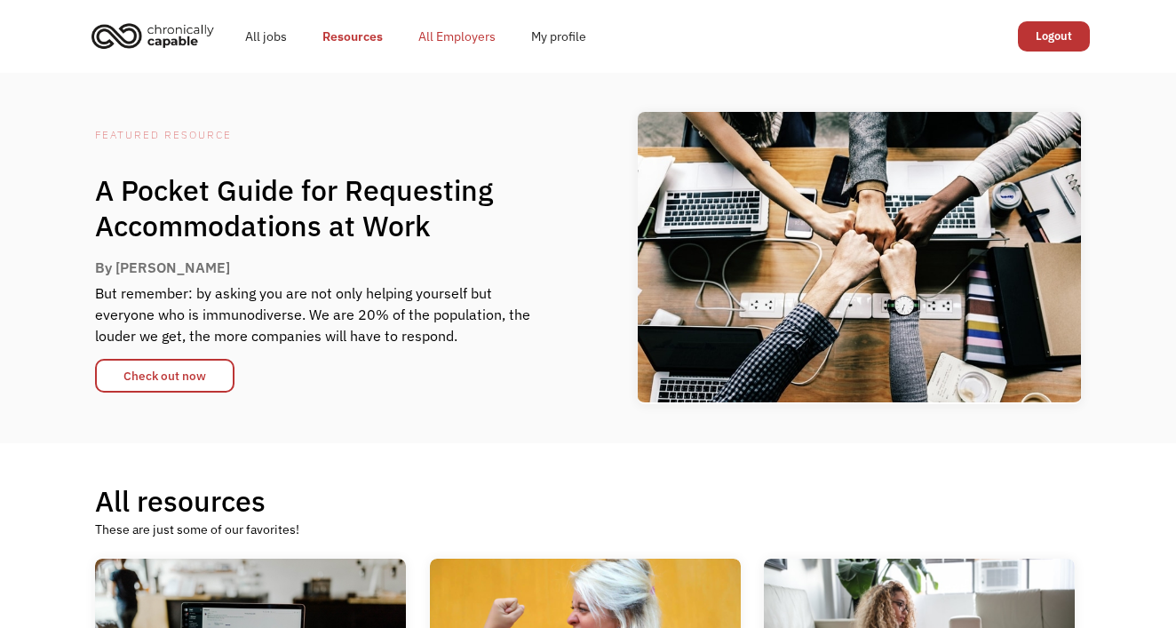
click at [466, 36] on link "All Employers" at bounding box center [457, 36] width 113 height 57
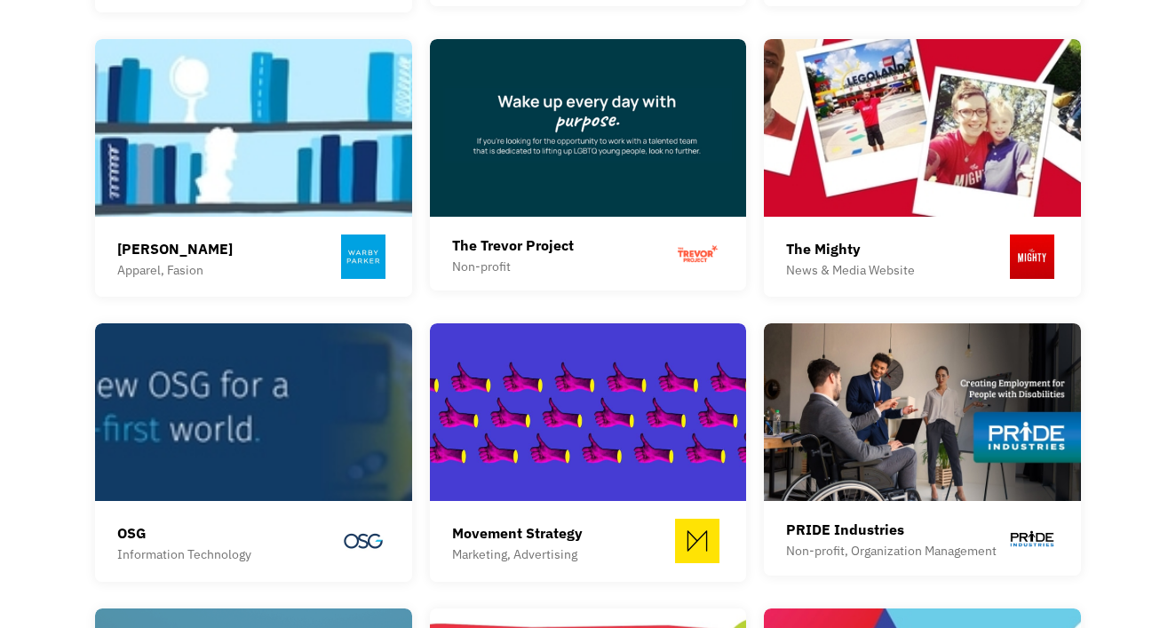
scroll to position [1605, 0]
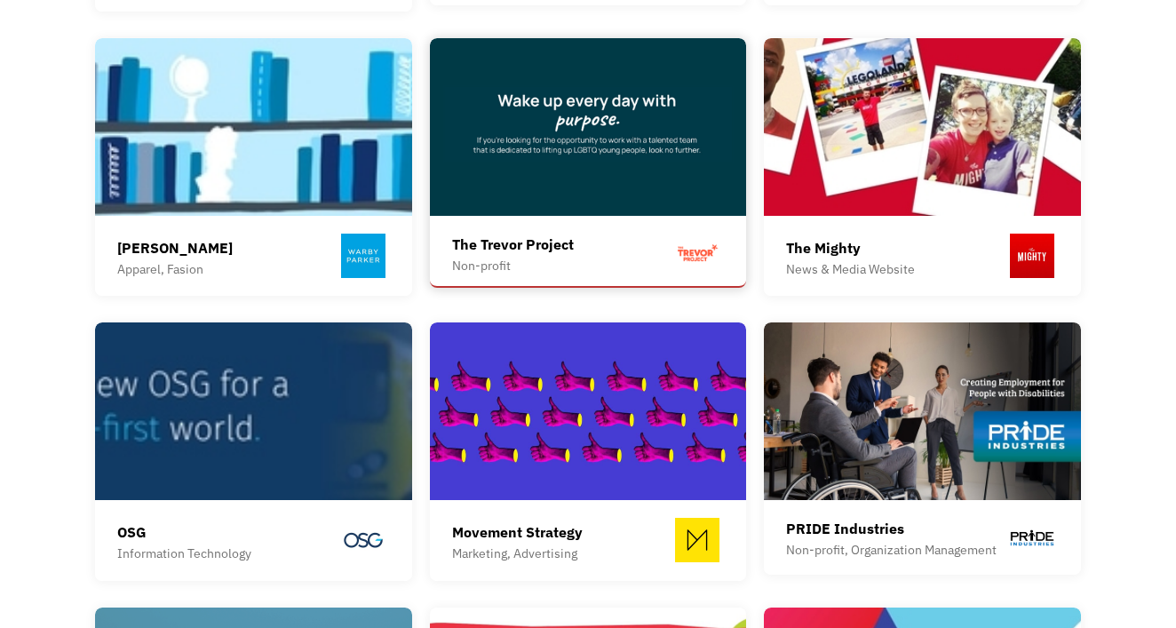
click at [490, 255] on div "Non-profit" at bounding box center [513, 265] width 122 height 21
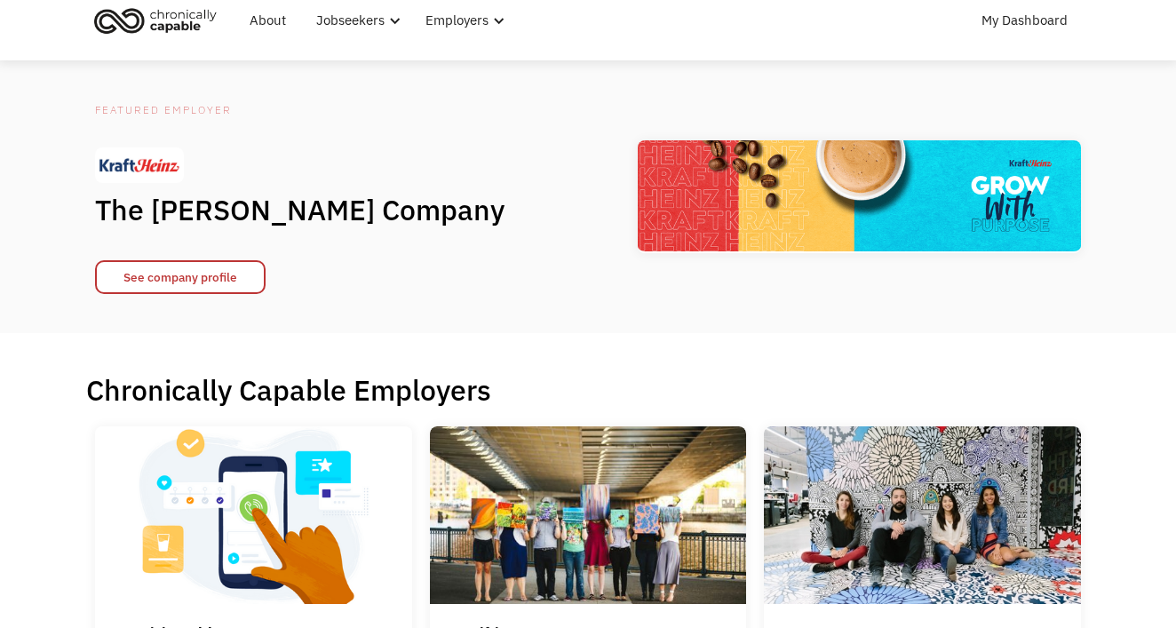
scroll to position [43, 0]
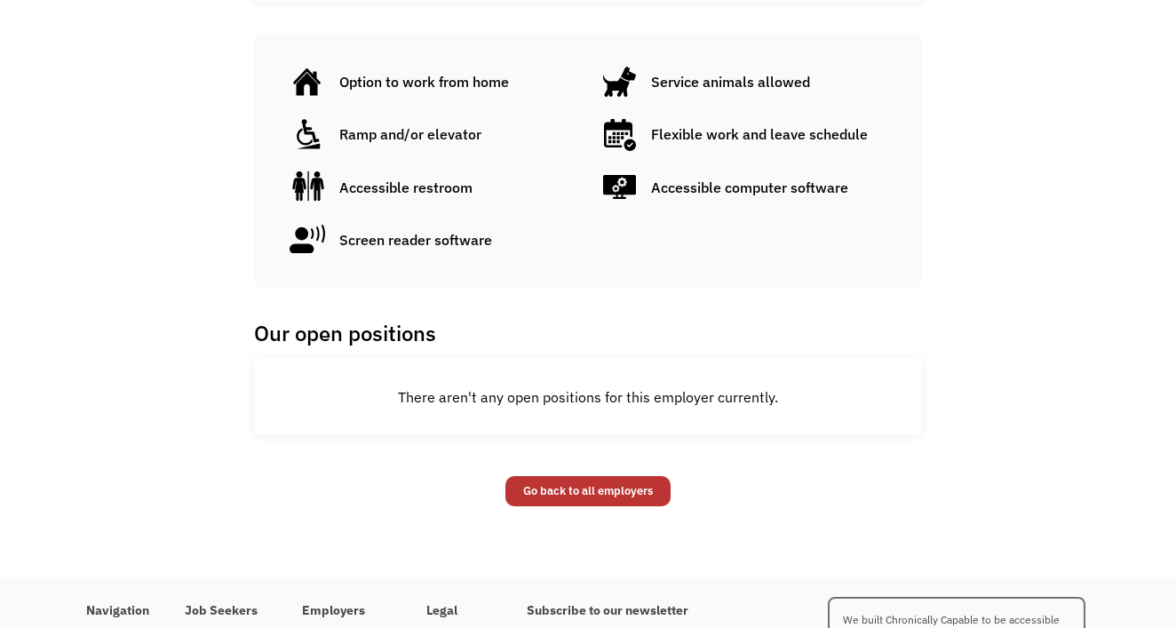
scroll to position [1027, 0]
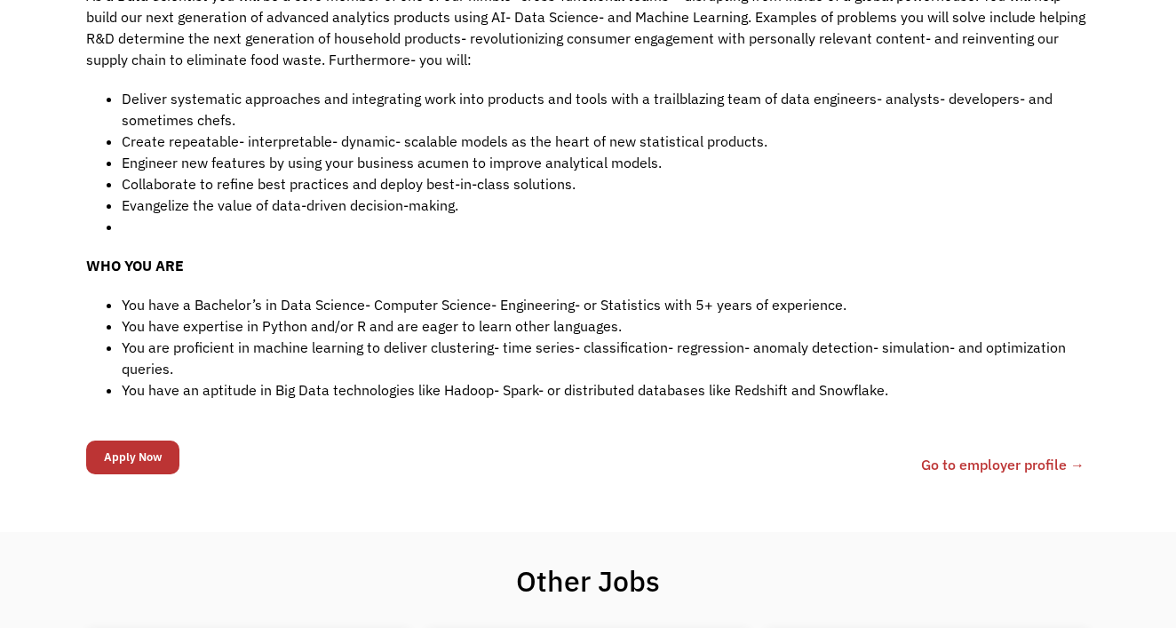
scroll to position [499, 0]
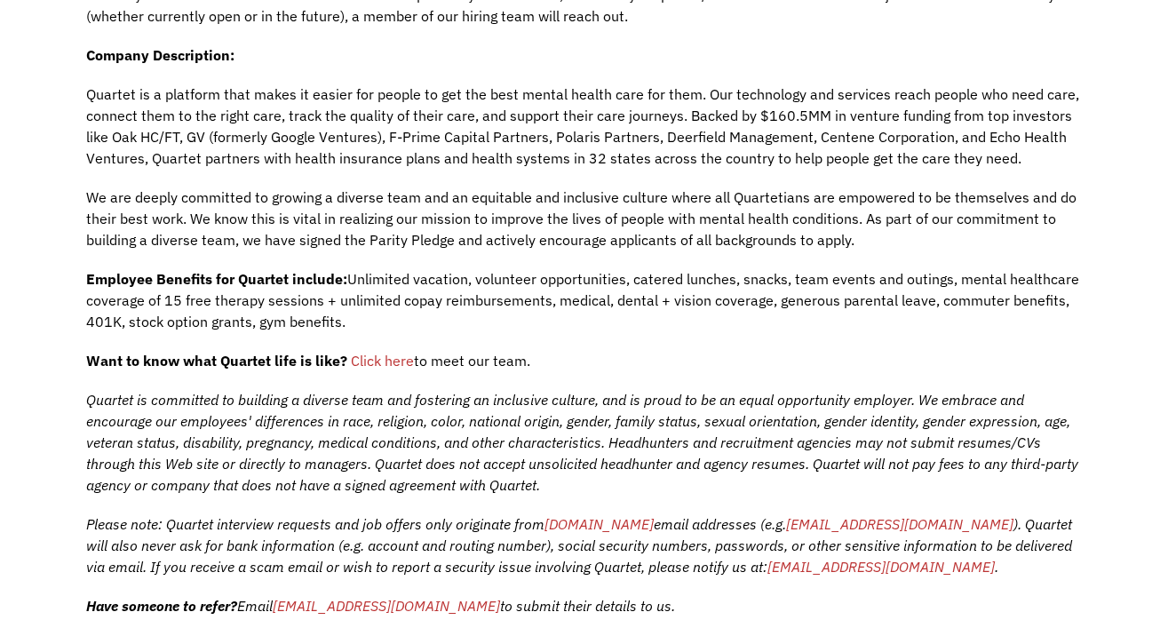
scroll to position [488, 0]
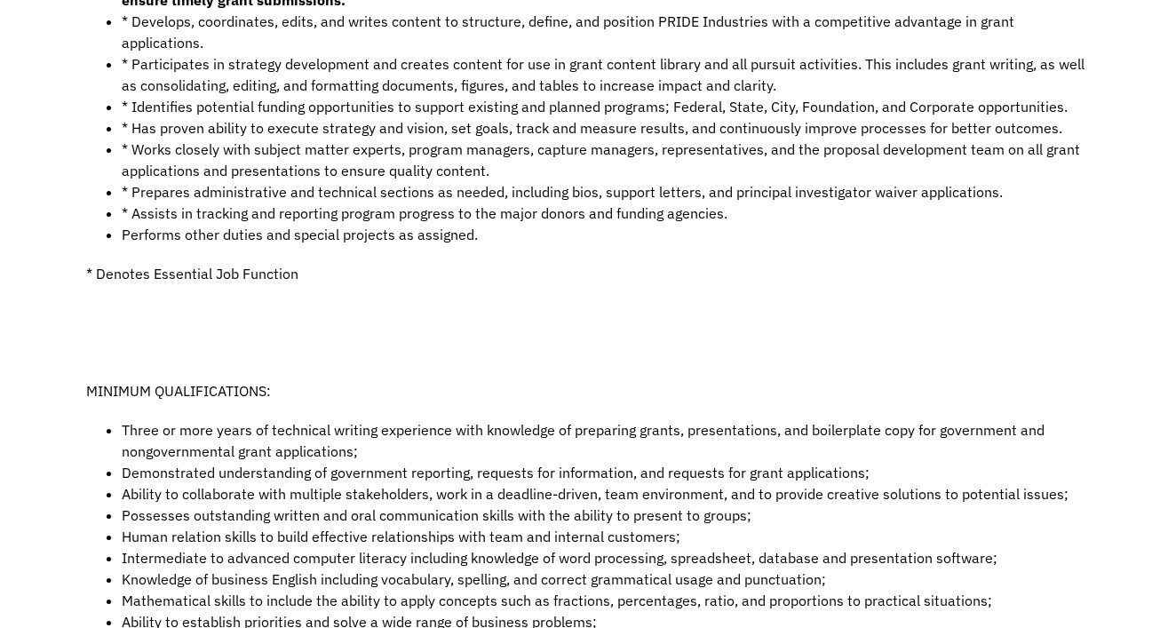
scroll to position [848, 0]
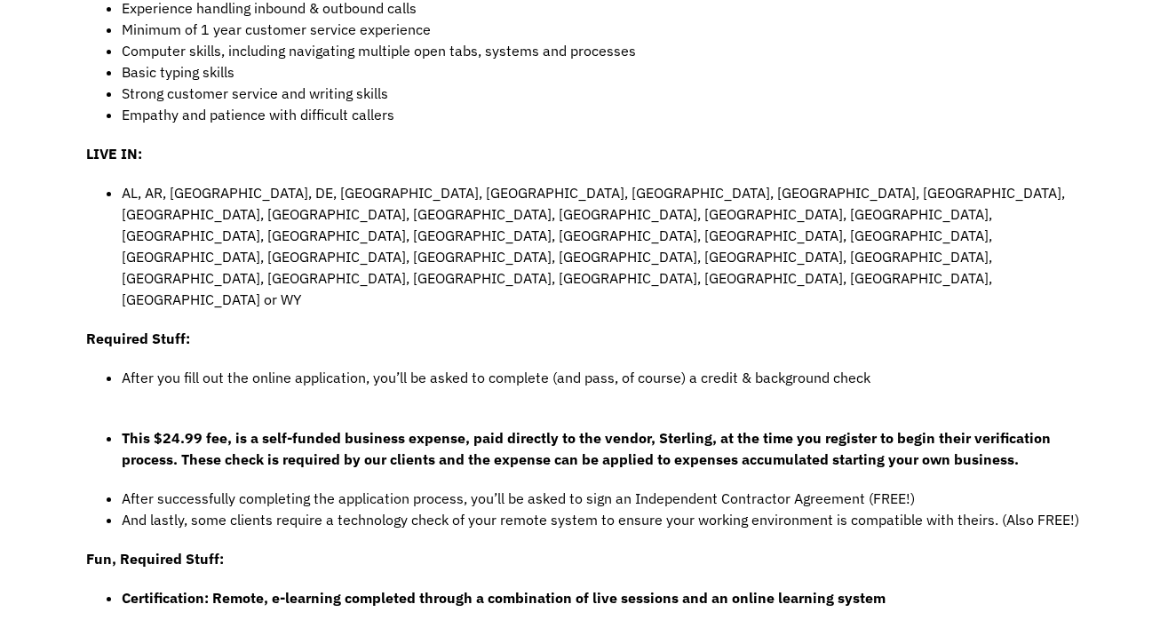
scroll to position [887, 0]
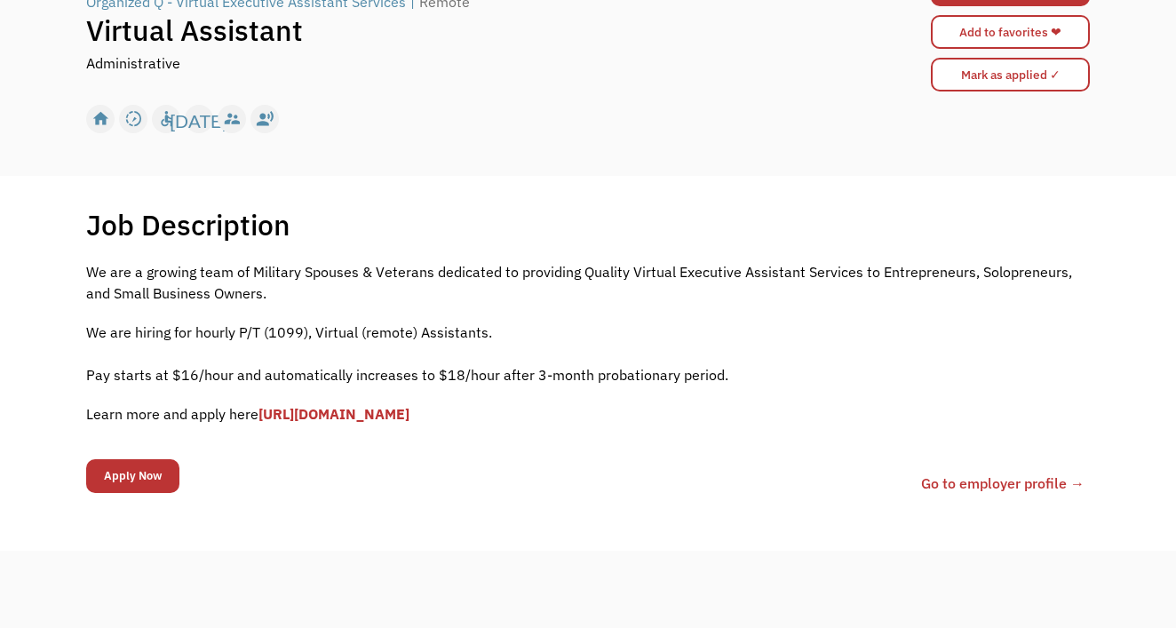
scroll to position [179, 0]
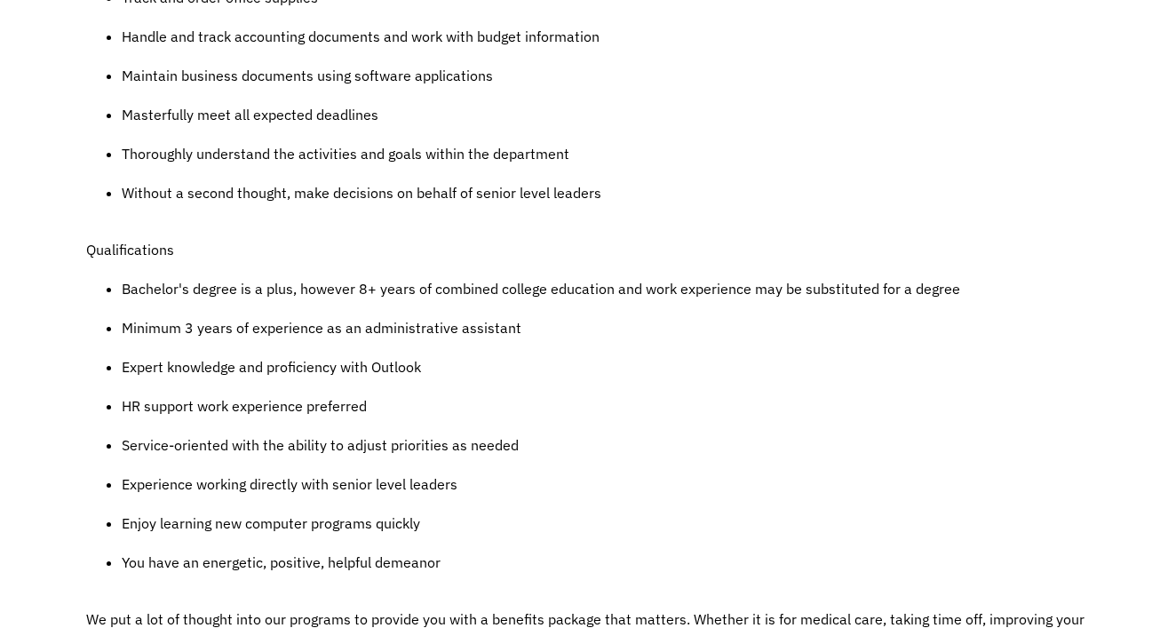
scroll to position [1026, 0]
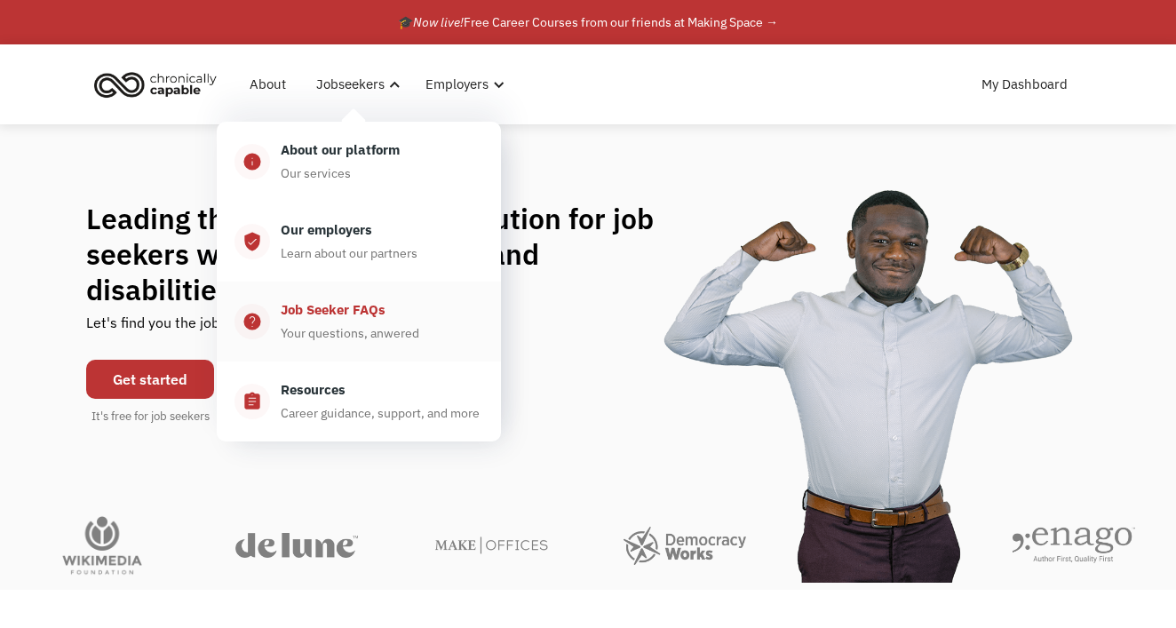
click at [362, 319] on div "Job Seeker FAQs" at bounding box center [333, 309] width 105 height 21
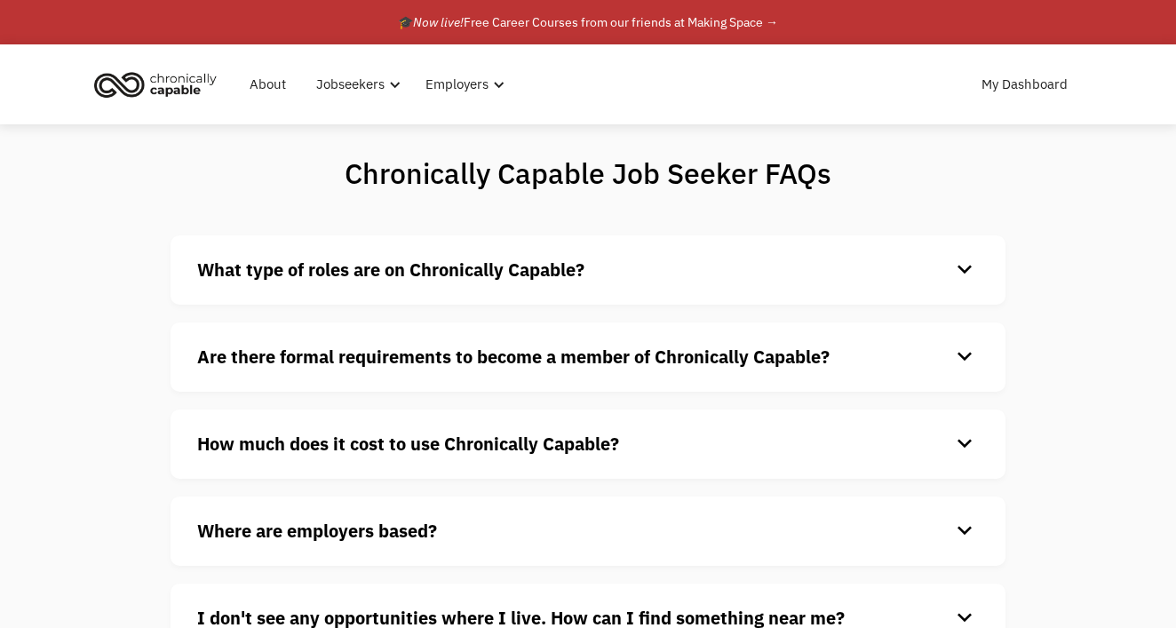
click at [340, 296] on div "What type of roles are on Chronically Capable? keyboard_arrow_down We offer a r…" at bounding box center [588, 269] width 835 height 69
click at [345, 275] on strong "What type of roles are on Chronically Capable?" at bounding box center [390, 270] width 387 height 24
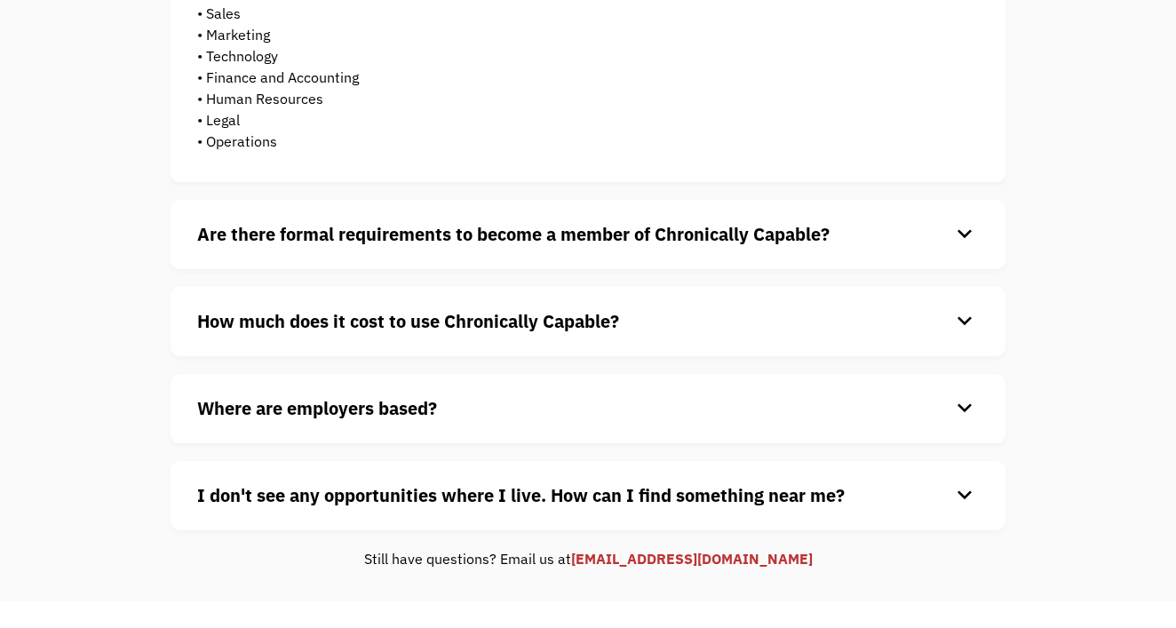
scroll to position [460, 0]
click at [690, 489] on strong "I don't see any opportunities where I live. How can I find something near me?" at bounding box center [521, 495] width 648 height 24
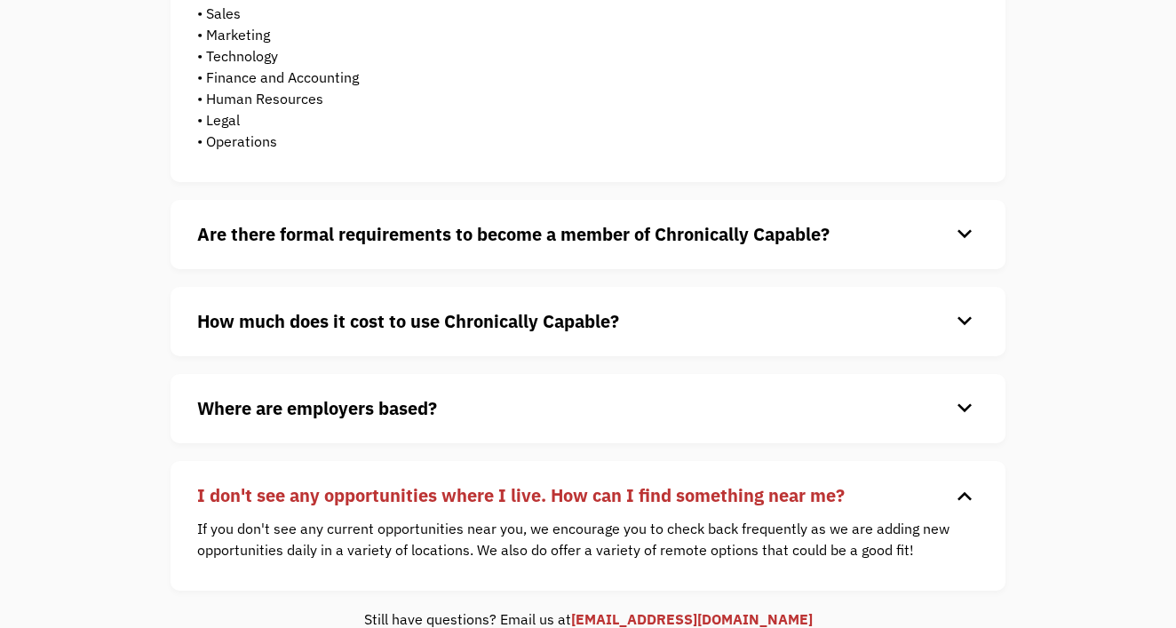
click at [666, 239] on strong "Are there formal requirements to become a member of Chronically Capable?" at bounding box center [513, 234] width 633 height 24
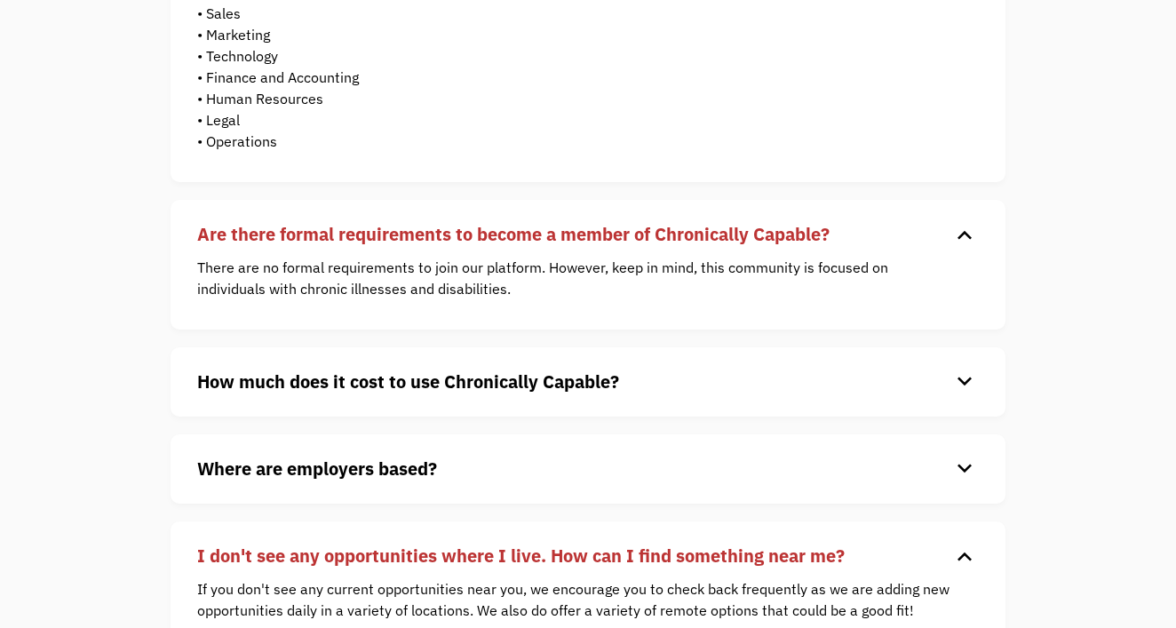
click at [666, 239] on strong "Are there formal requirements to become a member of Chronically Capable?" at bounding box center [513, 234] width 633 height 24
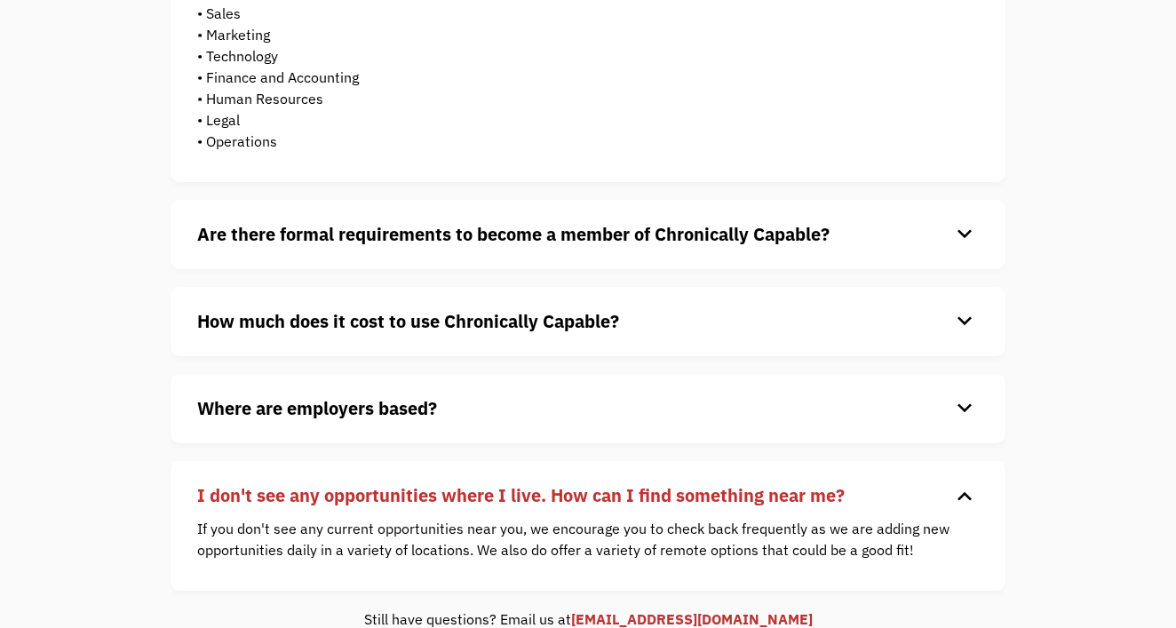
click at [666, 300] on div "How much does it cost to use Chronically Capable? keyboard_arrow_down Chronical…" at bounding box center [588, 321] width 835 height 69
click at [666, 315] on h4 "How much does it cost to use Chronically Capable?" at bounding box center [573, 321] width 753 height 27
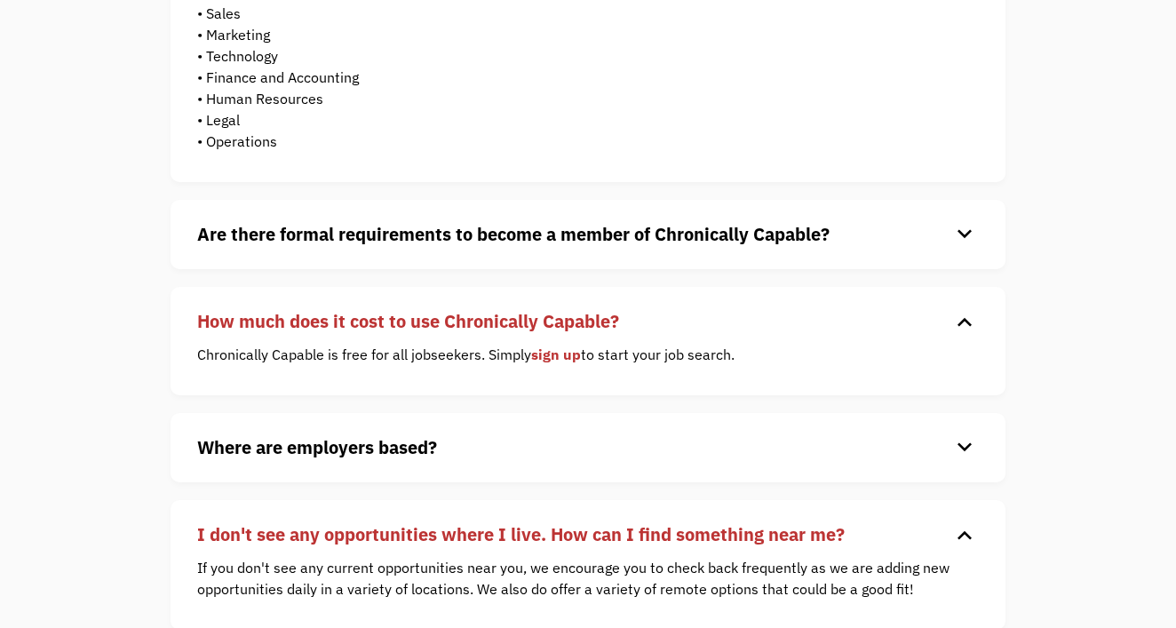
click at [665, 315] on h4 "How much does it cost to use Chronically Capable?" at bounding box center [573, 321] width 753 height 27
